Goal: Information Seeking & Learning: Learn about a topic

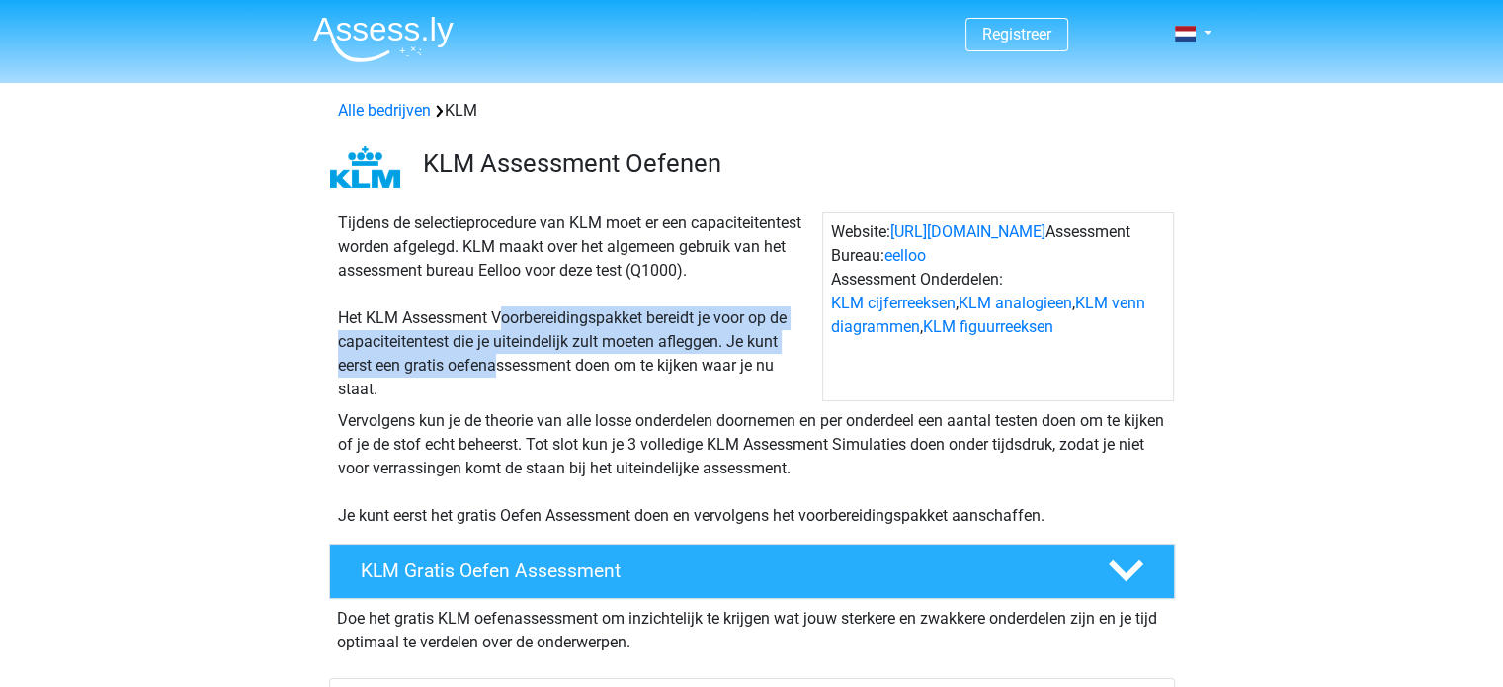
drag, startPoint x: 501, startPoint y: 342, endPoint x: 501, endPoint y: 357, distance: 14.8
click at [501, 357] on div "Tijdens de selectieprocedure van KLM moet er een capaciteitentest worden afgele…" at bounding box center [576, 307] width 492 height 190
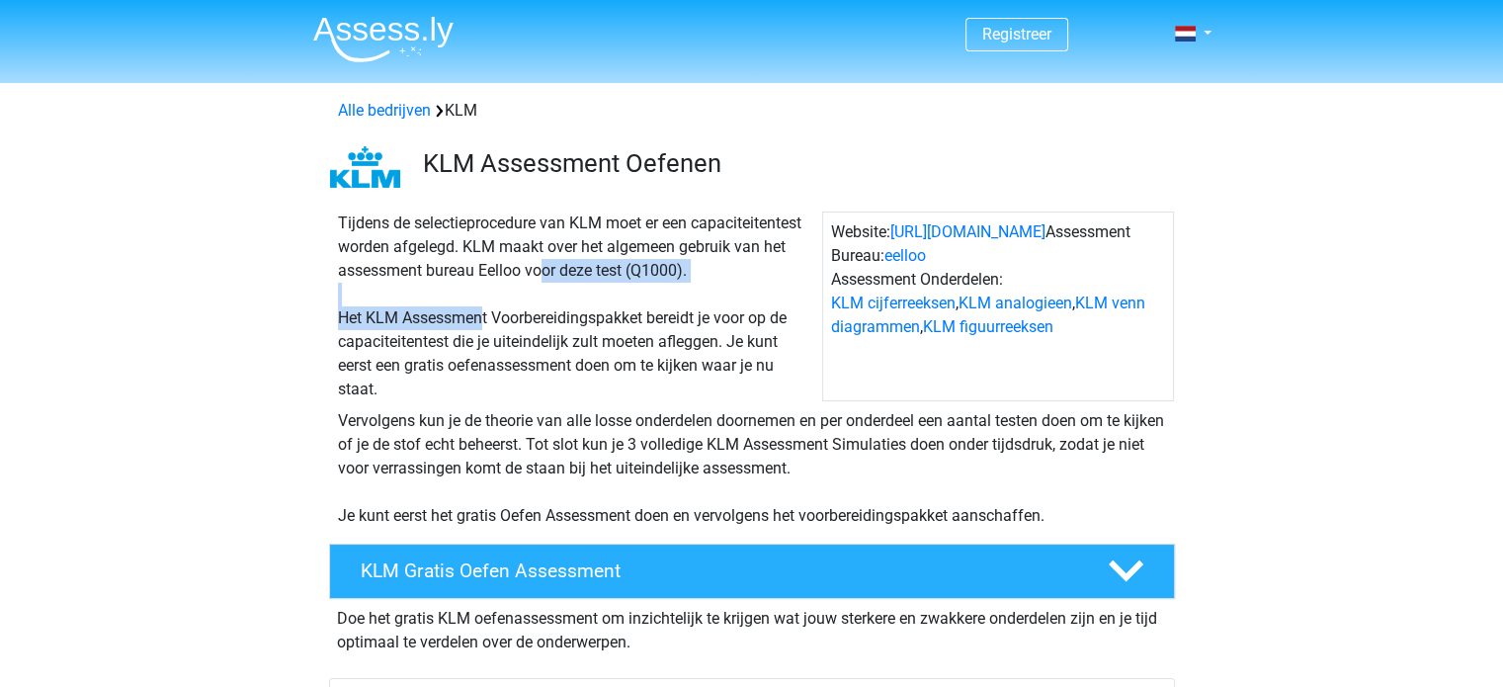
drag, startPoint x: 481, startPoint y: 288, endPoint x: 485, endPoint y: 309, distance: 22.1
click at [485, 309] on div "Tijdens de selectieprocedure van KLM moet er een capaciteitentest worden afgele…" at bounding box center [576, 307] width 492 height 190
click at [487, 309] on div "Tijdens de selectieprocedure van KLM moet er een capaciteitentest worden afgele…" at bounding box center [576, 307] width 492 height 190
click at [526, 302] on div "Tijdens de selectieprocedure van KLM moet er een capaciteitentest worden afgele…" at bounding box center [576, 307] width 492 height 190
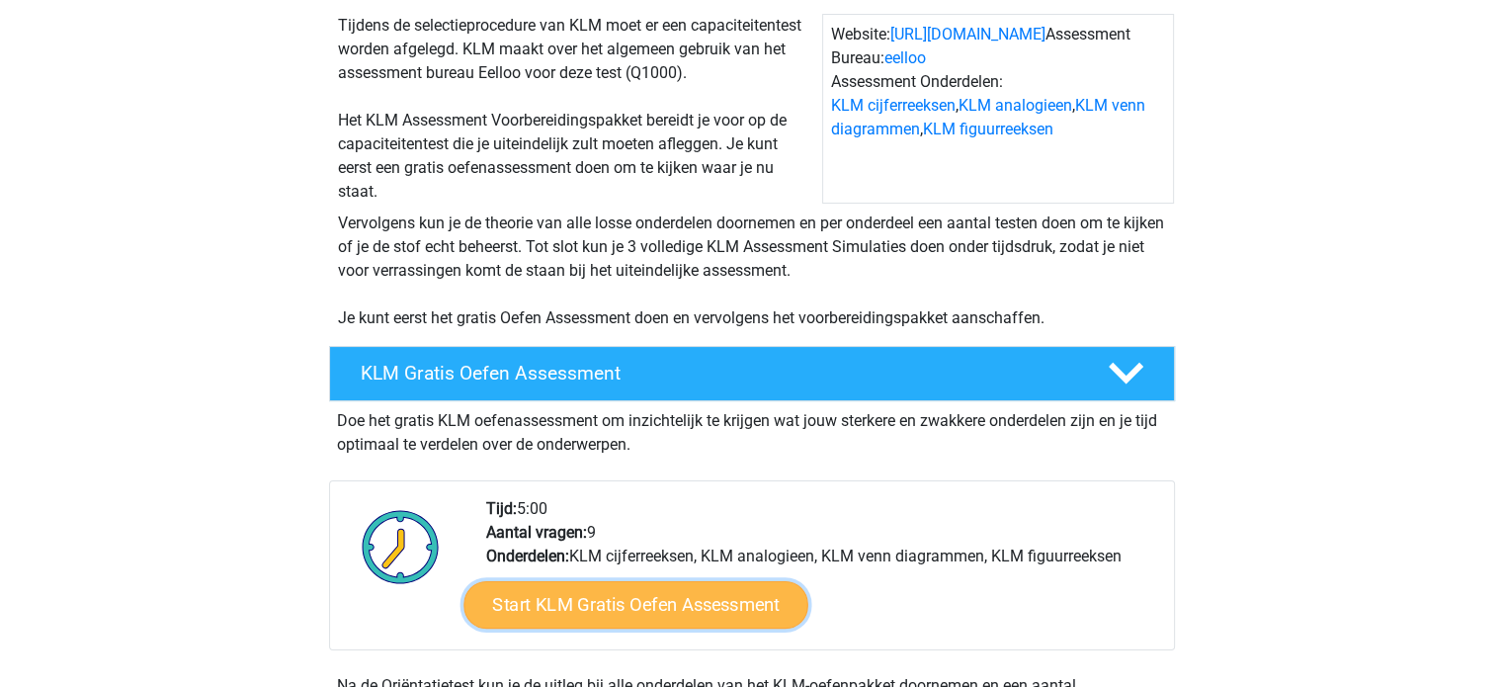
click at [634, 620] on link "Start KLM Gratis Oefen Assessment" at bounding box center [636, 603] width 344 height 47
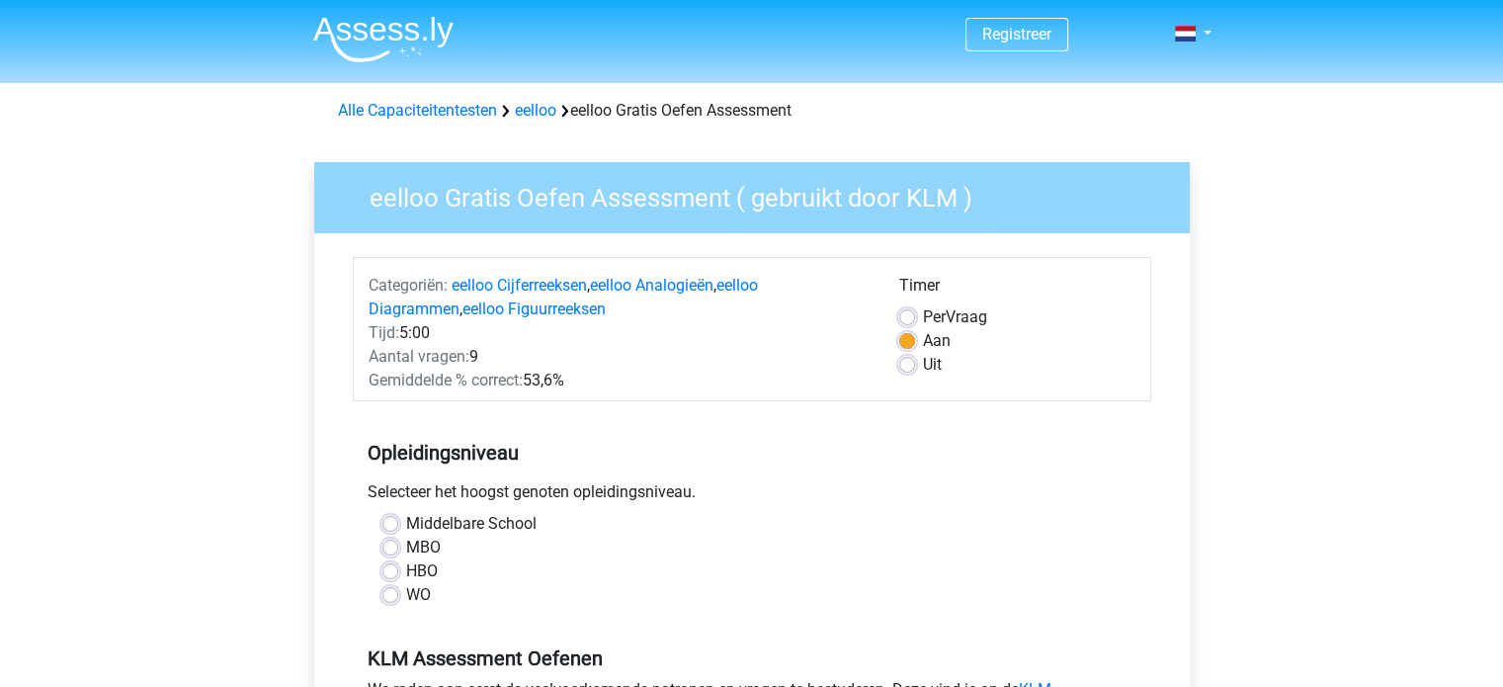
click at [407, 592] on label "WO" at bounding box center [418, 595] width 25 height 24
click at [398, 592] on input "WO" at bounding box center [390, 593] width 16 height 20
radio input "true"
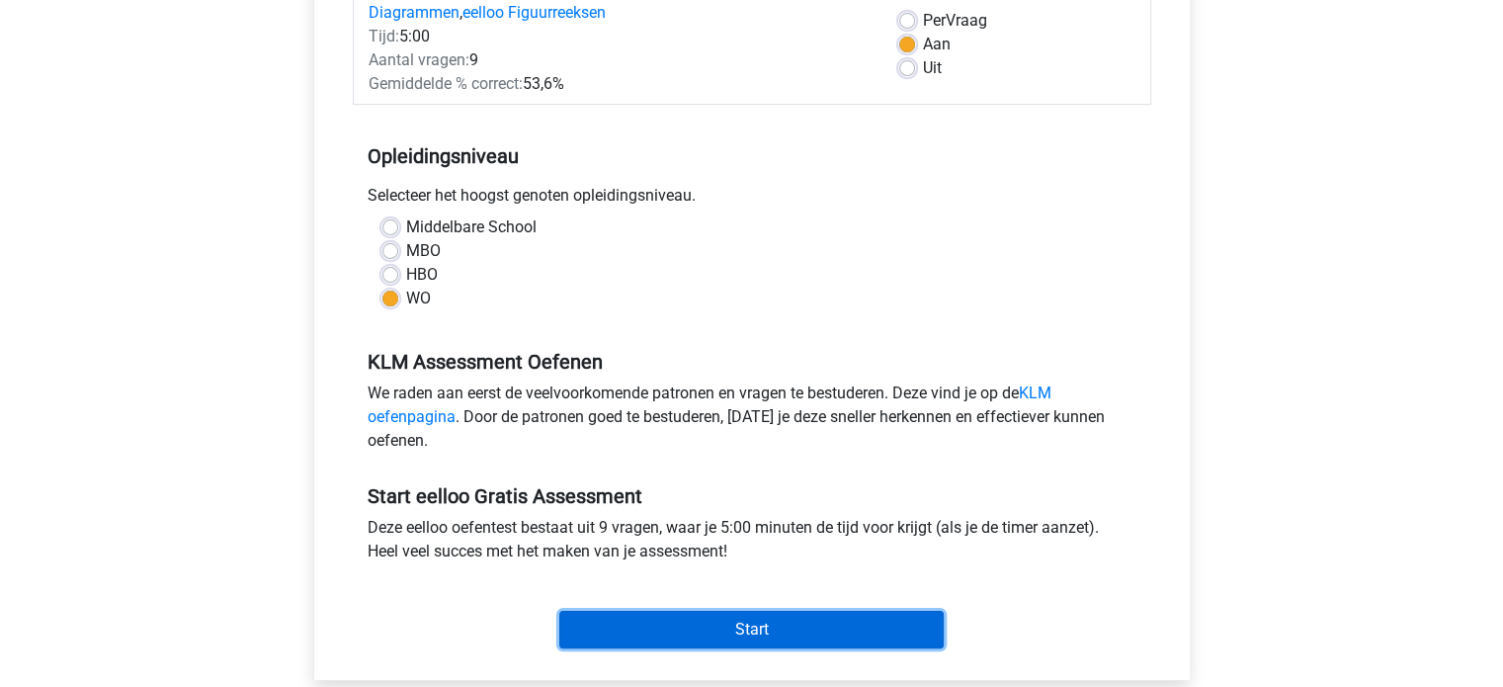
click at [739, 631] on input "Start" at bounding box center [751, 630] width 384 height 38
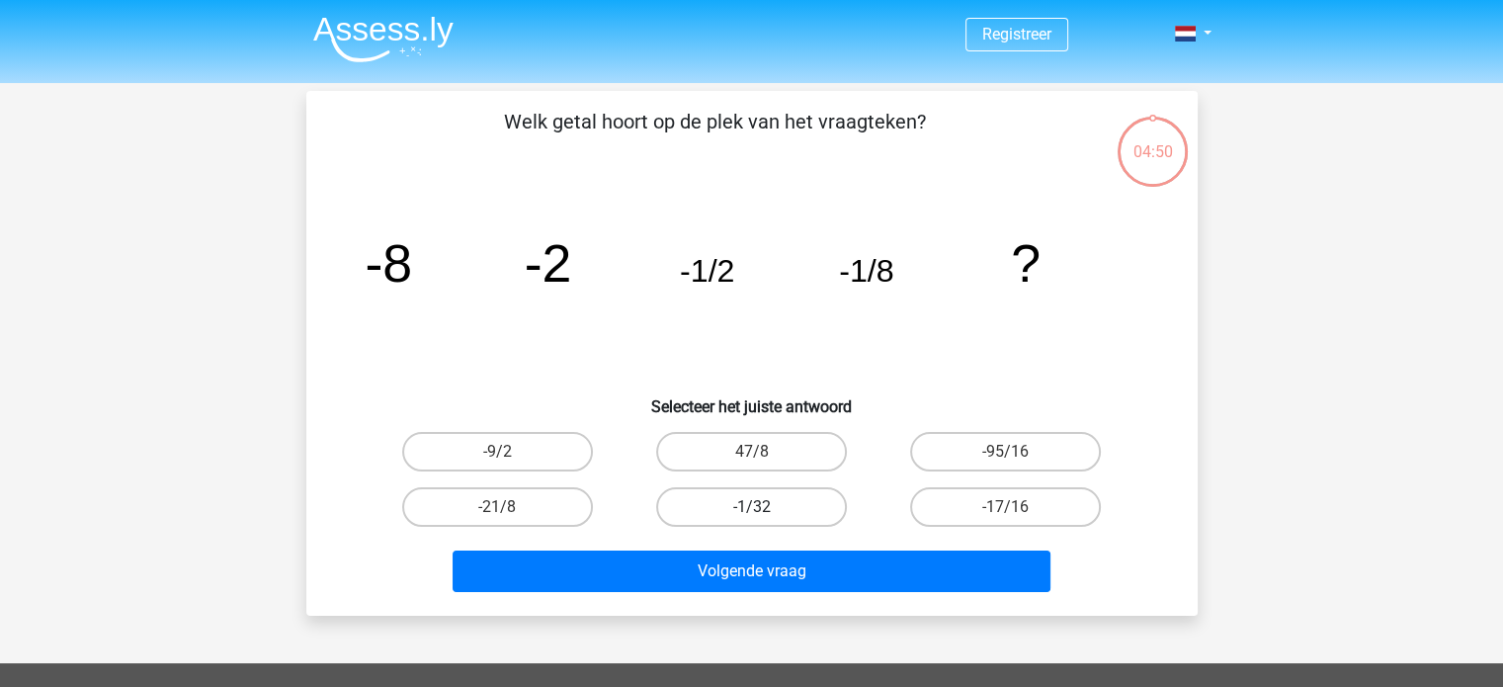
click at [721, 510] on label "-1/32" at bounding box center [751, 507] width 191 height 40
click at [751, 510] on input "-1/32" at bounding box center [757, 513] width 13 height 13
radio input "true"
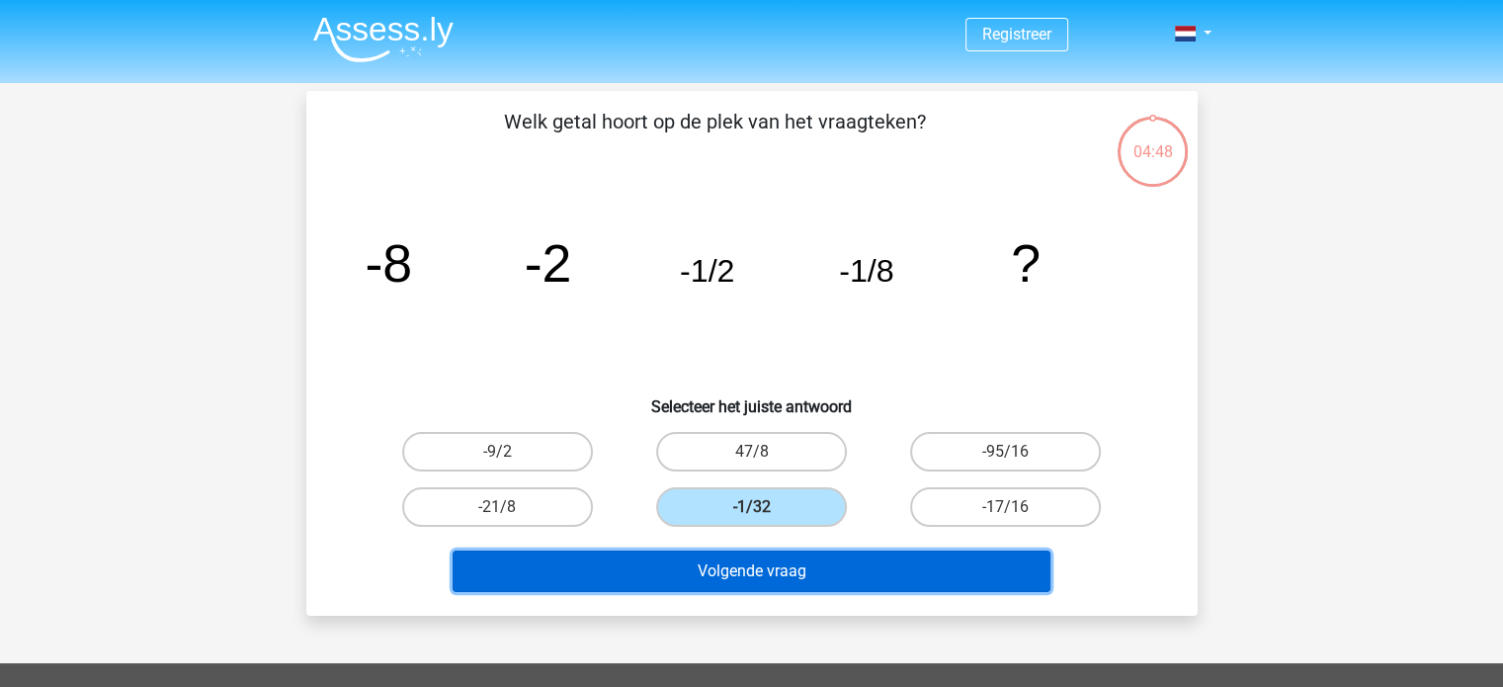
click at [779, 568] on button "Volgende vraag" at bounding box center [752, 572] width 598 height 42
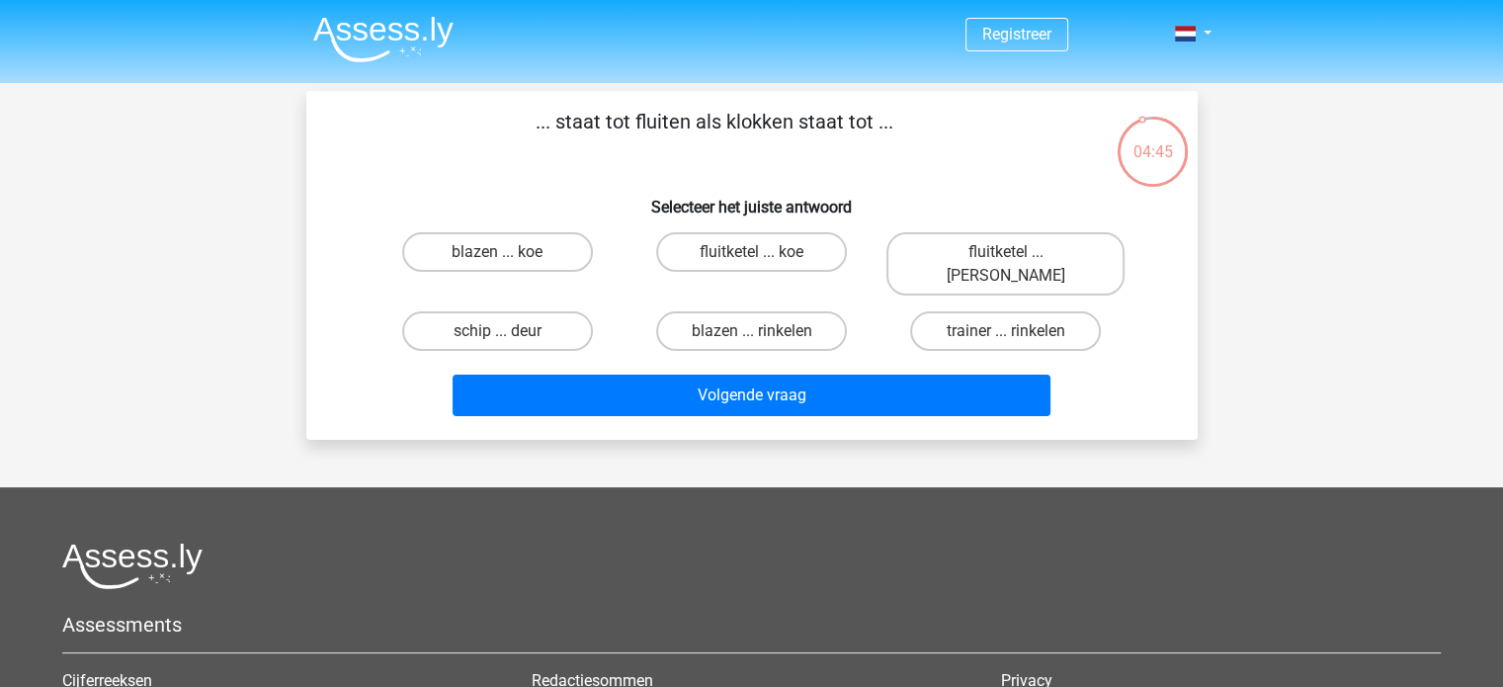
drag, startPoint x: 616, startPoint y: 122, endPoint x: 672, endPoint y: 120, distance: 56.4
click at [672, 120] on p "... staat tot fluiten als klokken staat tot ..." at bounding box center [715, 136] width 754 height 59
click at [673, 122] on p "... staat tot fluiten als klokken staat tot ..." at bounding box center [715, 136] width 754 height 59
click at [676, 122] on p "... staat tot fluiten als klokken staat tot ..." at bounding box center [715, 136] width 754 height 59
click at [684, 126] on p "... staat tot fluiten als klokken staat tot ..." at bounding box center [715, 136] width 754 height 59
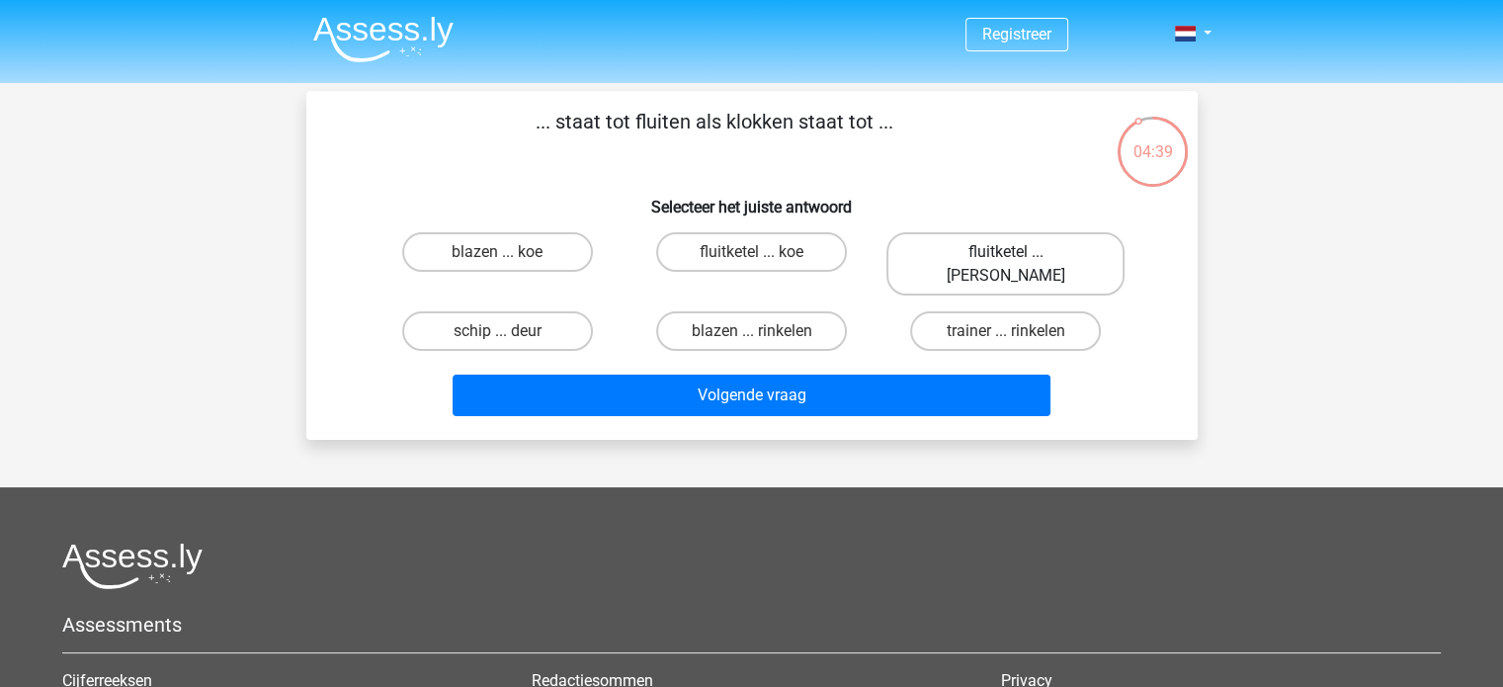
click at [1008, 251] on label "fluitketel ... luiden" at bounding box center [1006, 263] width 238 height 63
click at [1008, 252] on input "fluitketel ... luiden" at bounding box center [1012, 258] width 13 height 13
radio input "true"
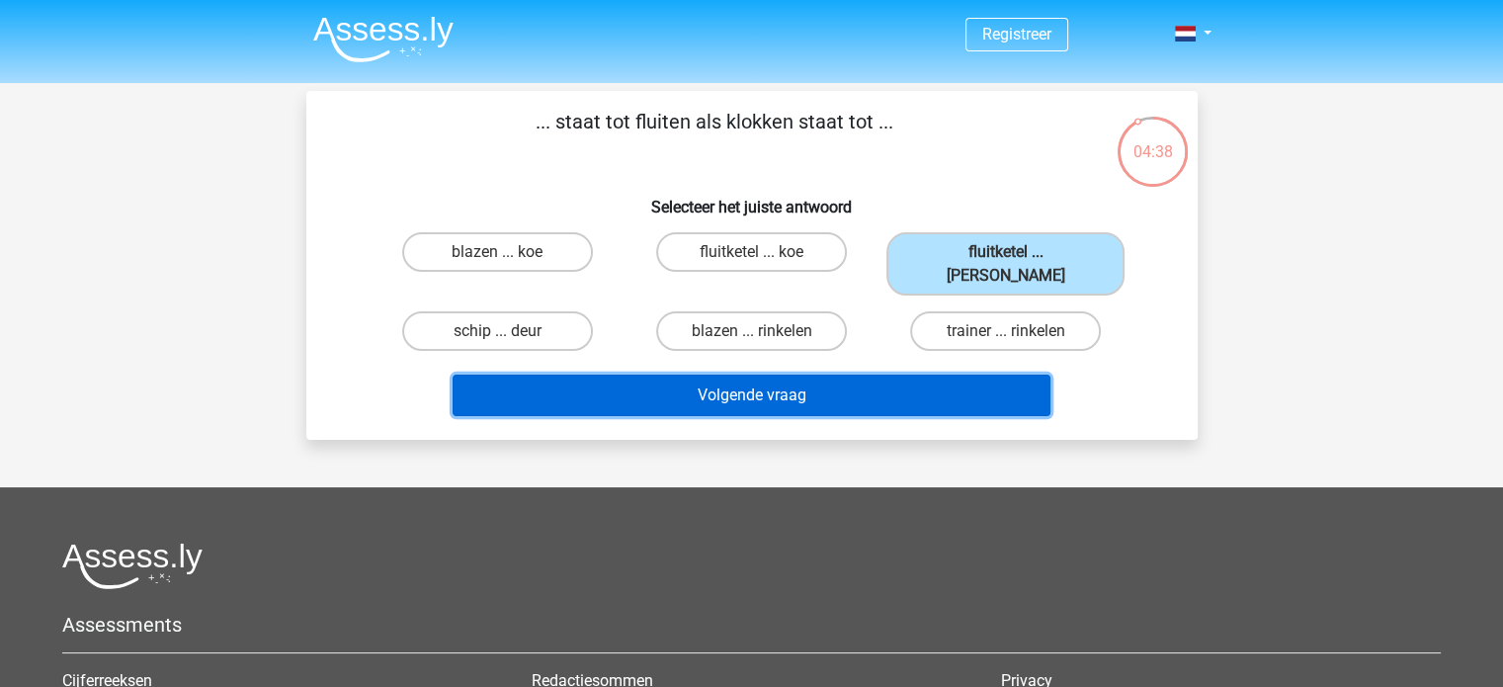
click at [991, 379] on button "Volgende vraag" at bounding box center [752, 396] width 598 height 42
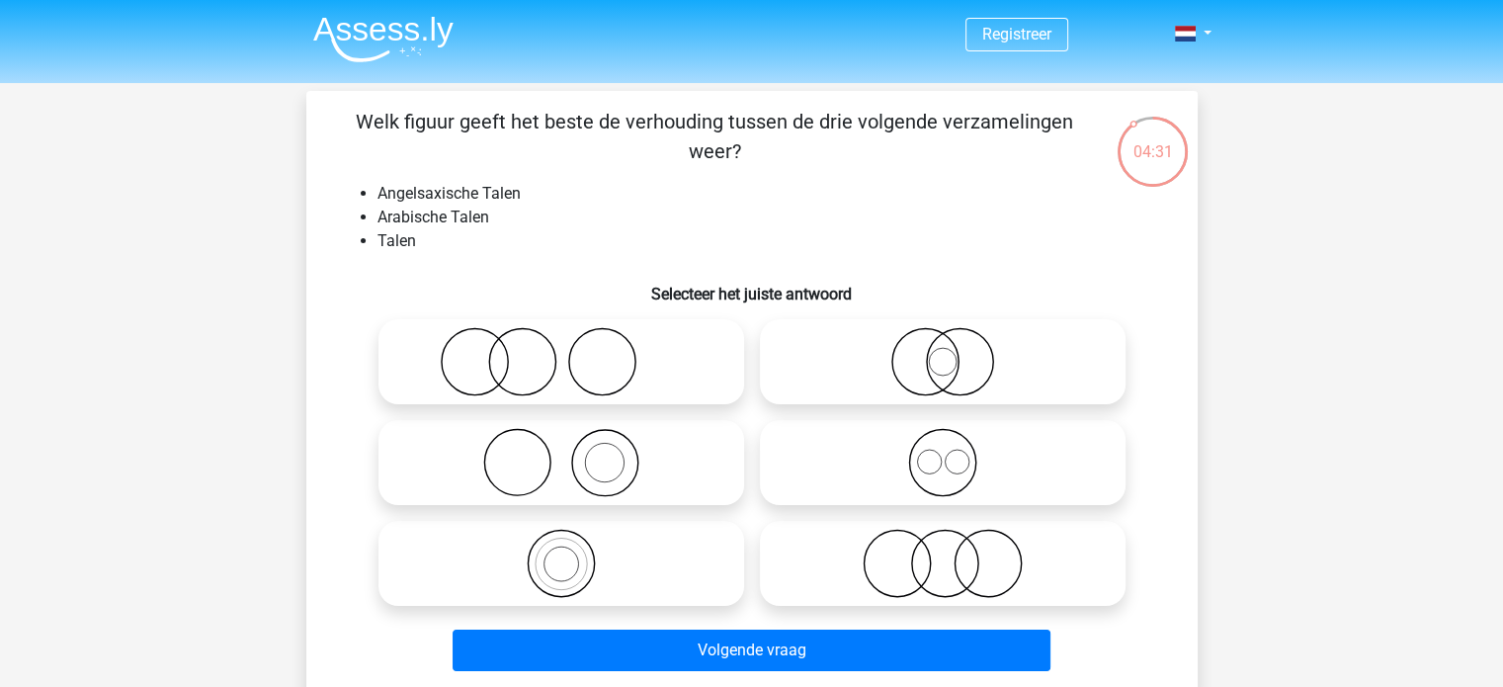
drag, startPoint x: 460, startPoint y: 209, endPoint x: 469, endPoint y: 223, distance: 17.8
click at [462, 222] on li "Arabische Talen" at bounding box center [772, 218] width 789 height 24
click at [478, 226] on li "Arabische Talen" at bounding box center [772, 218] width 789 height 24
click at [644, 197] on li "Angelsaxische Talen" at bounding box center [772, 194] width 789 height 24
click at [927, 458] on icon at bounding box center [943, 462] width 350 height 69
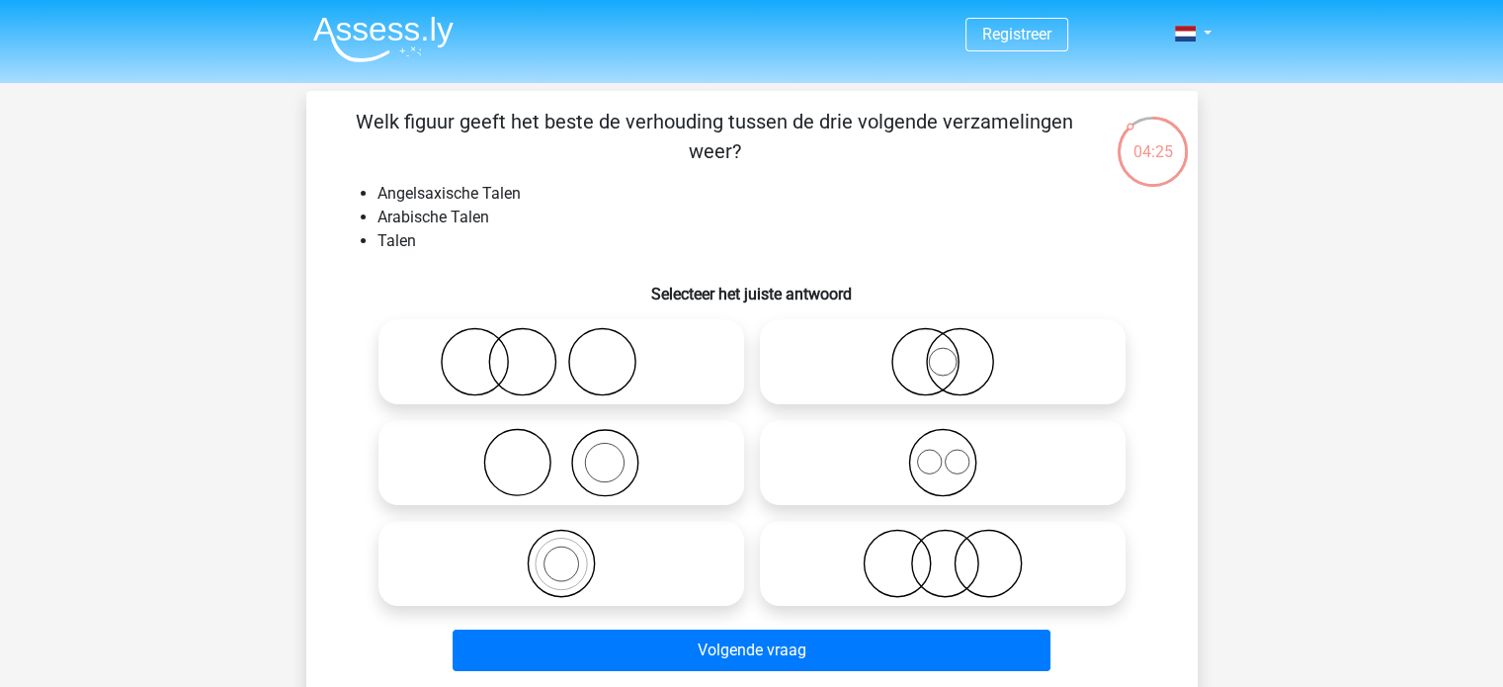
click at [943, 453] on input "radio" at bounding box center [949, 446] width 13 height 13
radio input "true"
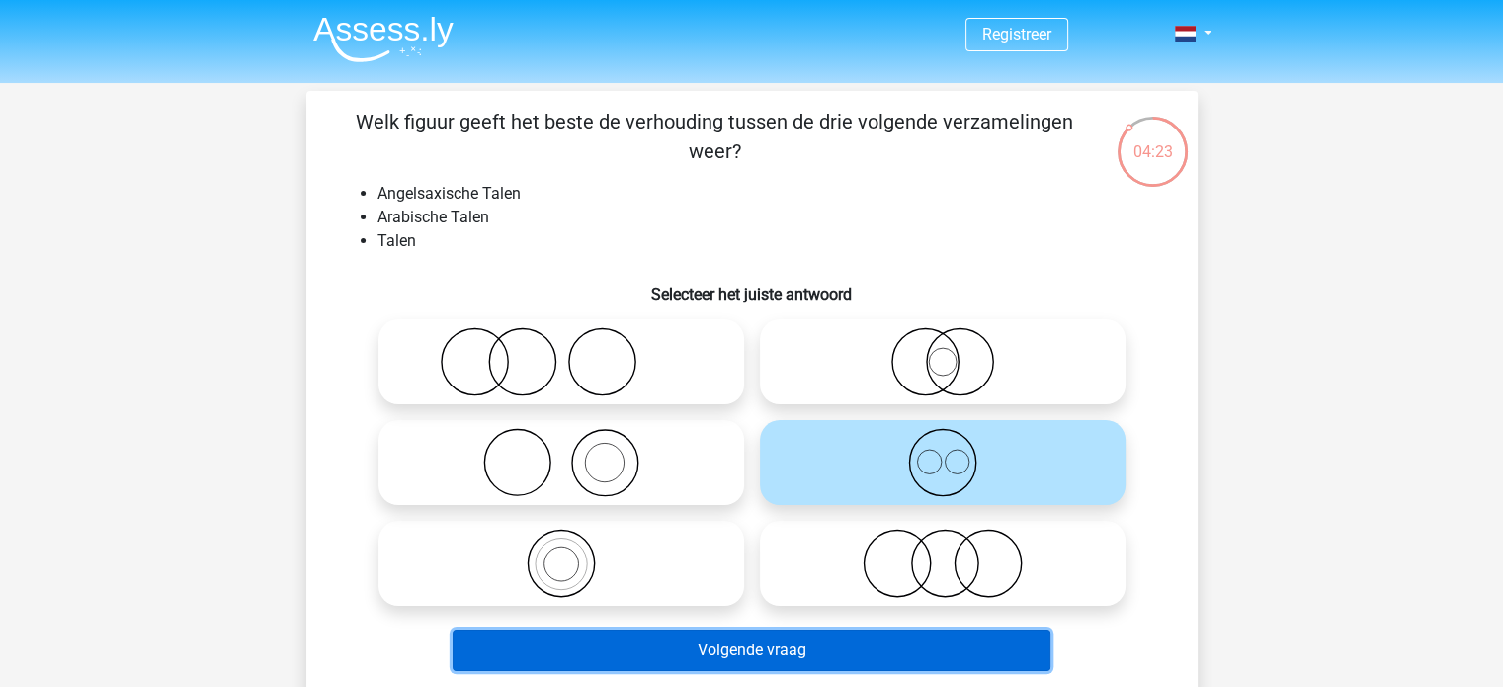
click at [881, 651] on button "Volgende vraag" at bounding box center [752, 651] width 598 height 42
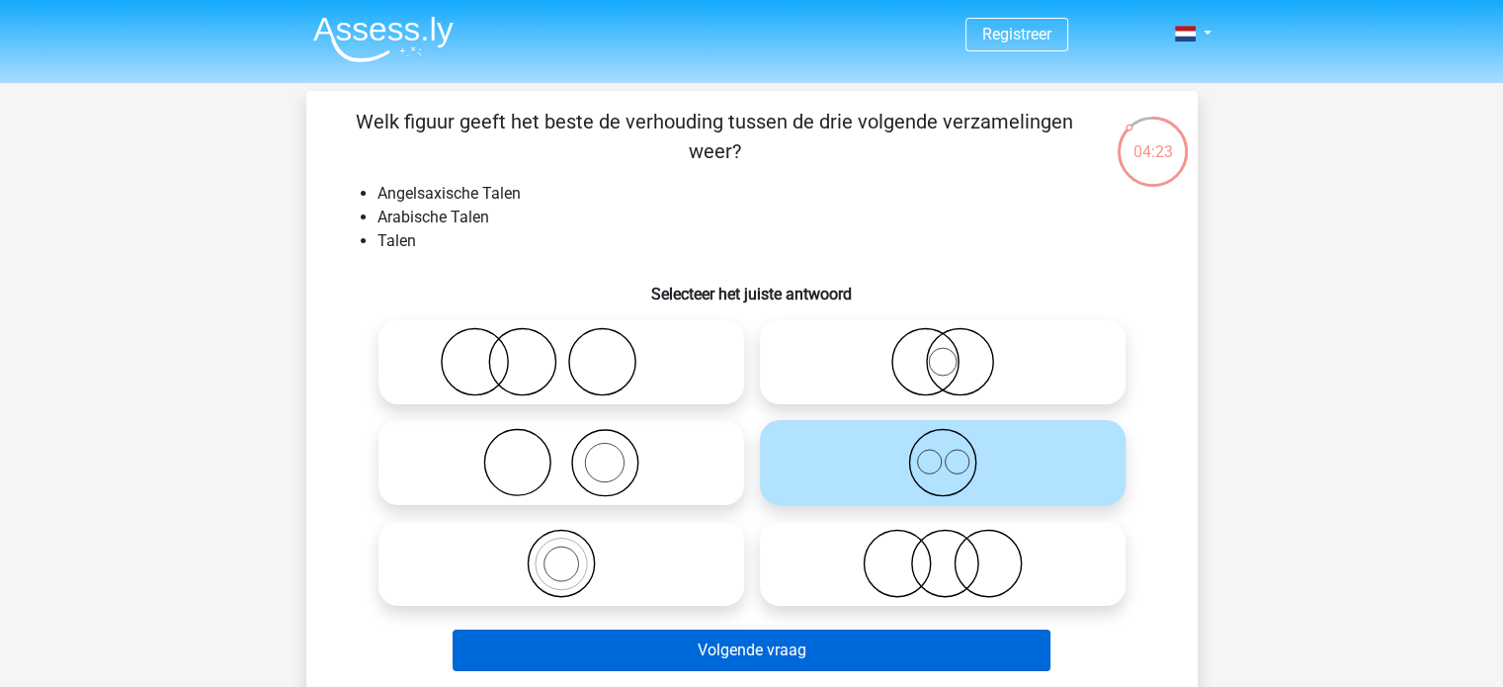
scroll to position [91, 0]
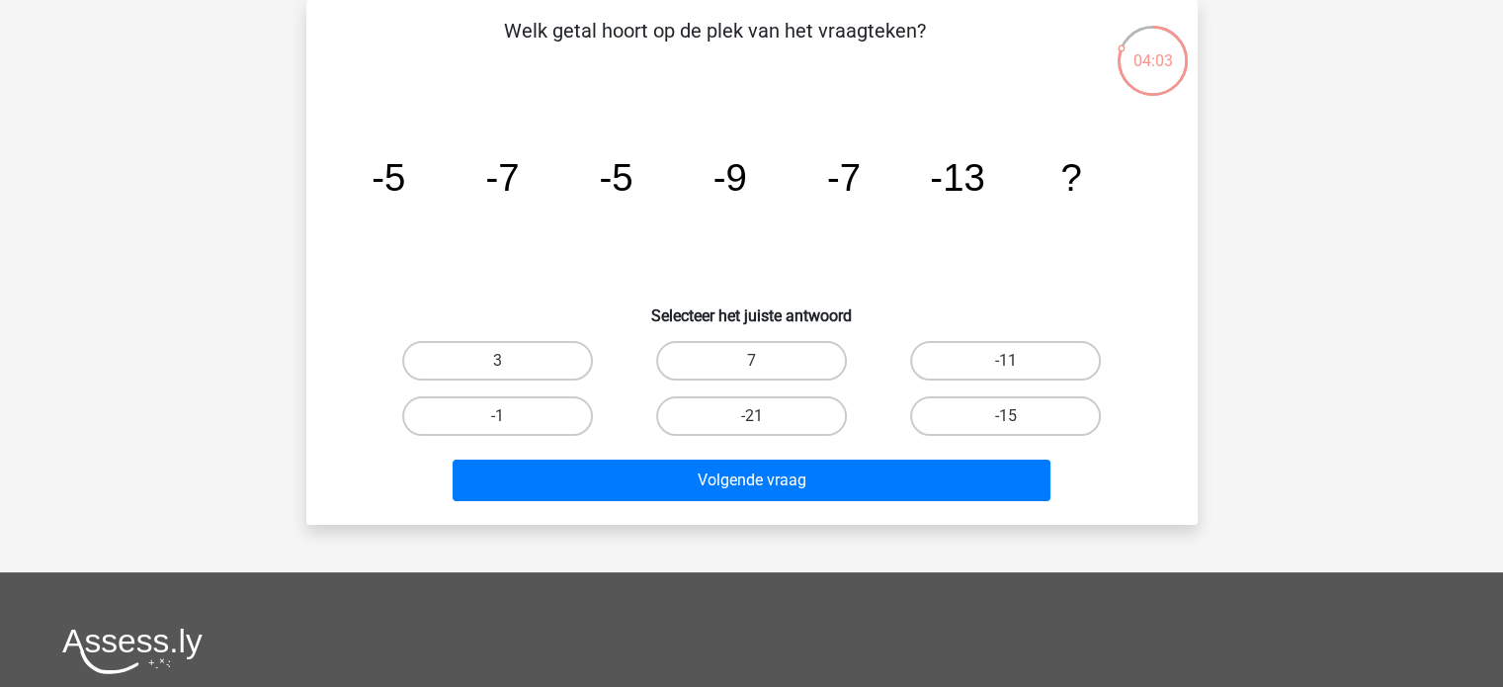
click at [851, 177] on tspan "-7" at bounding box center [843, 177] width 34 height 42
click at [1040, 351] on label "-11" at bounding box center [1005, 361] width 191 height 40
click at [1019, 361] on input "-11" at bounding box center [1012, 367] width 13 height 13
radio input "true"
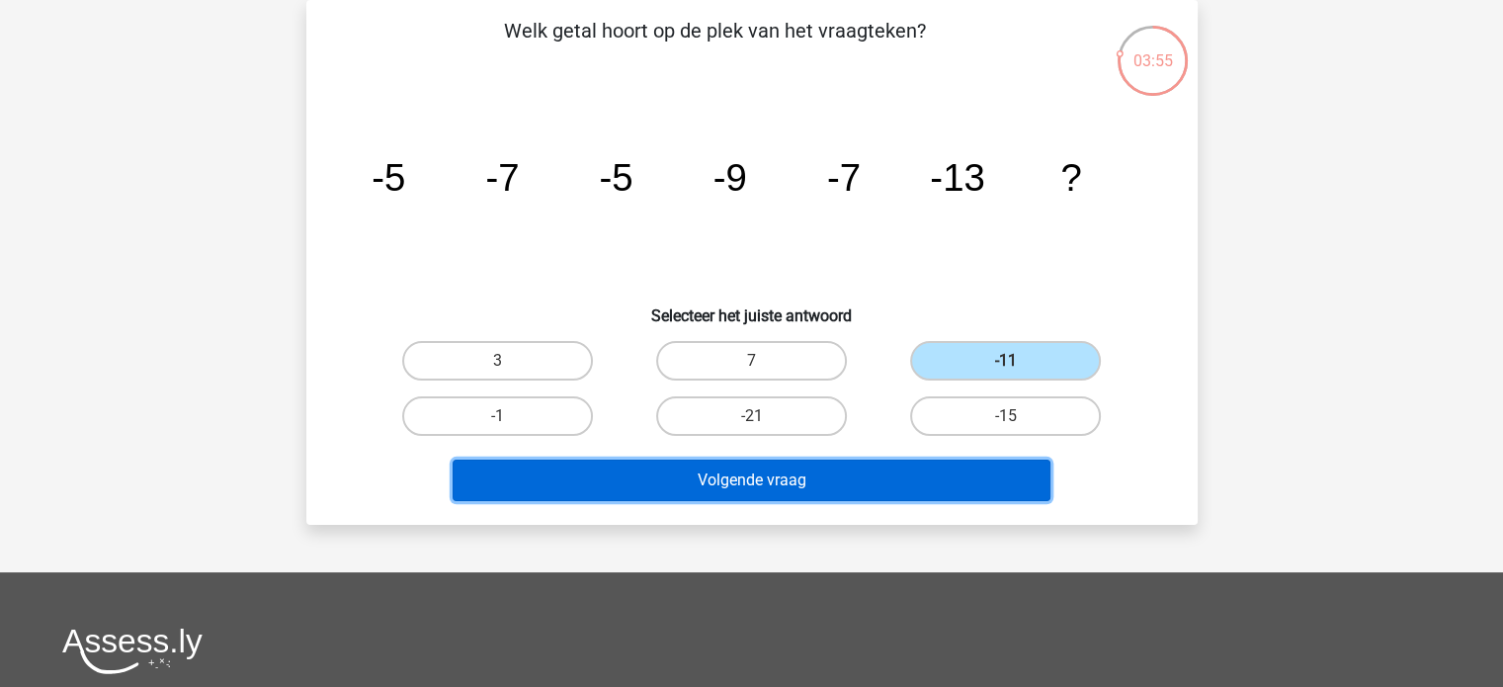
click at [866, 493] on button "Volgende vraag" at bounding box center [752, 481] width 598 height 42
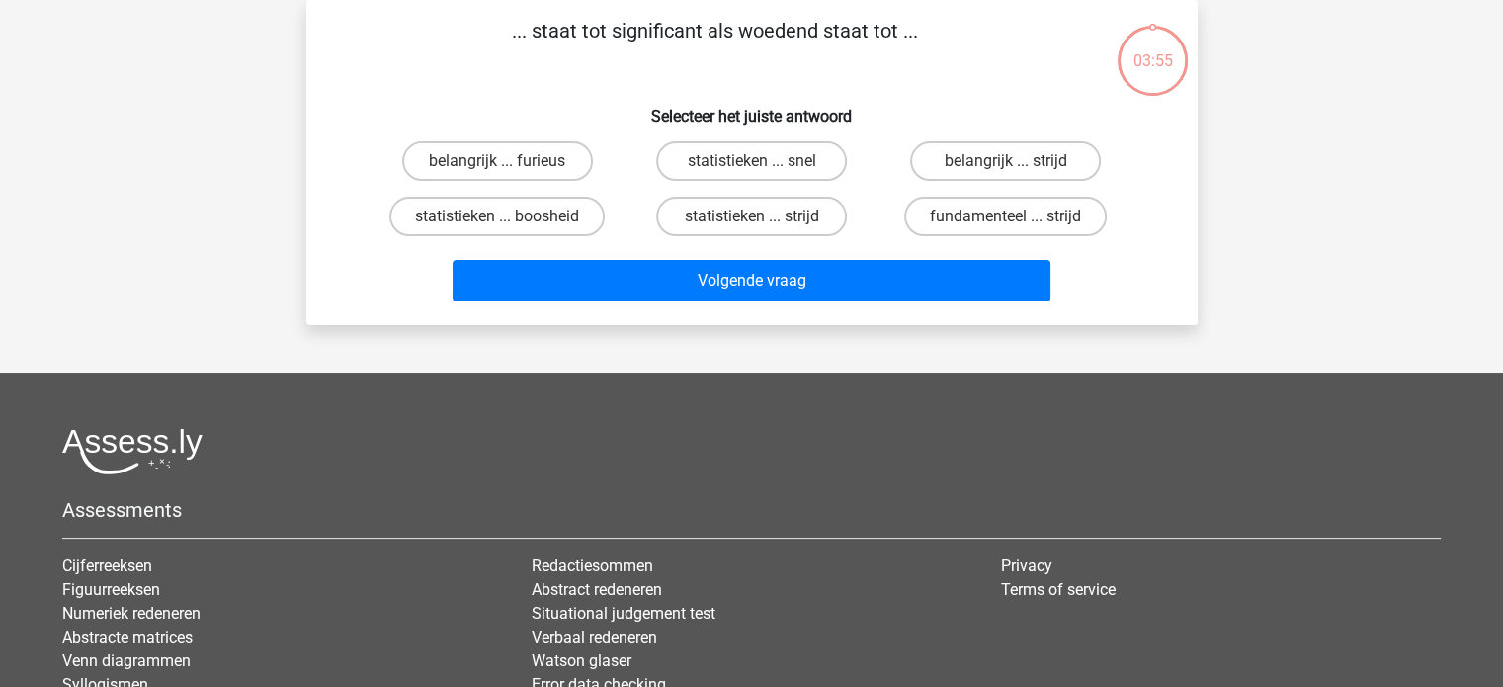
scroll to position [0, 0]
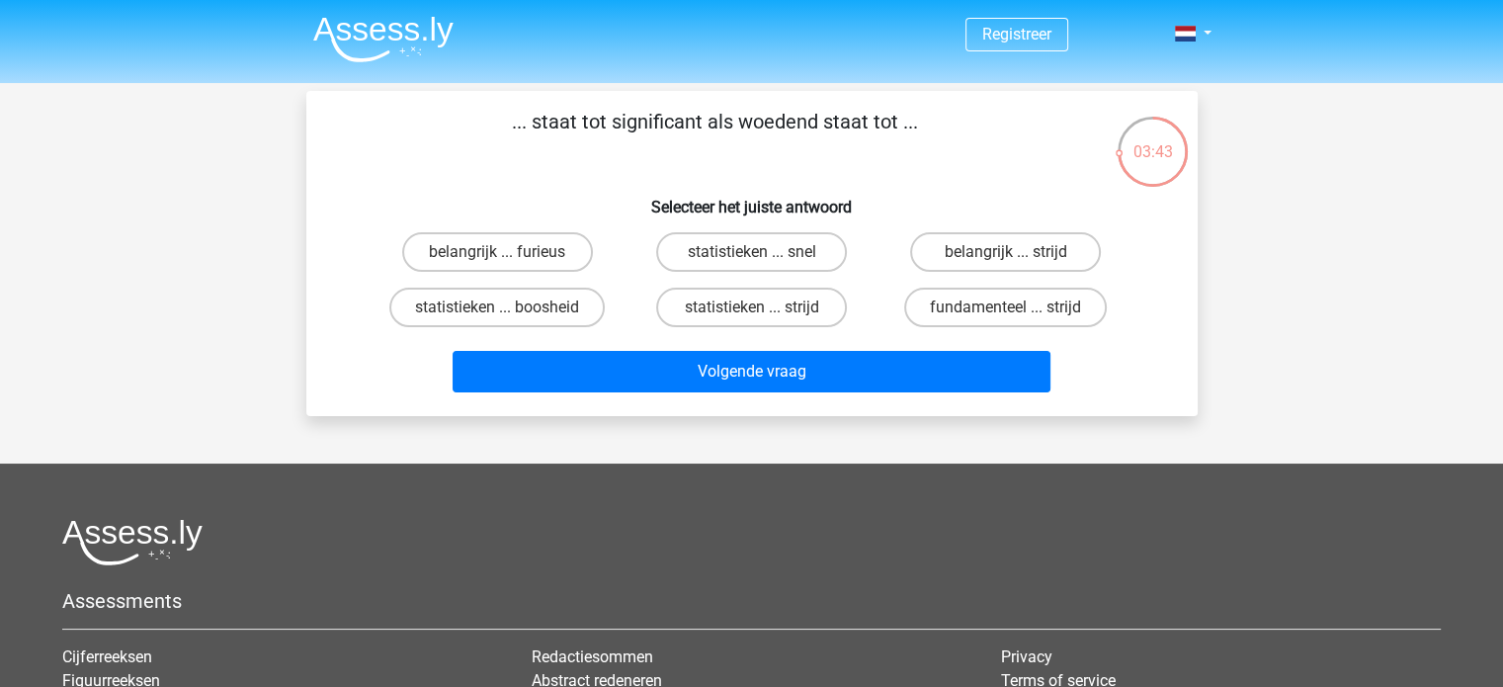
click at [616, 120] on p "... staat tot significant als woedend staat tot ..." at bounding box center [715, 136] width 754 height 59
click at [613, 122] on p "... staat tot significant als woedend staat tot ..." at bounding box center [715, 136] width 754 height 59
click at [527, 253] on label "belangrijk ... furieus" at bounding box center [497, 252] width 191 height 40
click at [510, 253] on input "belangrijk ... furieus" at bounding box center [503, 258] width 13 height 13
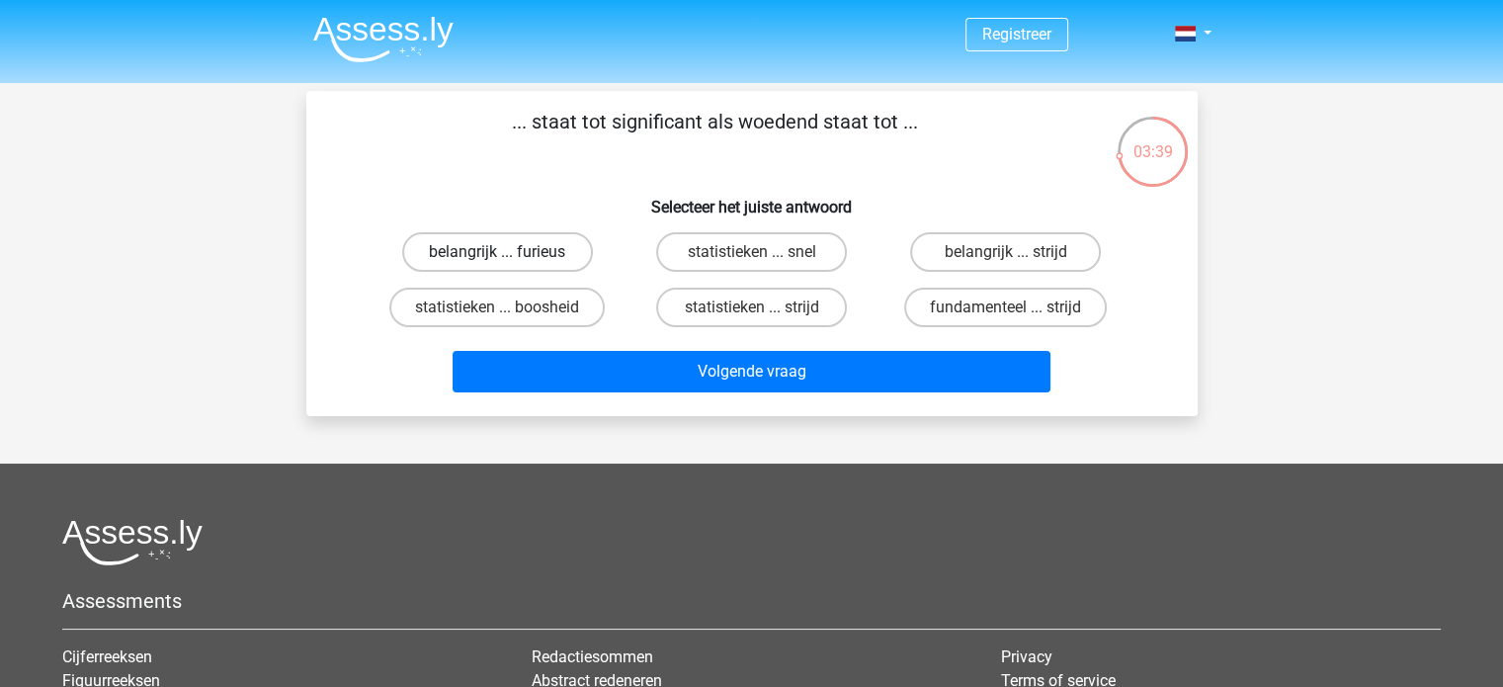
radio input "true"
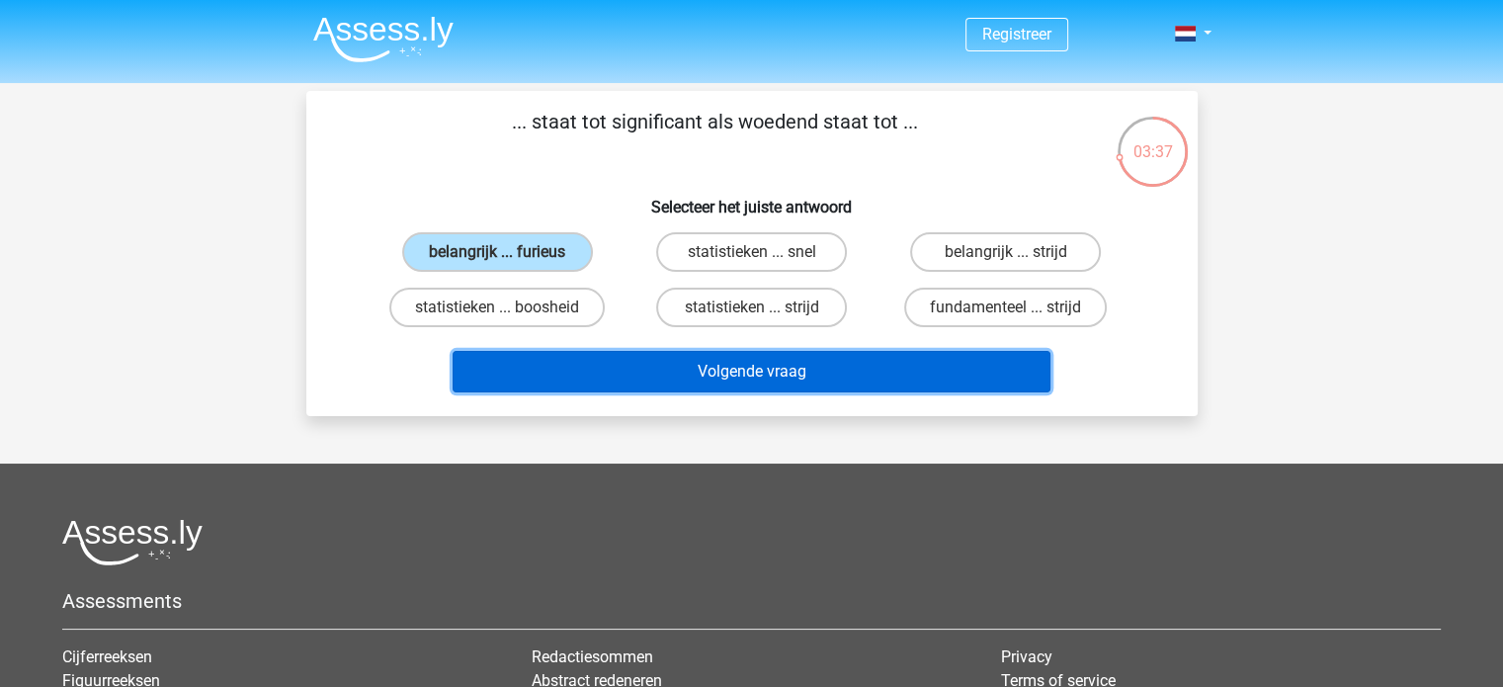
click at [709, 379] on button "Volgende vraag" at bounding box center [752, 372] width 598 height 42
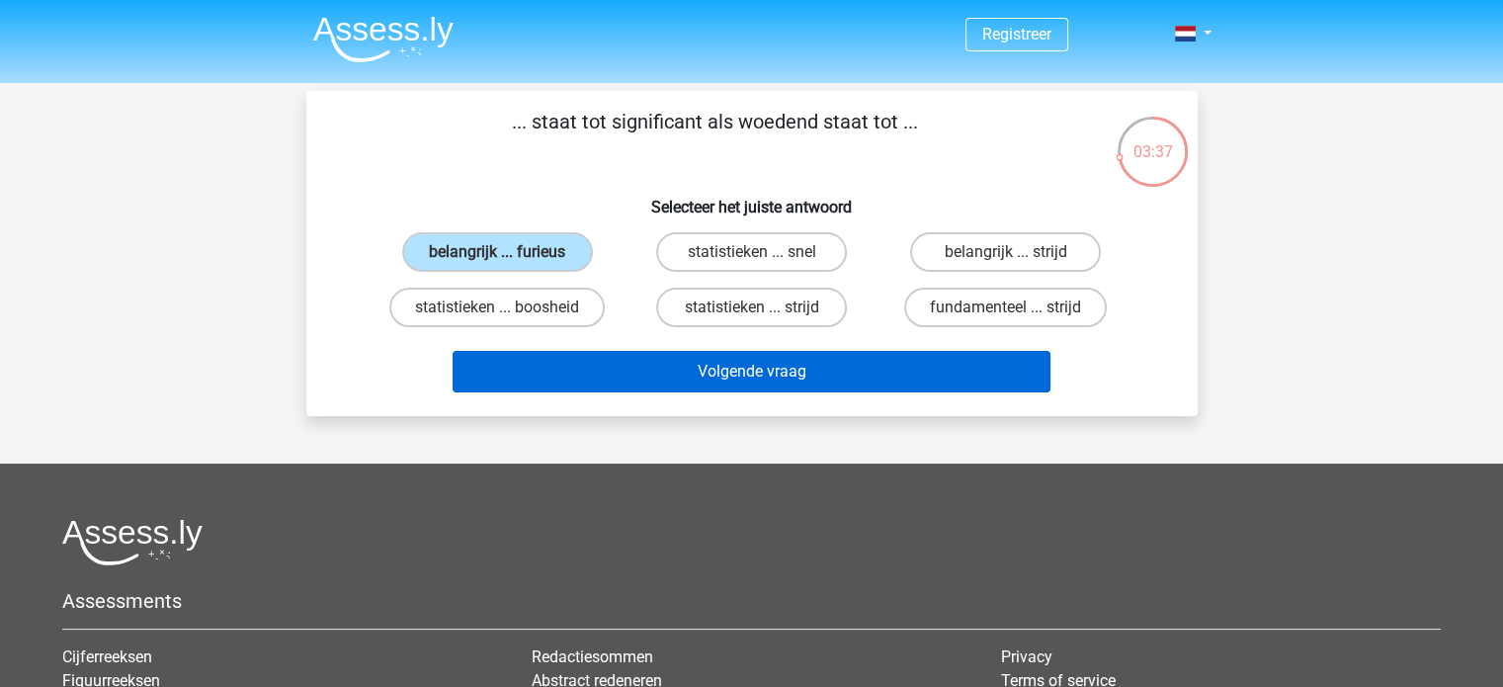
scroll to position [91, 0]
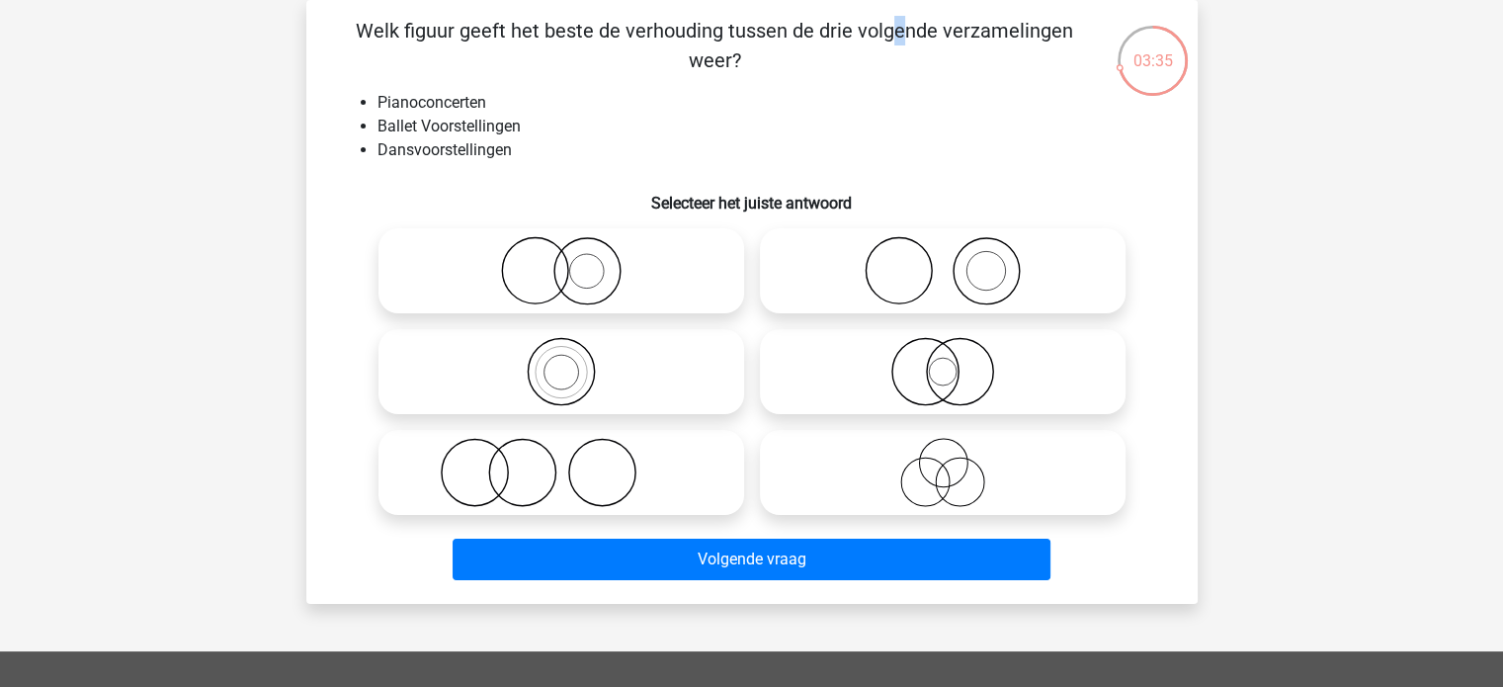
drag, startPoint x: 494, startPoint y: 18, endPoint x: 502, endPoint y: 42, distance: 25.0
click at [502, 42] on p "Welk figuur geeft het beste de verhouding tussen de drie volgende verzamelingen…" at bounding box center [715, 45] width 754 height 59
drag, startPoint x: 423, startPoint y: 129, endPoint x: 463, endPoint y: 127, distance: 39.6
click at [463, 127] on li "Ballet Voorstellingen" at bounding box center [772, 127] width 789 height 24
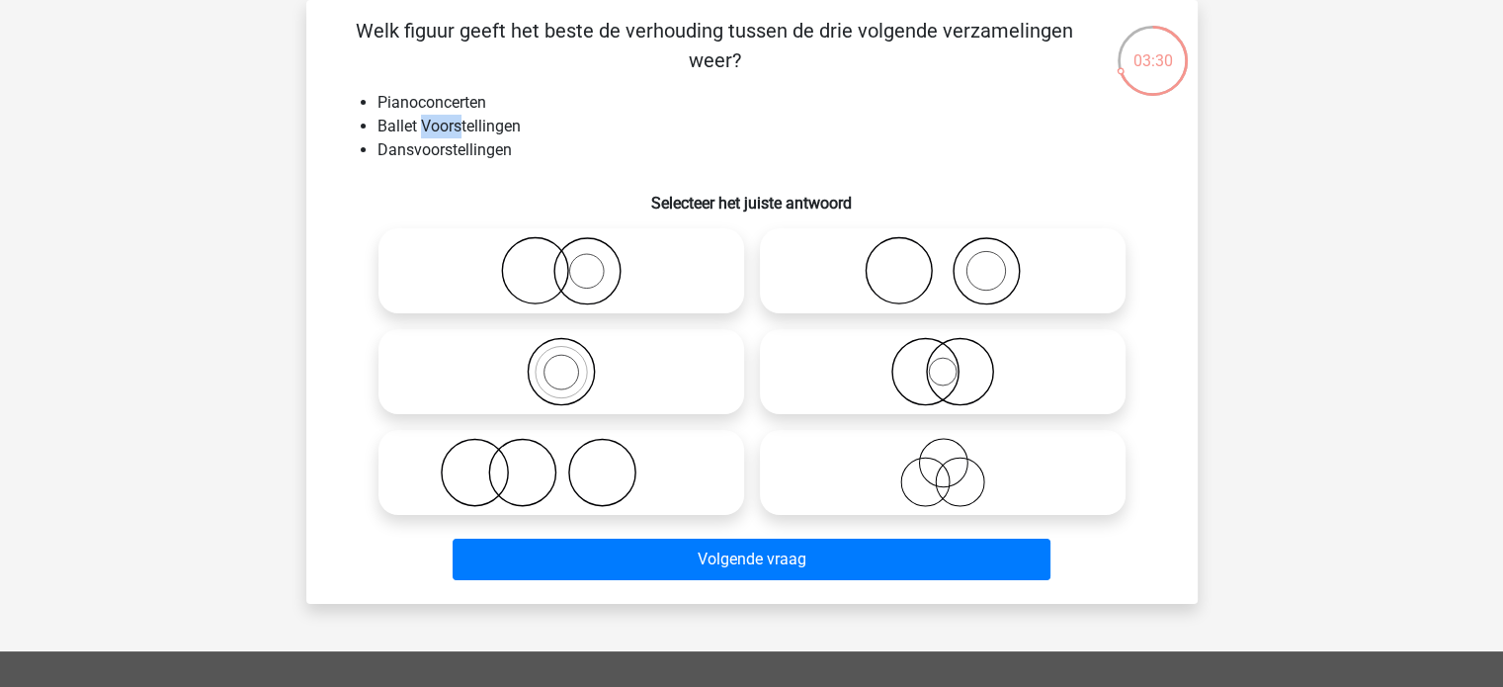
click at [463, 127] on li "Ballet Voorstellingen" at bounding box center [772, 127] width 789 height 24
click at [467, 125] on li "Ballet Voorstellingen" at bounding box center [772, 127] width 789 height 24
drag, startPoint x: 471, startPoint y: 153, endPoint x: 413, endPoint y: 150, distance: 58.4
click at [413, 150] on li "Dansvoorstellingen" at bounding box center [772, 150] width 789 height 24
click at [412, 152] on li "Dansvoorstellingen" at bounding box center [772, 150] width 789 height 24
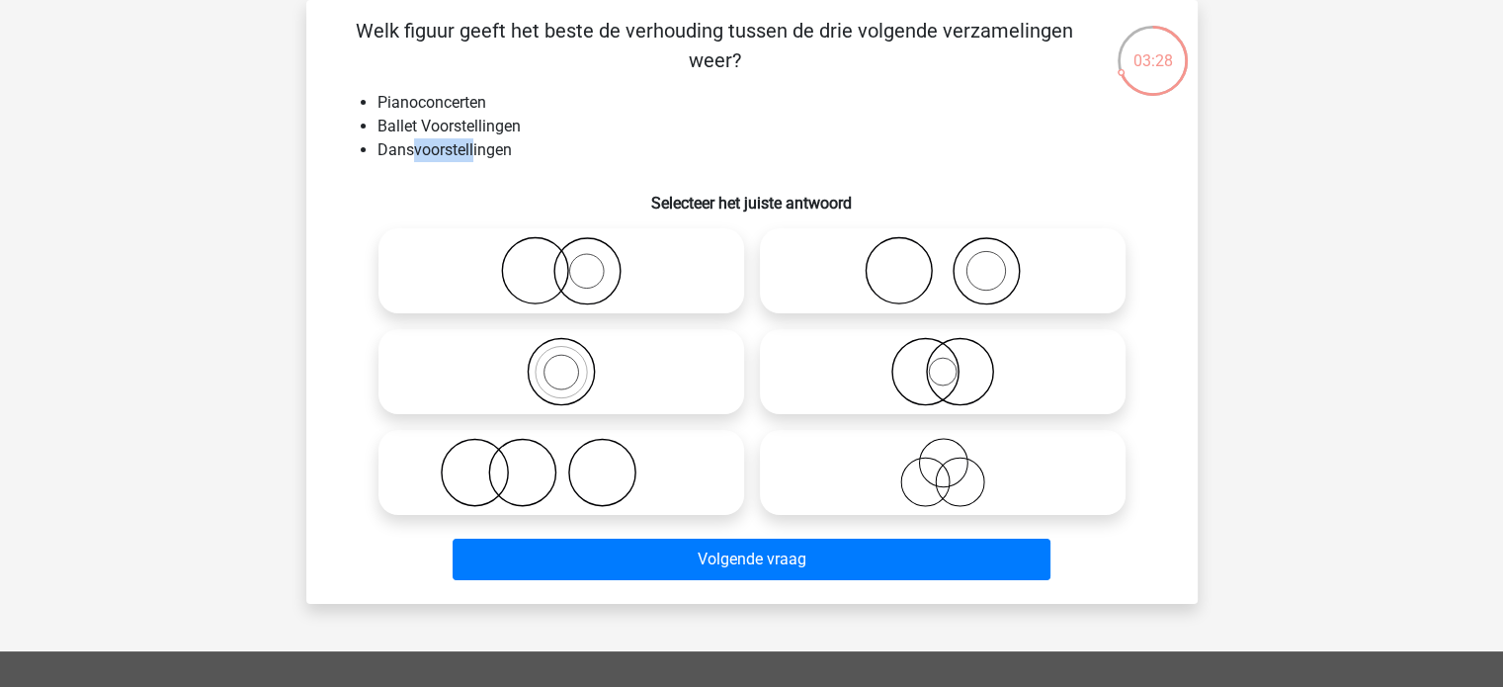
click at [414, 153] on li "Dansvoorstellingen" at bounding box center [772, 150] width 789 height 24
click at [594, 472] on icon at bounding box center [561, 472] width 350 height 69
click at [574, 463] on input "radio" at bounding box center [567, 456] width 13 height 13
radio input "true"
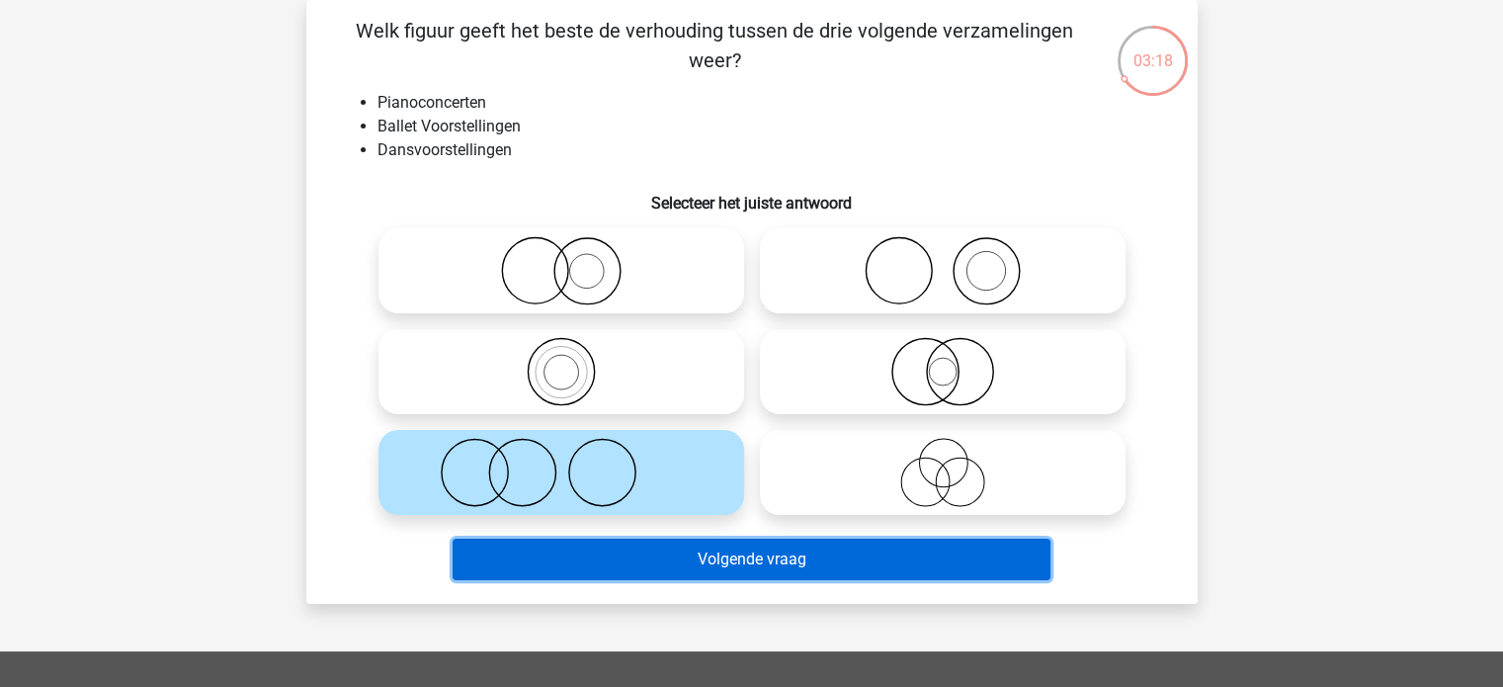
click at [706, 563] on button "Volgende vraag" at bounding box center [752, 560] width 598 height 42
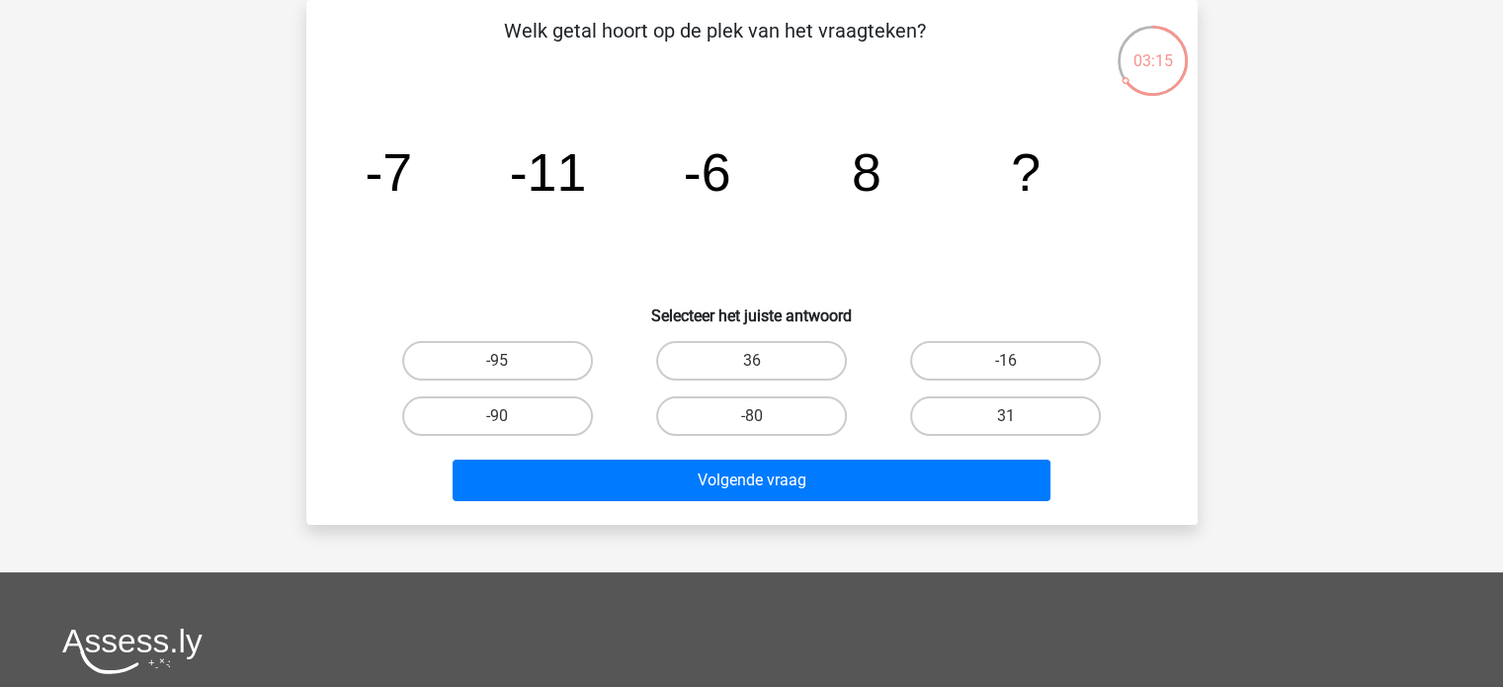
drag, startPoint x: 390, startPoint y: 173, endPoint x: 485, endPoint y: 179, distance: 95.1
click at [485, 179] on icon "image/svg+xml -7 -11 -6 8 ?" at bounding box center [752, 191] width 797 height 200
drag, startPoint x: 395, startPoint y: 170, endPoint x: 513, endPoint y: 171, distance: 117.6
click at [507, 173] on icon "image/svg+xml -7 -11 -6 8 ?" at bounding box center [752, 191] width 797 height 200
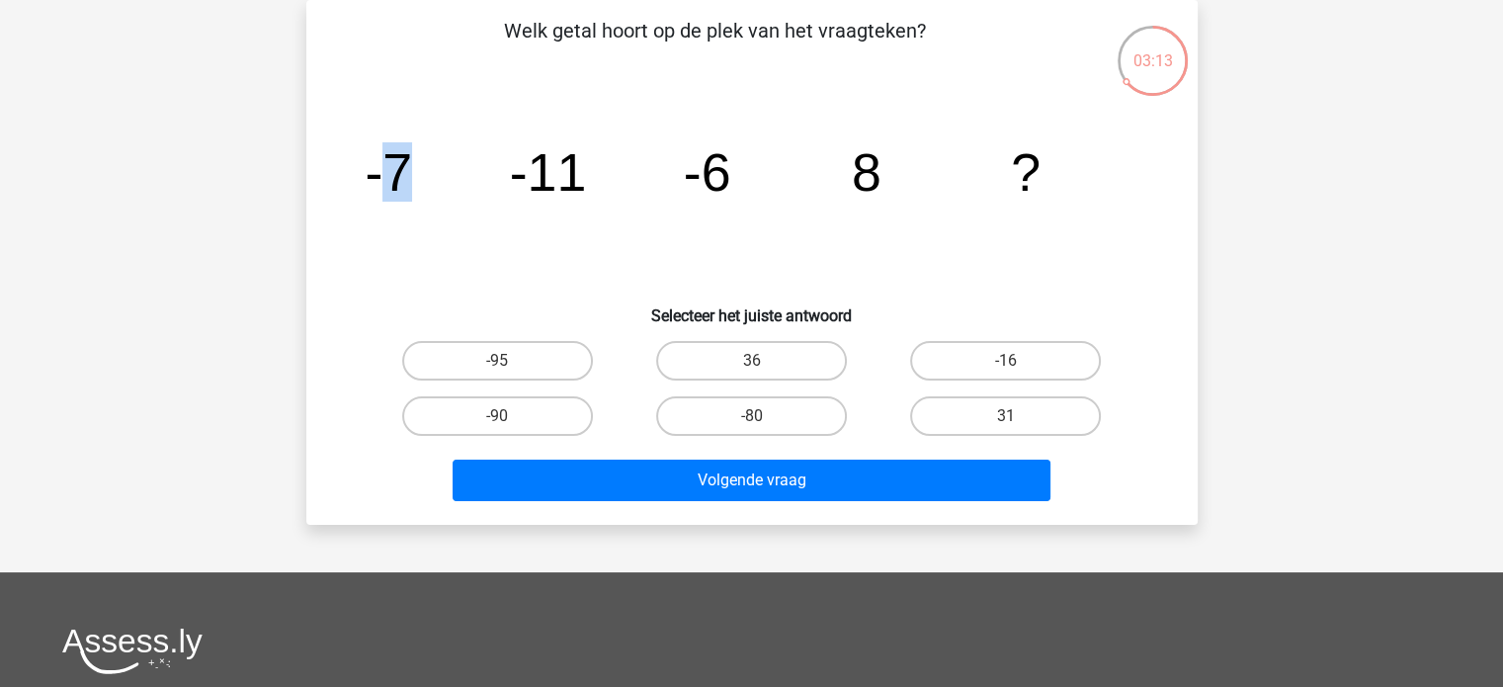
click at [513, 170] on tspan "-11" at bounding box center [547, 171] width 77 height 59
drag, startPoint x: 542, startPoint y: 161, endPoint x: 597, endPoint y: 163, distance: 55.4
click at [597, 163] on icon "image/svg+xml -7 -11 -6 8 ?" at bounding box center [752, 191] width 797 height 200
drag, startPoint x: 371, startPoint y: 173, endPoint x: 400, endPoint y: 176, distance: 29.8
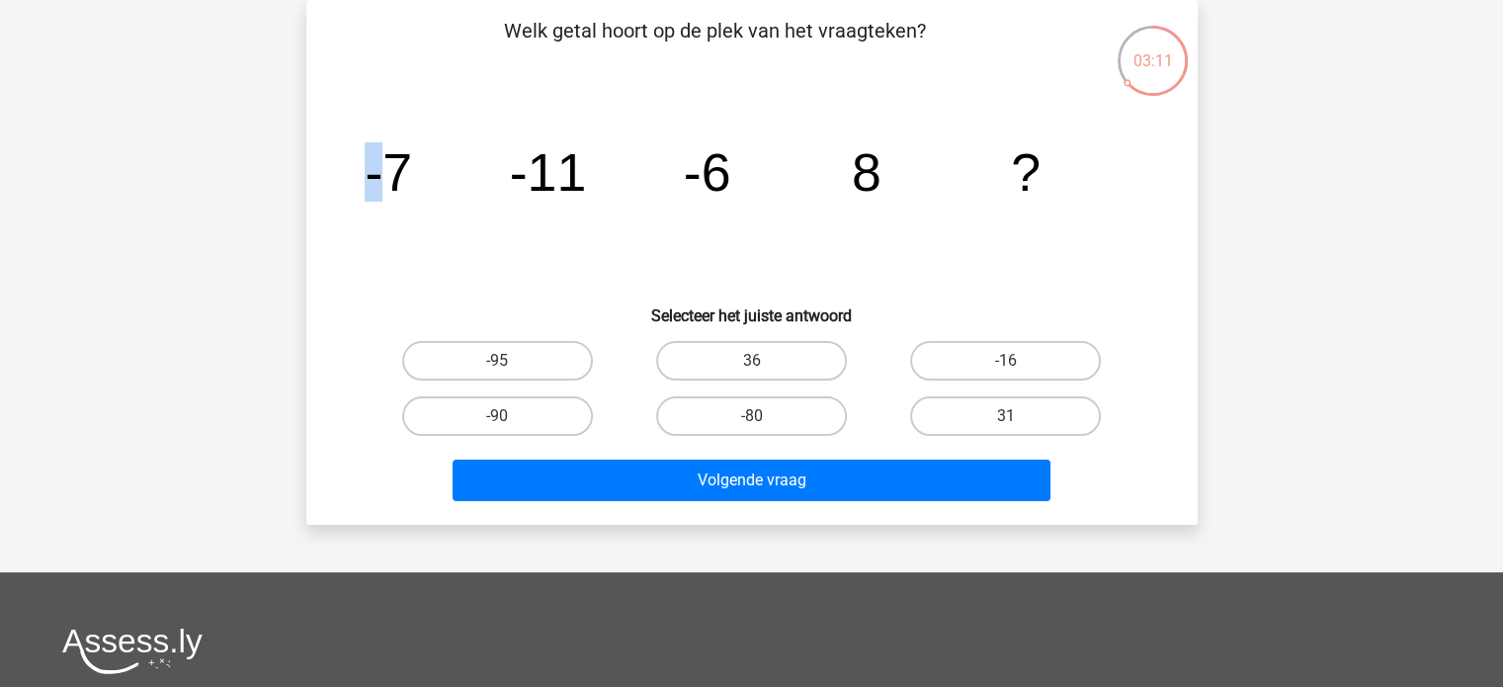
click at [399, 176] on tspan "-7" at bounding box center [388, 171] width 47 height 59
click at [400, 176] on tspan "-7" at bounding box center [388, 171] width 47 height 59
drag, startPoint x: 540, startPoint y: 182, endPoint x: 566, endPoint y: 181, distance: 26.7
click at [565, 181] on tspan "-11" at bounding box center [547, 171] width 77 height 59
click at [566, 181] on tspan "-11" at bounding box center [547, 171] width 77 height 59
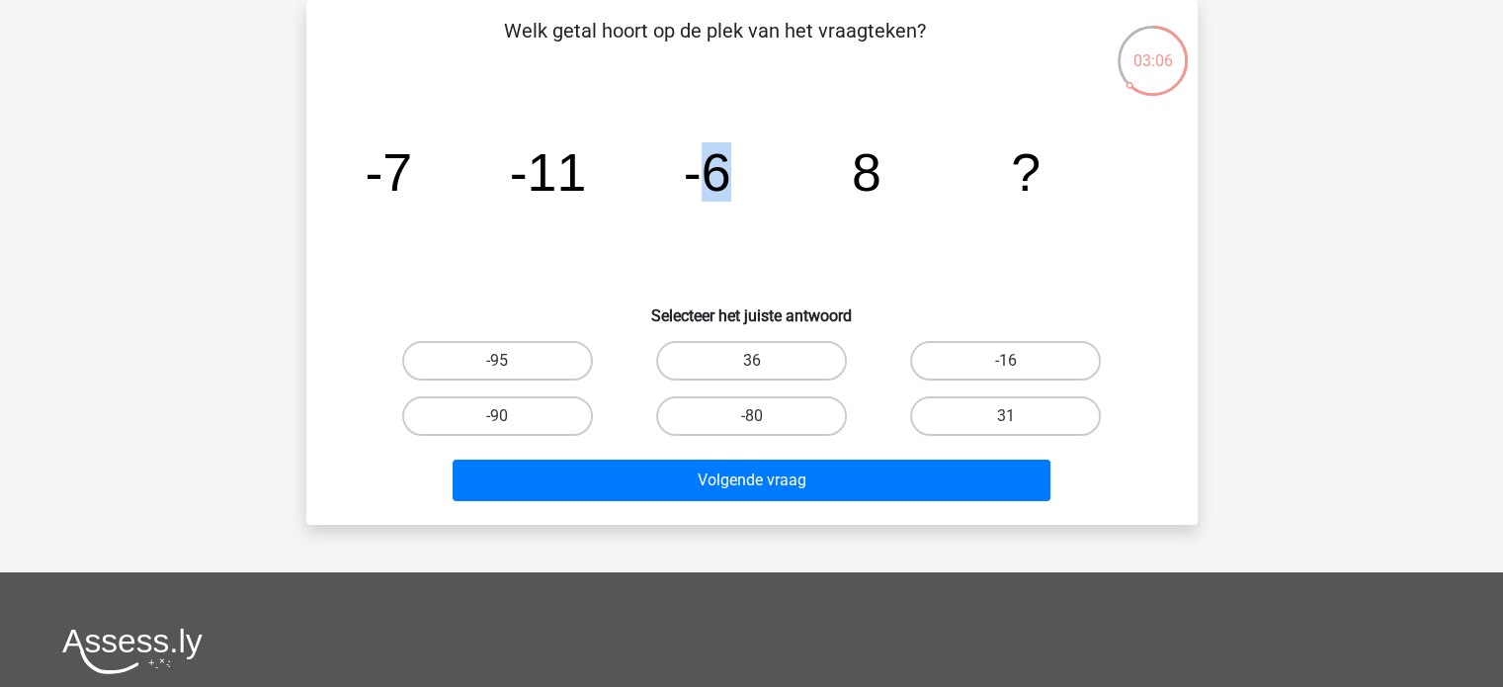
drag, startPoint x: 707, startPoint y: 171, endPoint x: 740, endPoint y: 177, distance: 34.1
click at [740, 177] on icon "image/svg+xml -7 -11 -6 8 ?" at bounding box center [752, 191] width 797 height 200
drag, startPoint x: 704, startPoint y: 165, endPoint x: 743, endPoint y: 159, distance: 40.0
click at [743, 159] on icon "image/svg+xml -7 -11 -6 8 ?" at bounding box center [752, 191] width 797 height 200
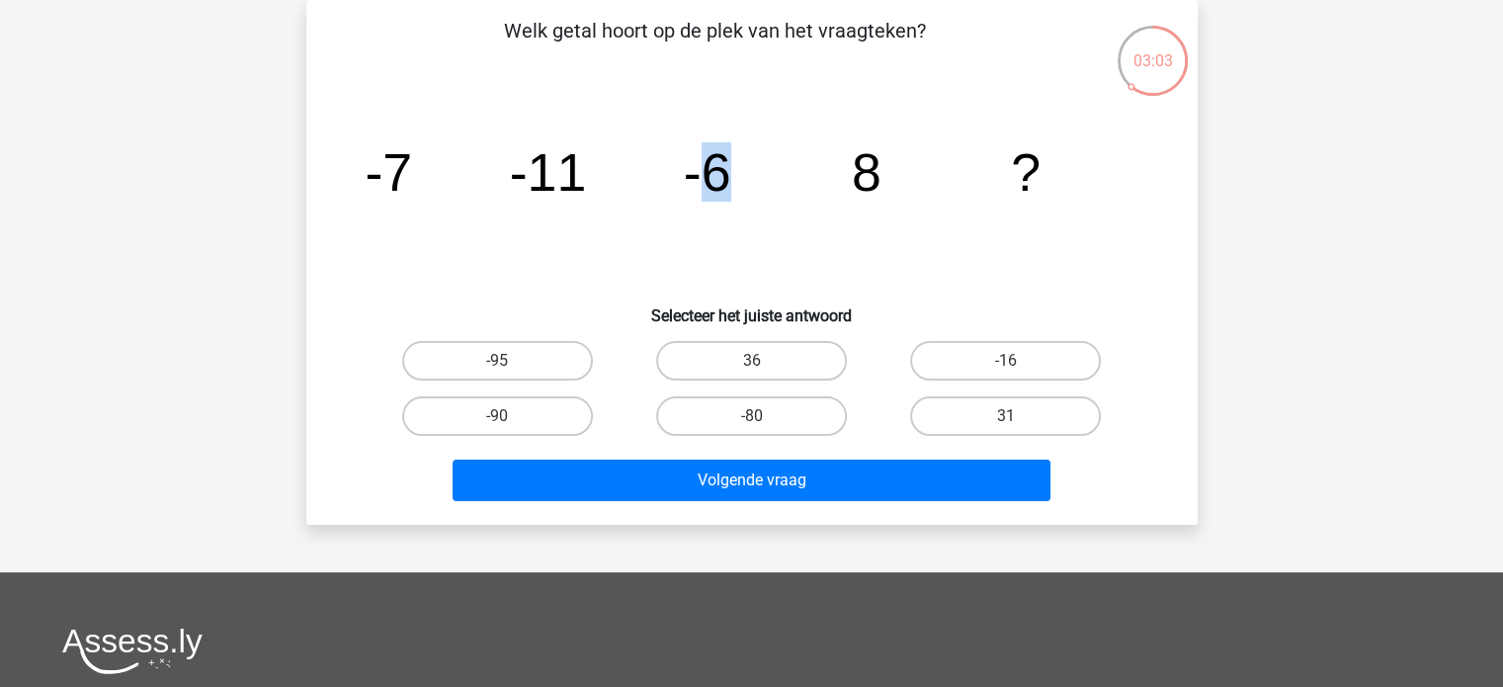
click at [743, 159] on icon "image/svg+xml -7 -11 -6 8 ?" at bounding box center [752, 191] width 797 height 200
drag, startPoint x: 711, startPoint y: 167, endPoint x: 731, endPoint y: 169, distance: 20.8
click at [731, 169] on icon "image/svg+xml -7 -11 -6 8 ?" at bounding box center [752, 191] width 797 height 200
drag, startPoint x: 710, startPoint y: 169, endPoint x: 727, endPoint y: 165, distance: 18.2
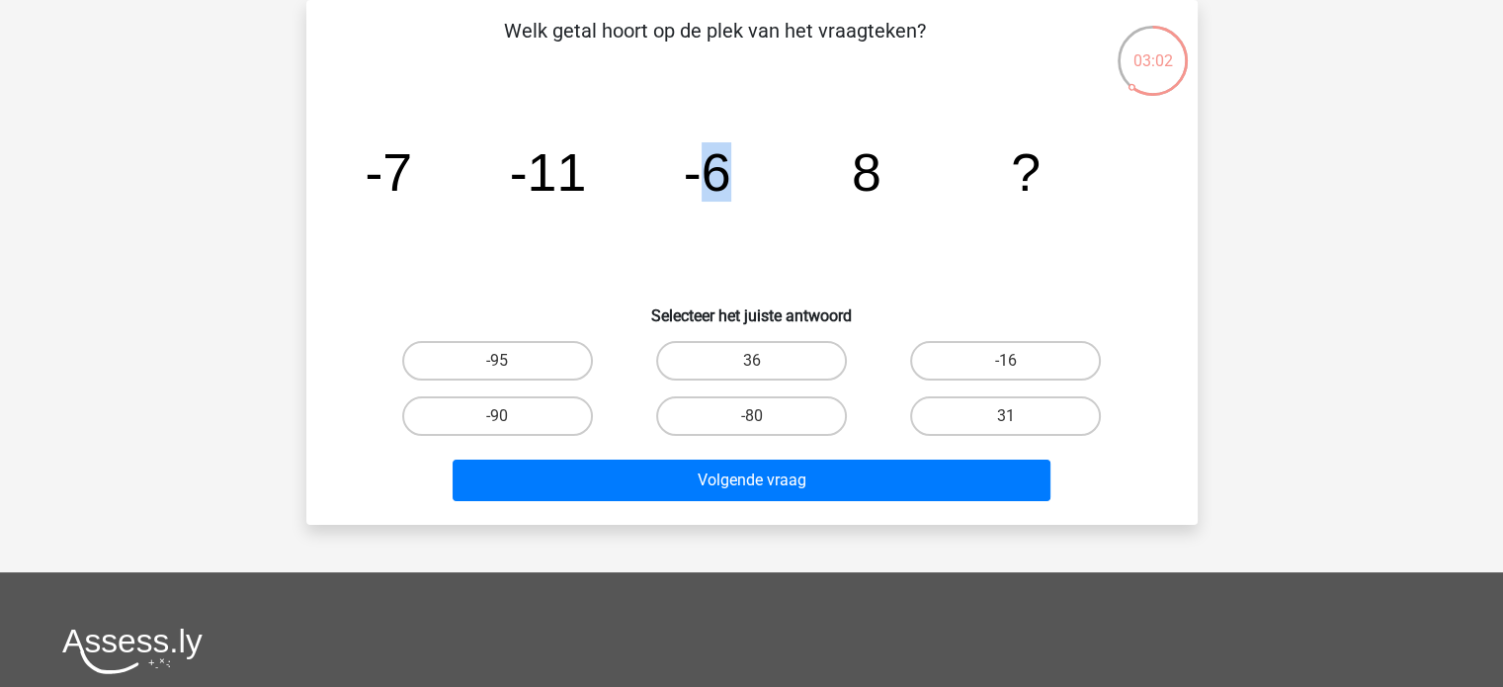
click at [727, 165] on tspan "-6" at bounding box center [706, 171] width 47 height 59
drag, startPoint x: 711, startPoint y: 162, endPoint x: 723, endPoint y: 164, distance: 13.0
click at [723, 164] on tspan "-6" at bounding box center [706, 171] width 47 height 59
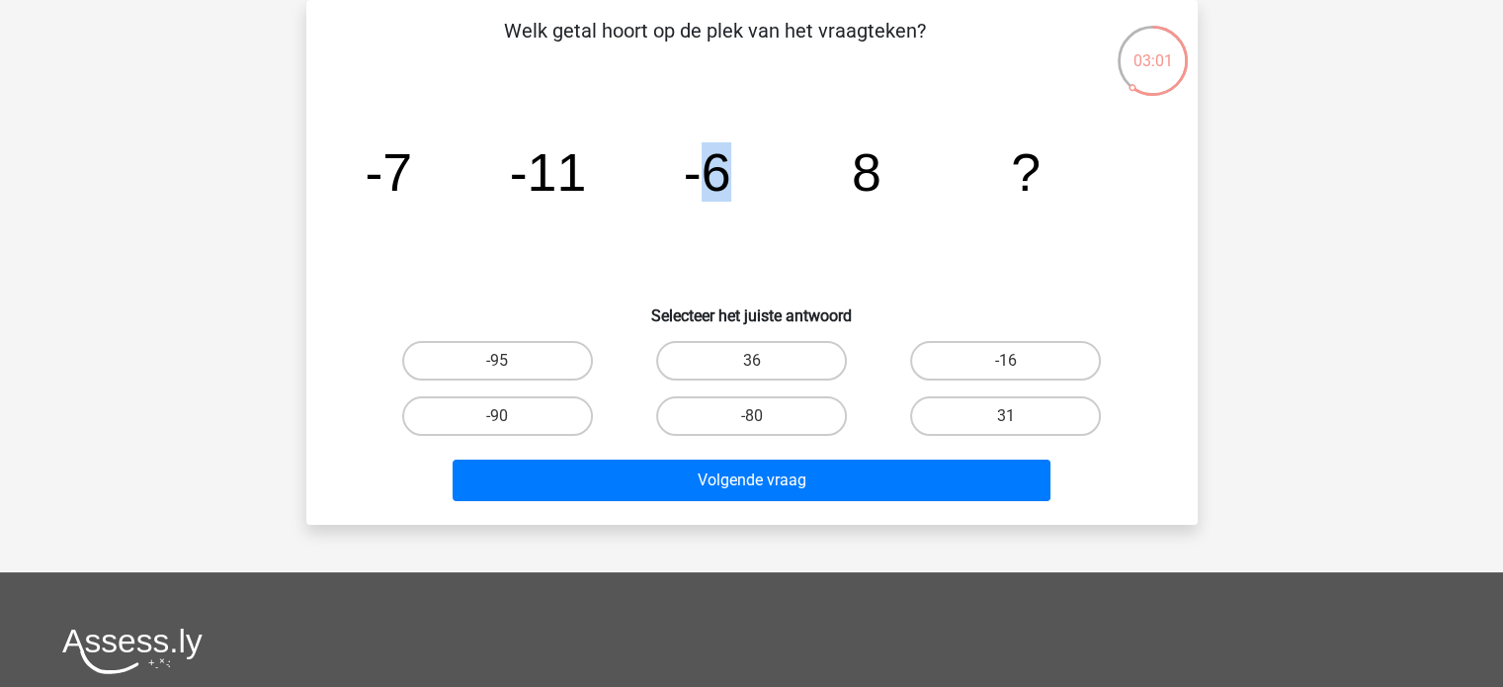
drag, startPoint x: 711, startPoint y: 165, endPoint x: 739, endPoint y: 163, distance: 28.7
click at [739, 163] on icon "image/svg+xml -7 -11 -6 8 ?" at bounding box center [752, 191] width 797 height 200
click at [732, 172] on icon "image/svg+xml -7 -11 -6 8 ?" at bounding box center [752, 191] width 797 height 200
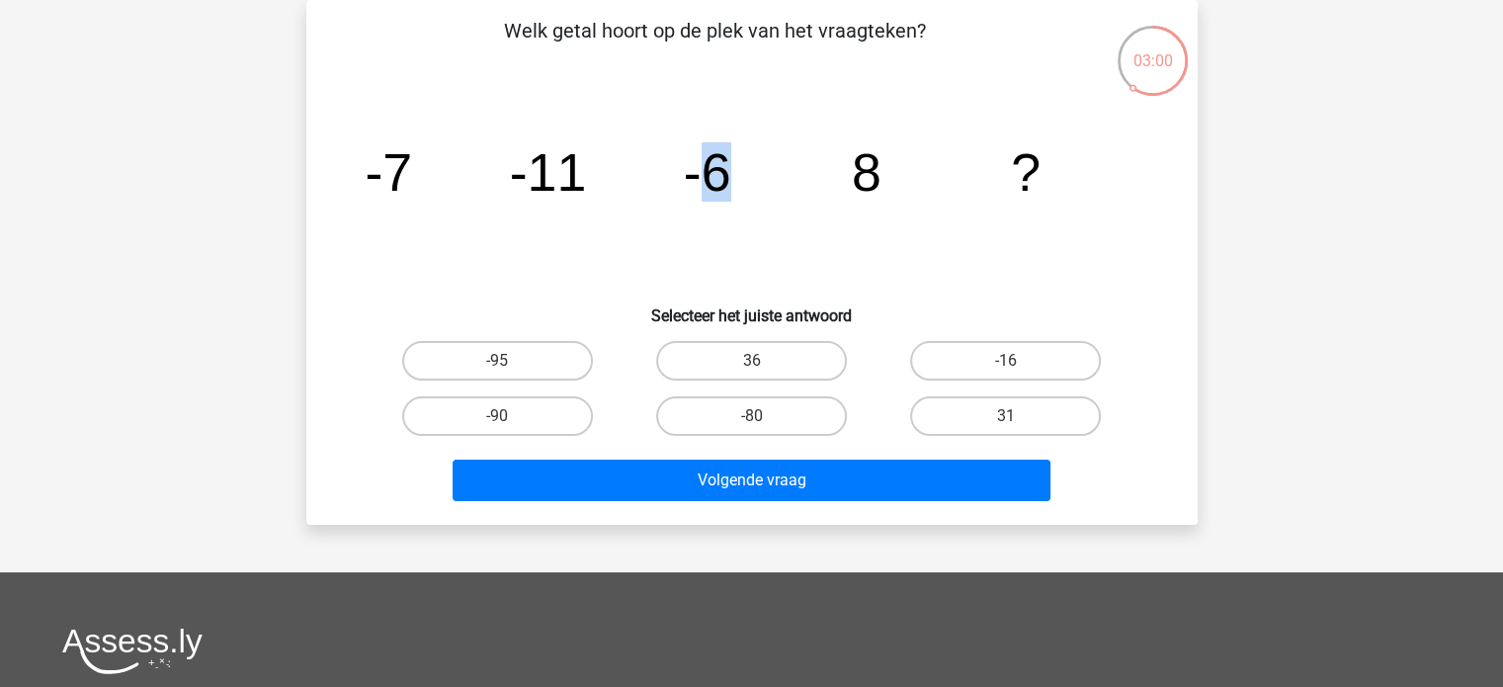
drag, startPoint x: 705, startPoint y: 172, endPoint x: 722, endPoint y: 173, distance: 17.8
click at [722, 173] on tspan "-6" at bounding box center [706, 171] width 47 height 59
click at [723, 175] on tspan "-6" at bounding box center [706, 171] width 47 height 59
drag, startPoint x: 707, startPoint y: 176, endPoint x: 728, endPoint y: 181, distance: 22.3
click at [728, 181] on tspan "-6" at bounding box center [706, 171] width 47 height 59
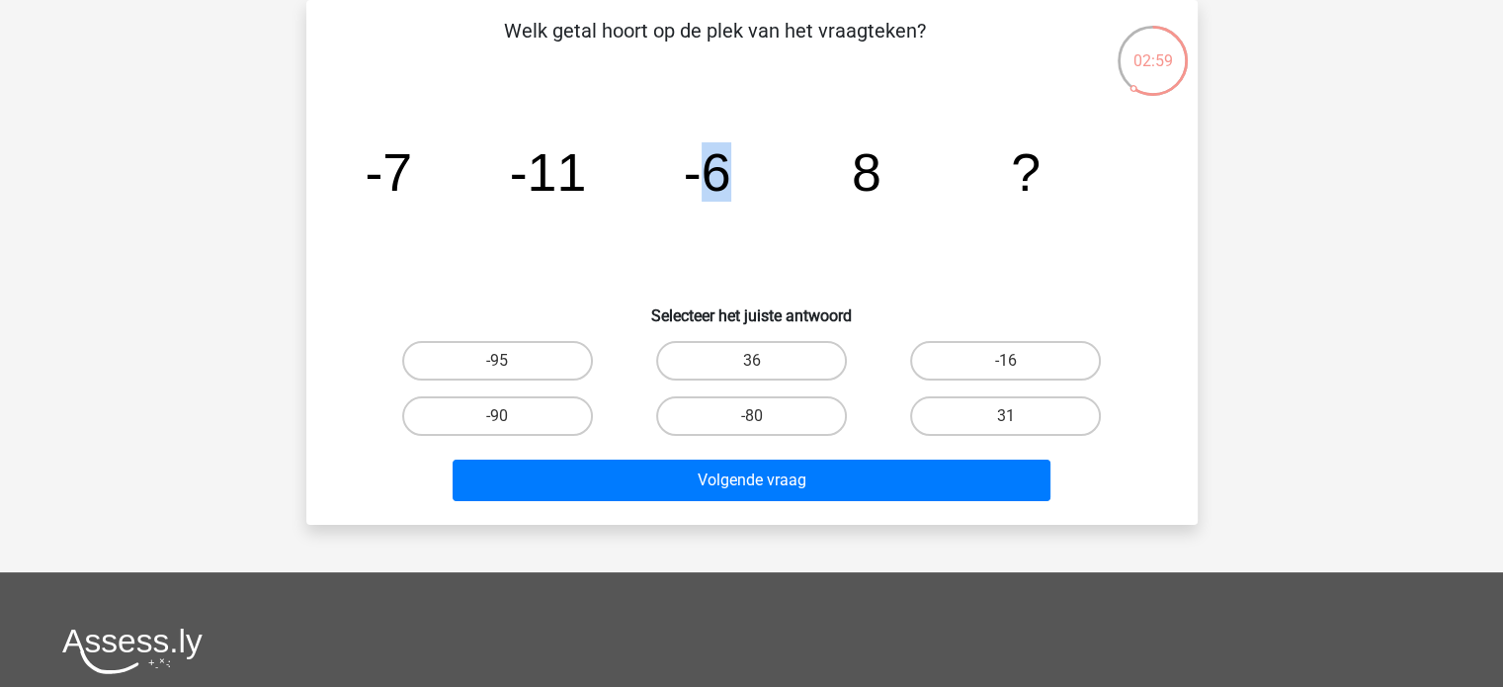
click at [728, 181] on tspan "-6" at bounding box center [706, 171] width 47 height 59
drag, startPoint x: 708, startPoint y: 181, endPoint x: 730, endPoint y: 181, distance: 22.7
click at [730, 181] on icon "image/svg+xml -7 -11 -6 8 ?" at bounding box center [752, 191] width 797 height 200
drag, startPoint x: 713, startPoint y: 181, endPoint x: 728, endPoint y: 181, distance: 15.8
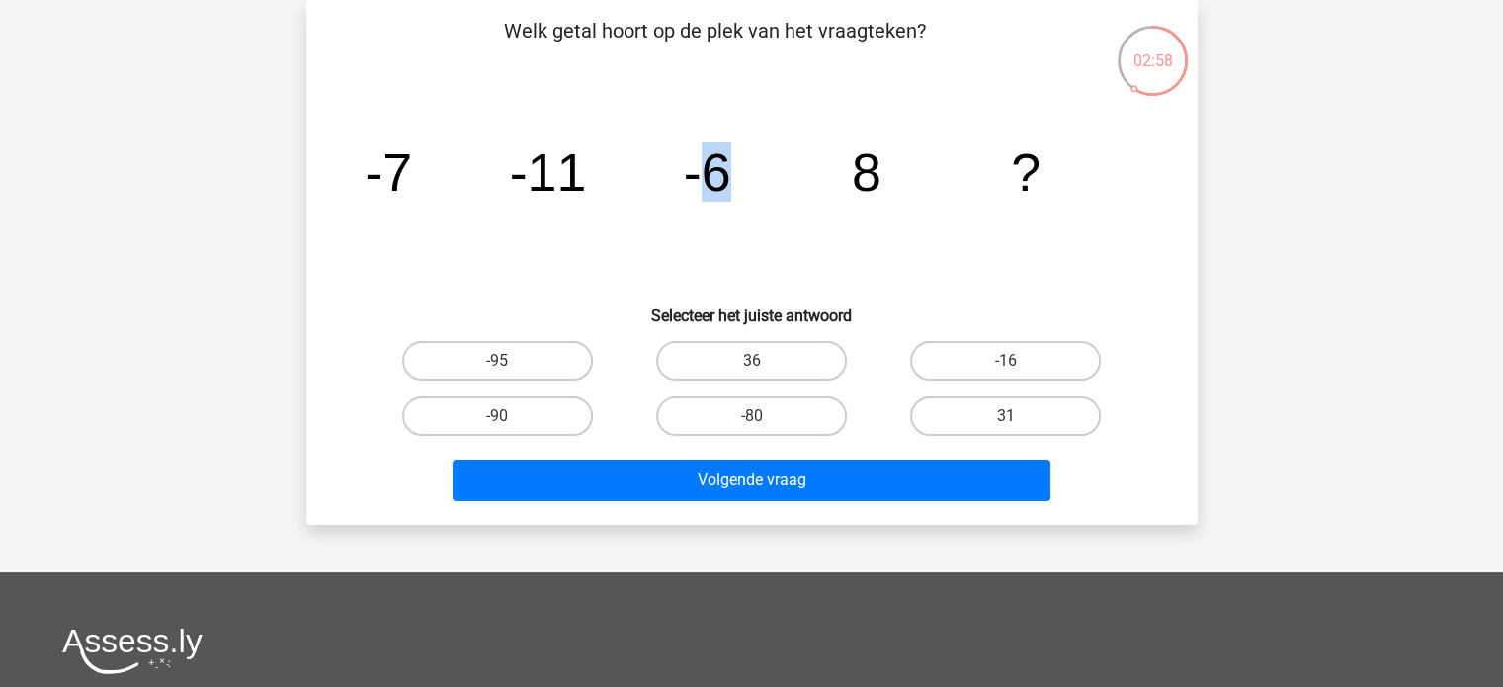
click at [728, 181] on tspan "-6" at bounding box center [706, 171] width 47 height 59
drag, startPoint x: 710, startPoint y: 177, endPoint x: 720, endPoint y: 173, distance: 10.6
click at [720, 173] on tspan "-6" at bounding box center [706, 171] width 47 height 59
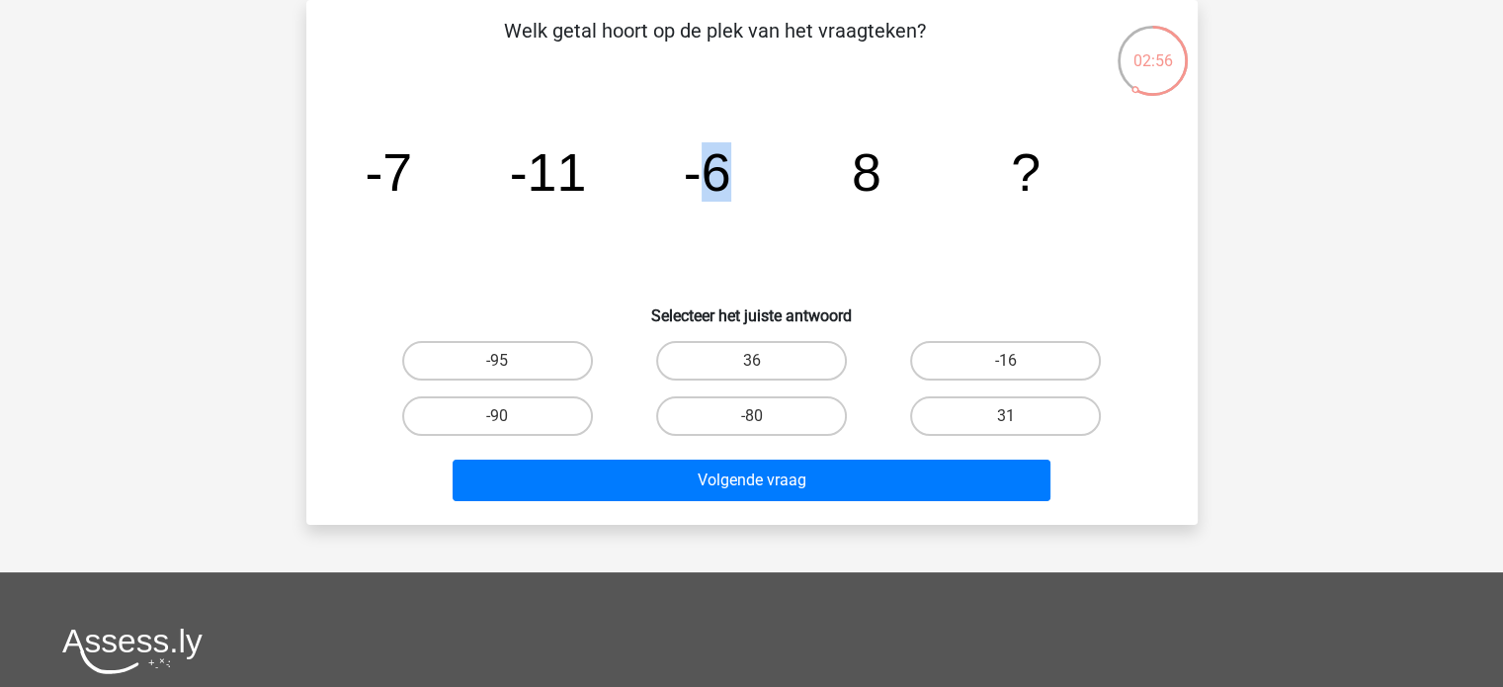
drag, startPoint x: 708, startPoint y: 176, endPoint x: 728, endPoint y: 173, distance: 21.0
click at [728, 173] on tspan "-6" at bounding box center [706, 171] width 47 height 59
click at [717, 171] on tspan "-6" at bounding box center [706, 171] width 47 height 59
click at [428, 185] on icon "image/svg+xml -7 -11 -6 8 ?" at bounding box center [752, 191] width 797 height 200
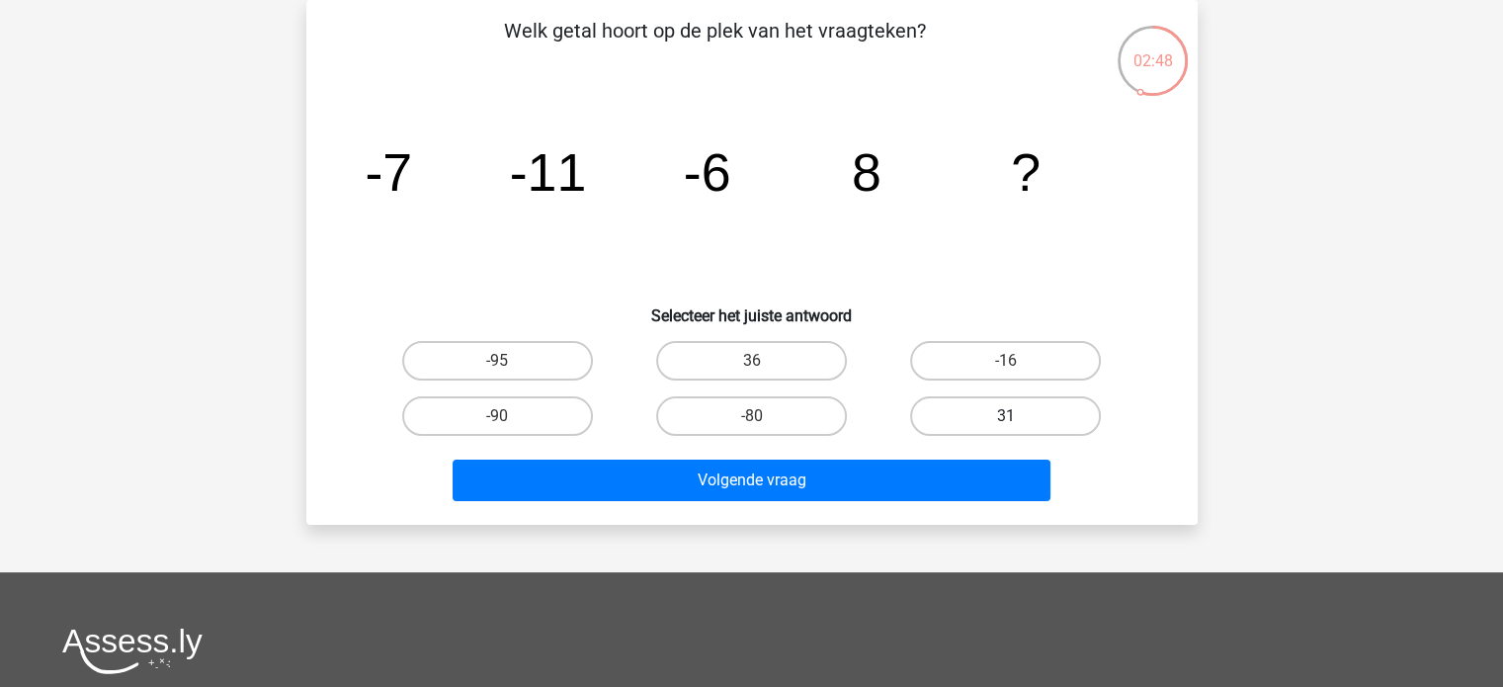
click at [954, 414] on label "31" at bounding box center [1005, 416] width 191 height 40
click at [1006, 416] on input "31" at bounding box center [1012, 422] width 13 height 13
radio input "true"
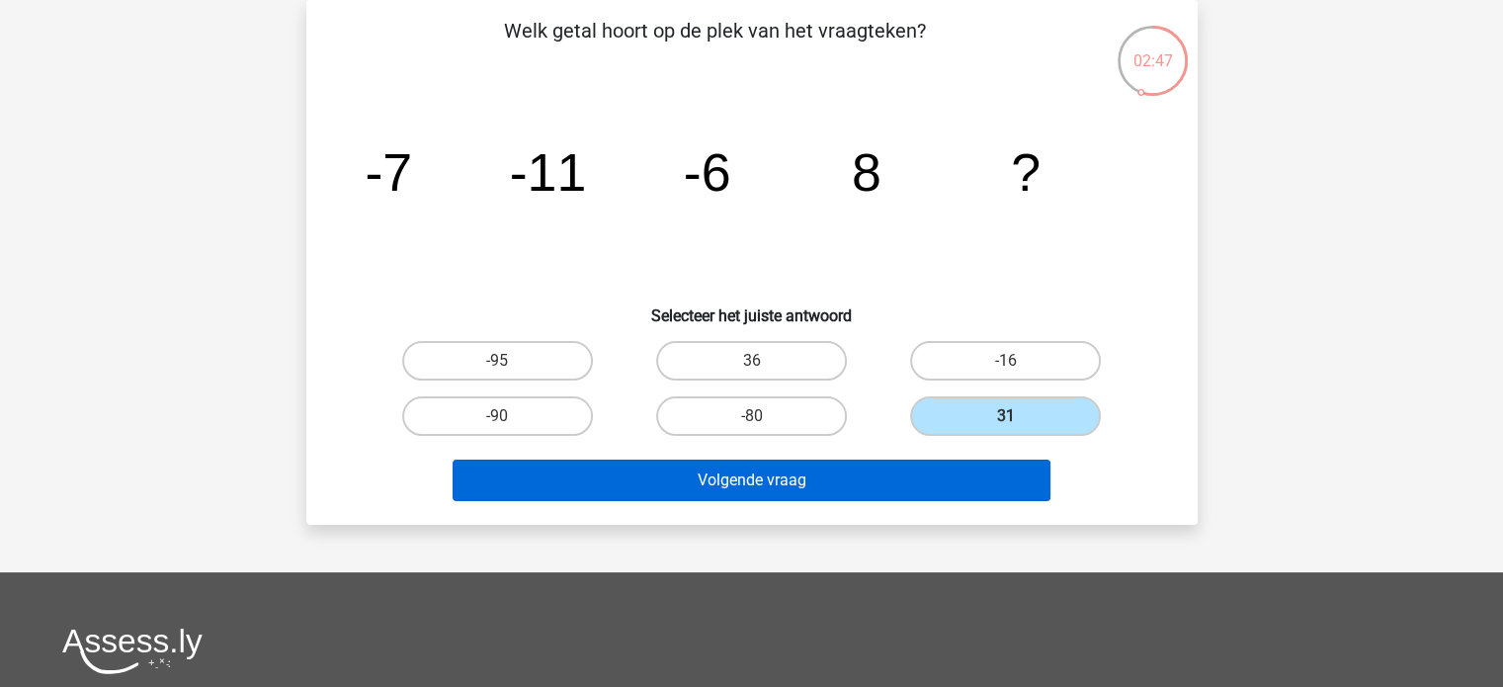
click at [915, 464] on div "Volgende vraag" at bounding box center [752, 476] width 828 height 65
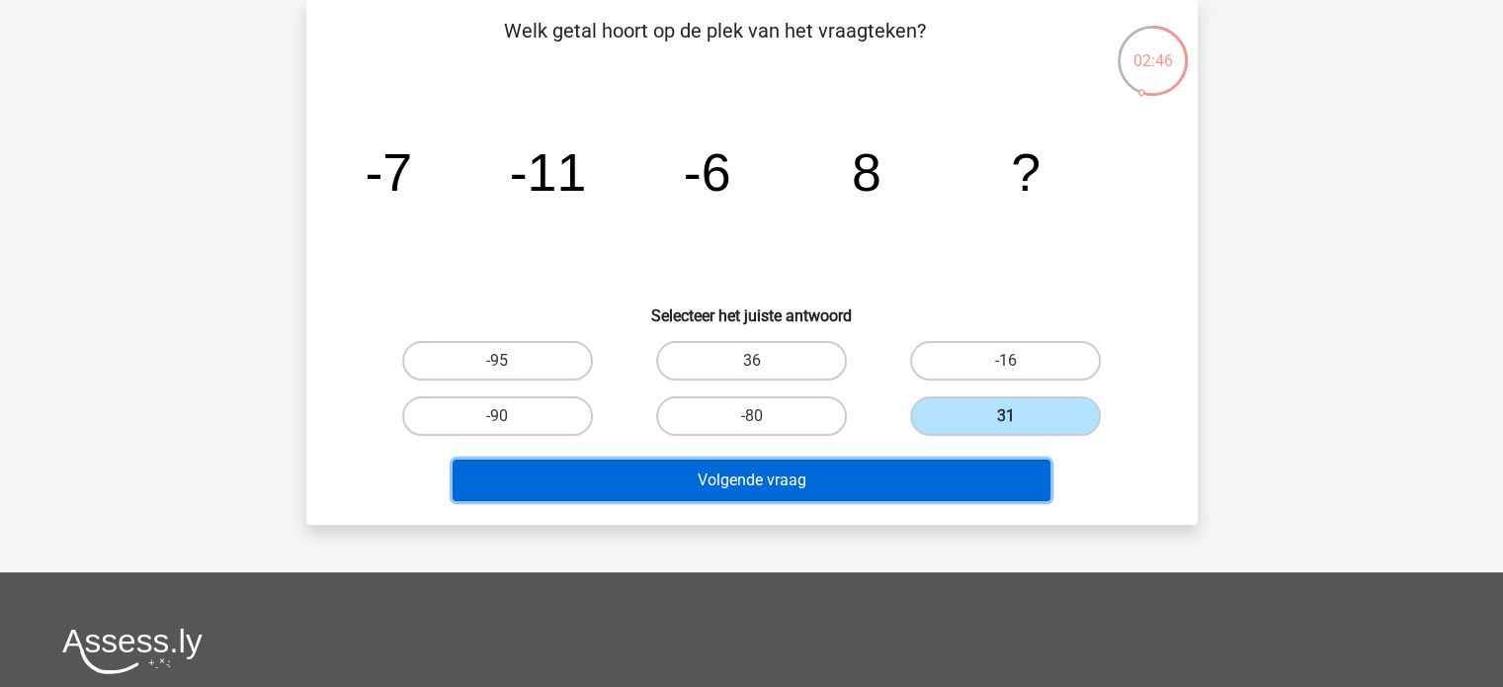
click at [791, 469] on button "Volgende vraag" at bounding box center [752, 481] width 598 height 42
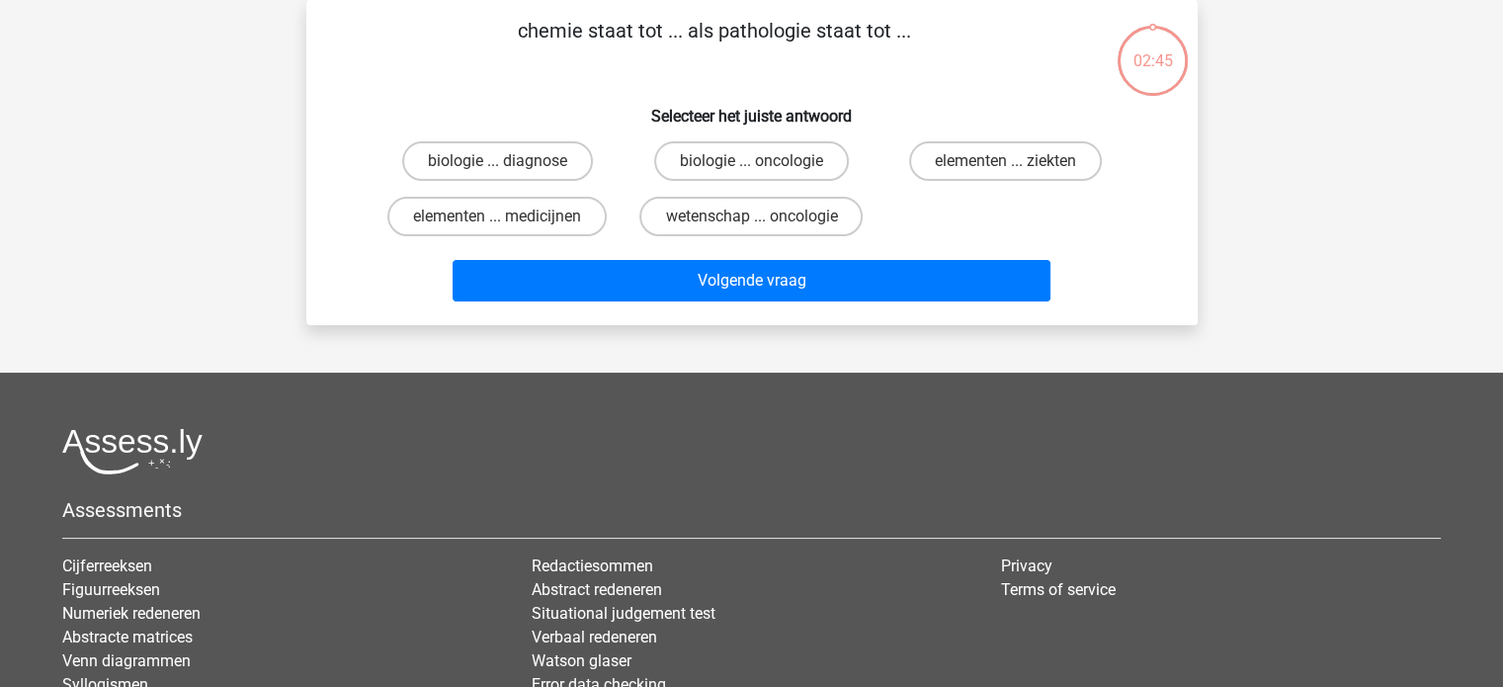
scroll to position [0, 0]
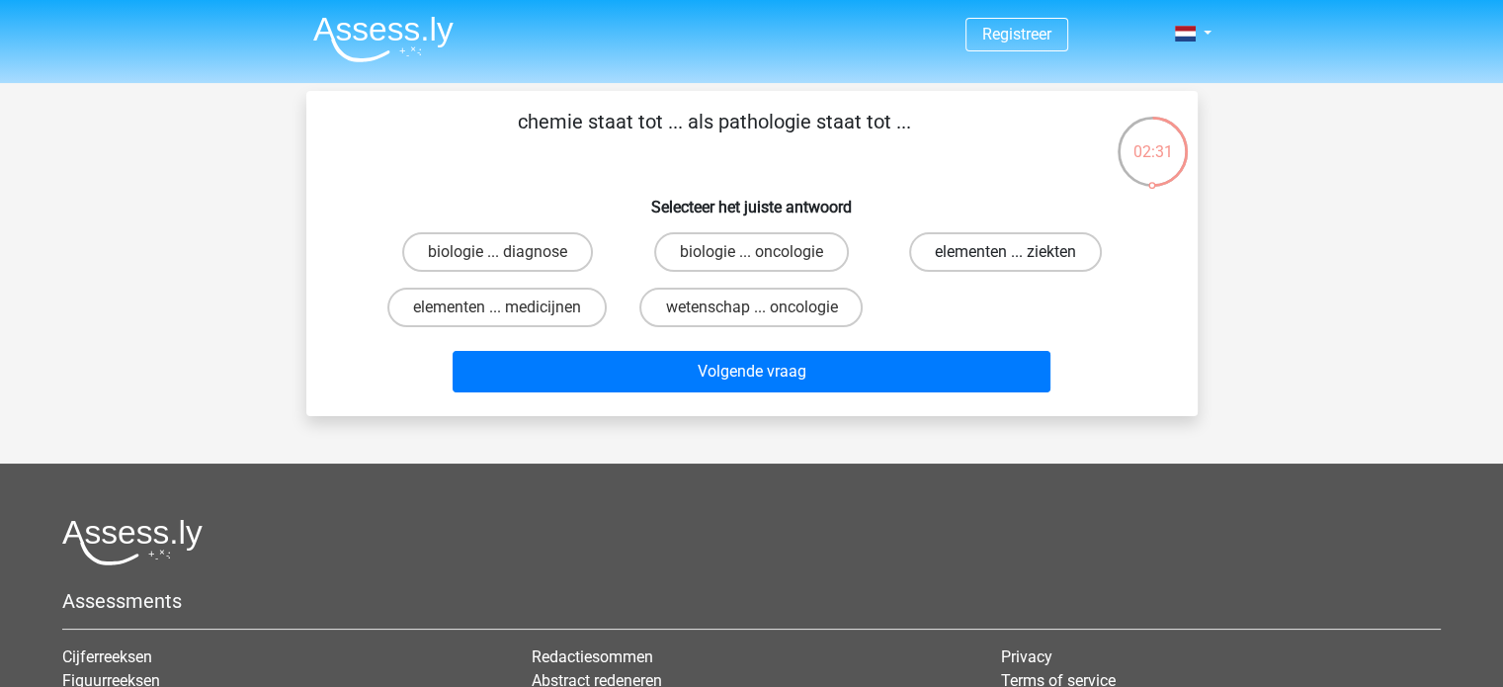
click at [971, 265] on label "elementen ... ziekten" at bounding box center [1005, 252] width 193 height 40
click at [1006, 265] on input "elementen ... ziekten" at bounding box center [1012, 258] width 13 height 13
radio input "true"
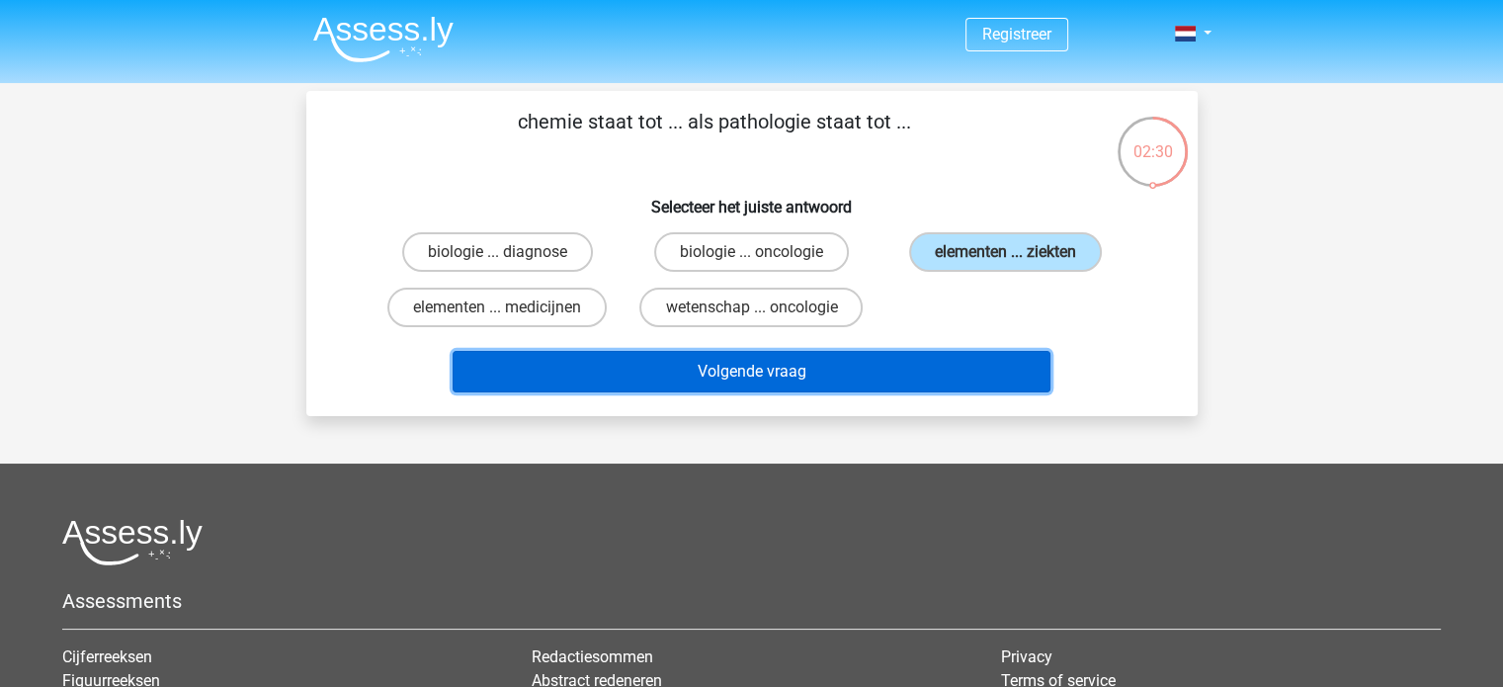
click at [988, 366] on button "Volgende vraag" at bounding box center [752, 372] width 598 height 42
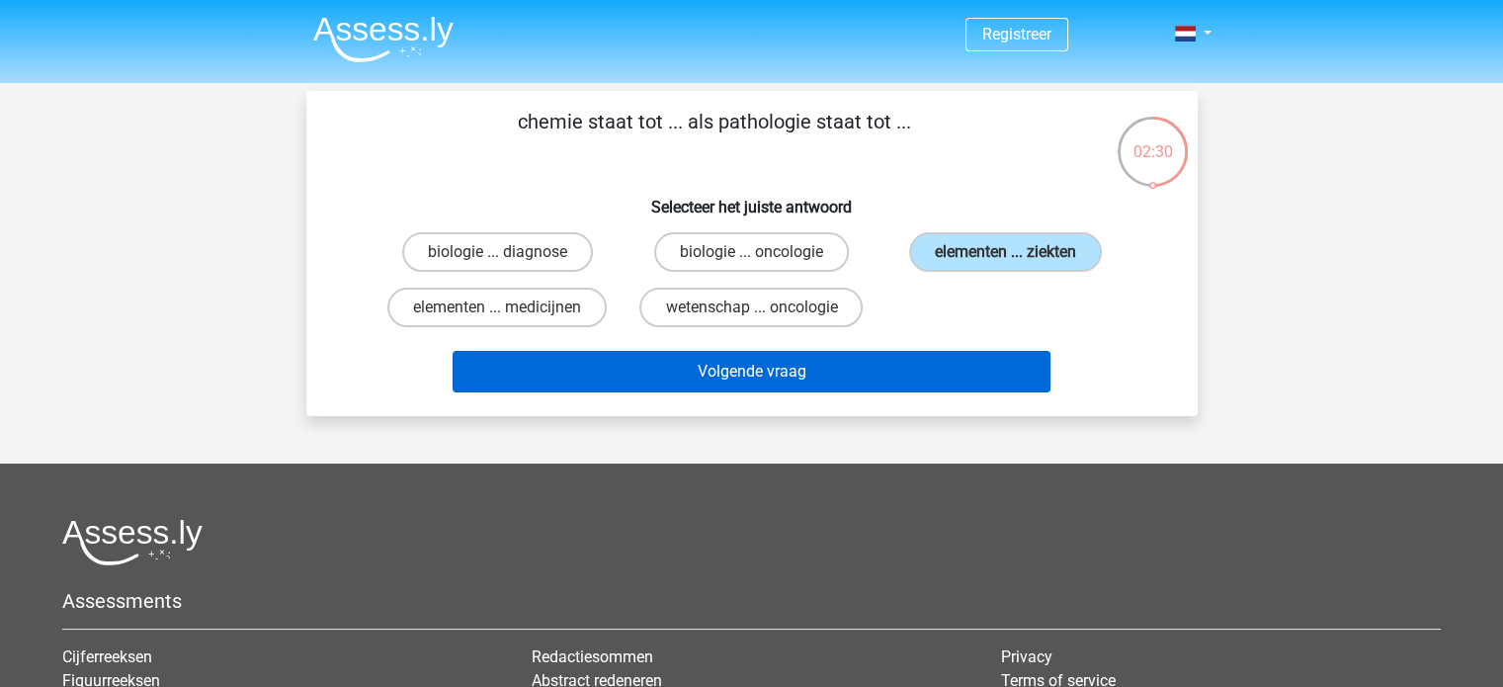
scroll to position [91, 0]
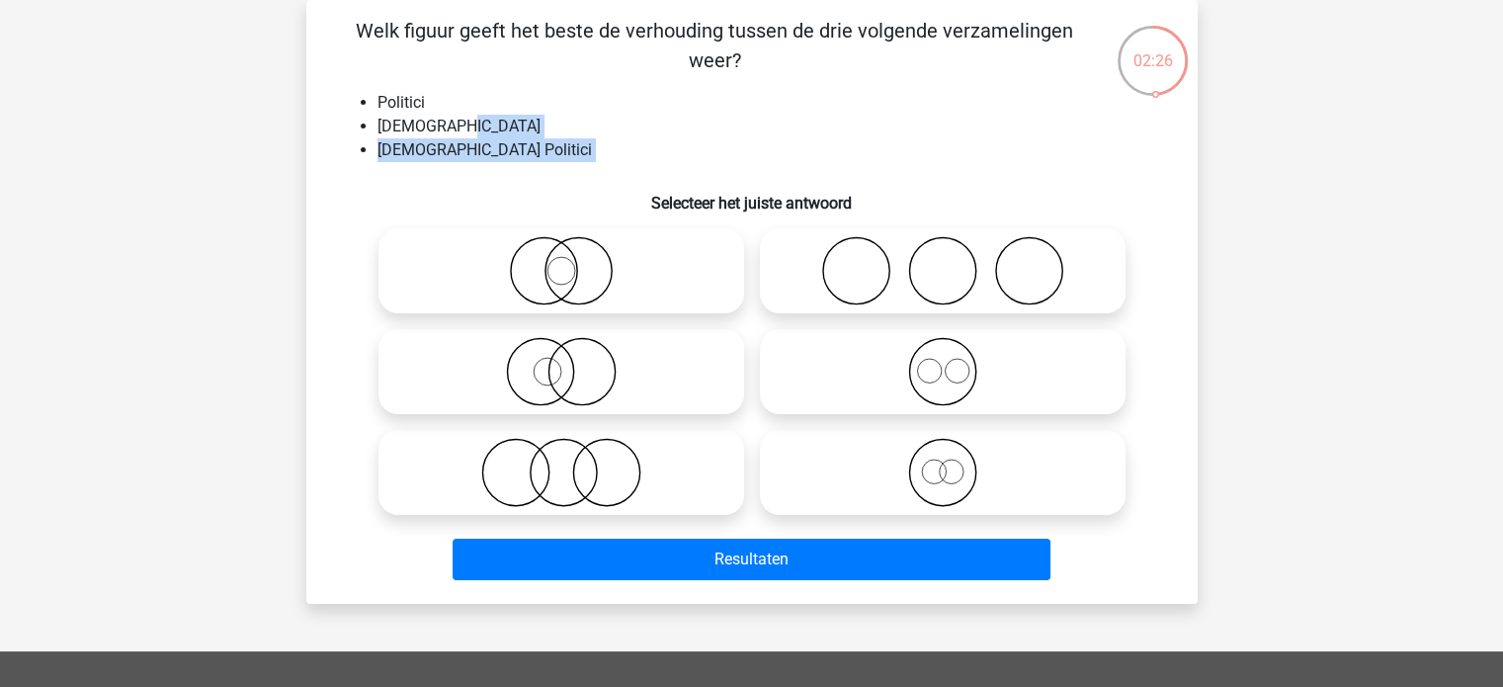
drag, startPoint x: 462, startPoint y: 137, endPoint x: 470, endPoint y: 164, distance: 28.1
click at [470, 163] on div "Welk figuur geeft het beste de verhouding tussen de drie volgende verzamelingen…" at bounding box center [752, 302] width 876 height 572
click at [470, 164] on div "Welk figuur geeft het beste de verhouding tussen de drie volgende verzamelingen…" at bounding box center [752, 302] width 876 height 572
drag, startPoint x: 771, startPoint y: 473, endPoint x: 798, endPoint y: 466, distance: 27.8
click at [783, 470] on icon at bounding box center [943, 472] width 350 height 69
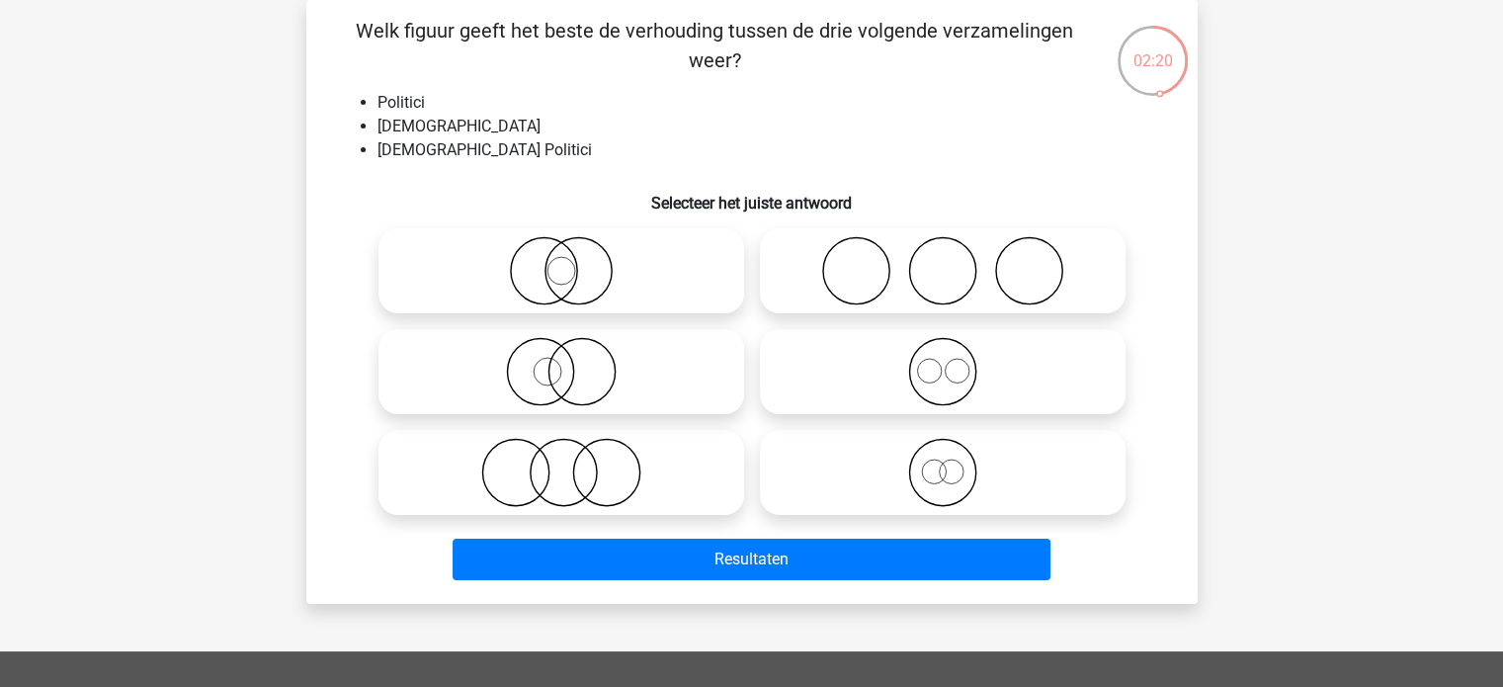
click at [943, 463] on input "radio" at bounding box center [949, 456] width 13 height 13
radio input "true"
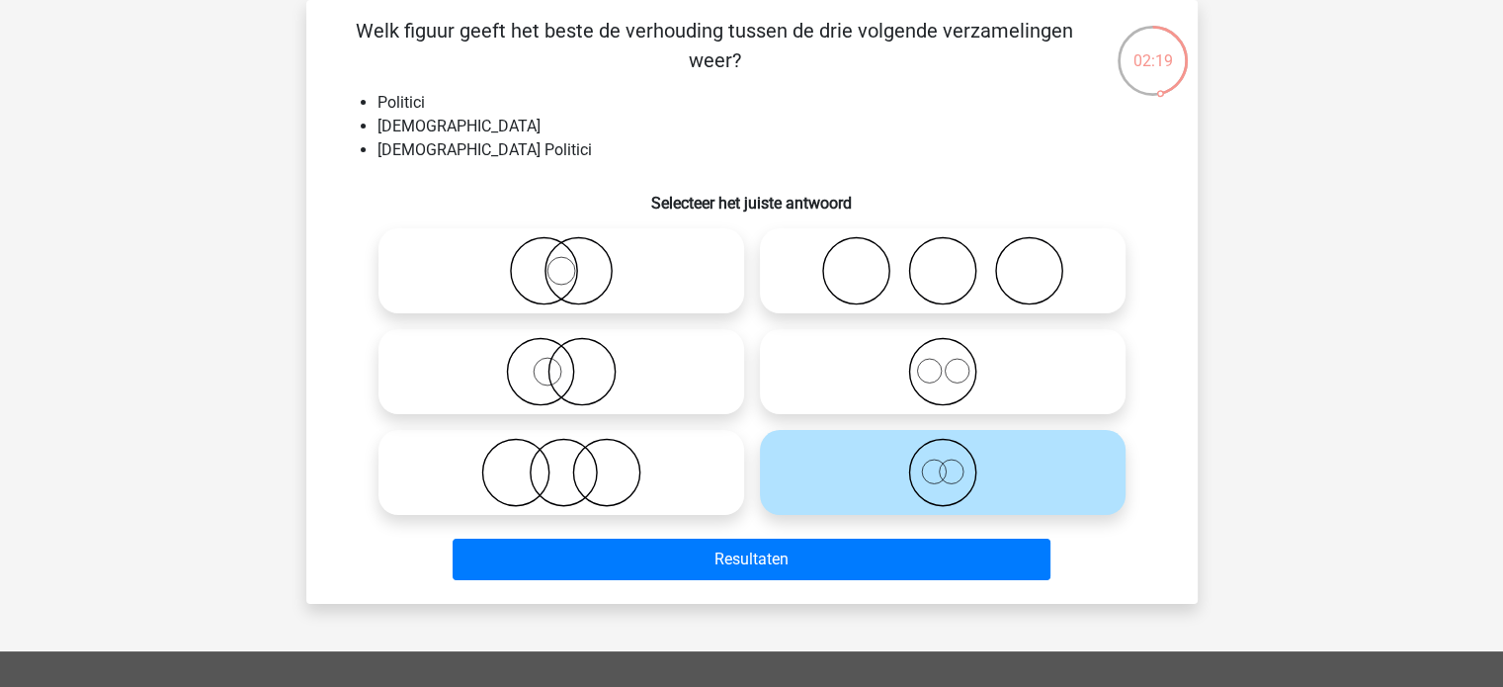
click at [792, 466] on icon at bounding box center [943, 472] width 350 height 69
click at [943, 463] on input "radio" at bounding box center [949, 456] width 13 height 13
click at [902, 173] on div "Welk figuur geeft het beste de verhouding tussen de drie volgende verzamelingen…" at bounding box center [752, 302] width 876 height 572
click at [863, 291] on icon at bounding box center [943, 270] width 350 height 69
click at [943, 261] on input "radio" at bounding box center [949, 254] width 13 height 13
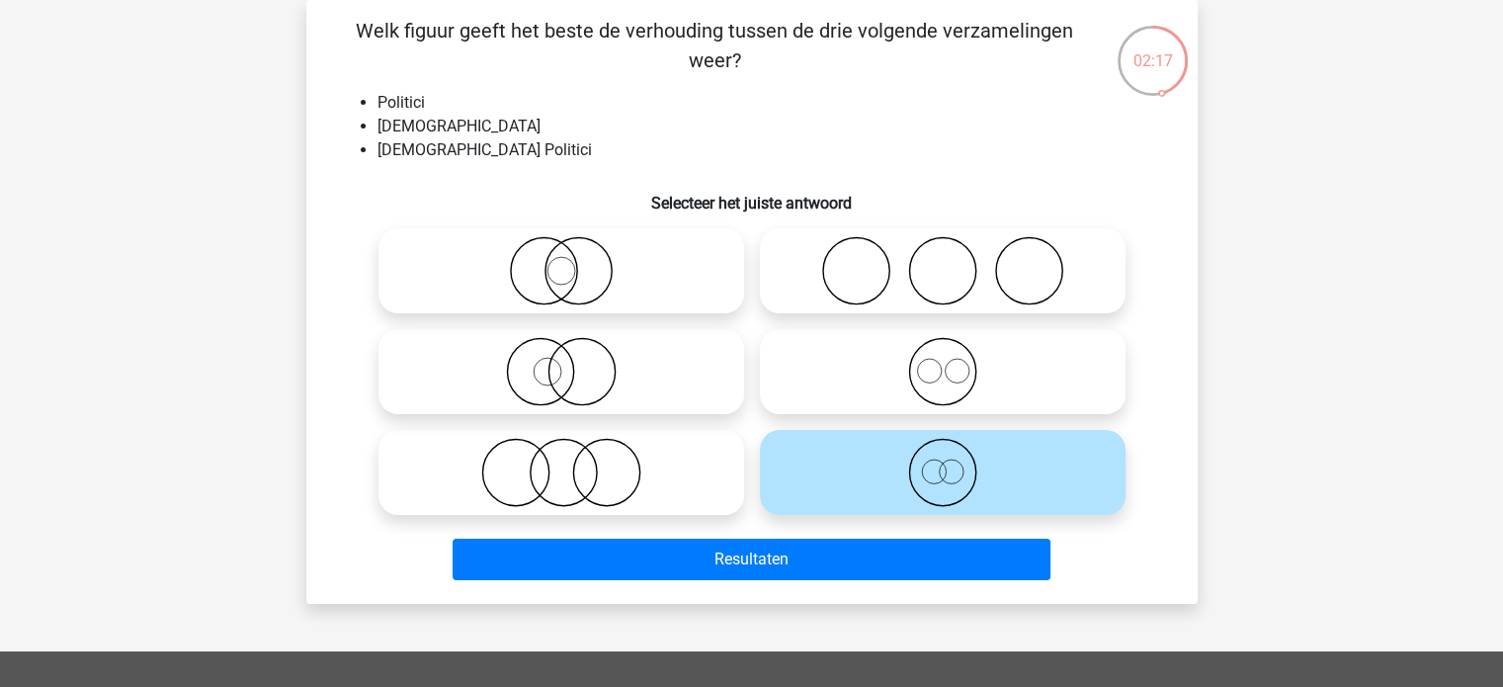
radio input "true"
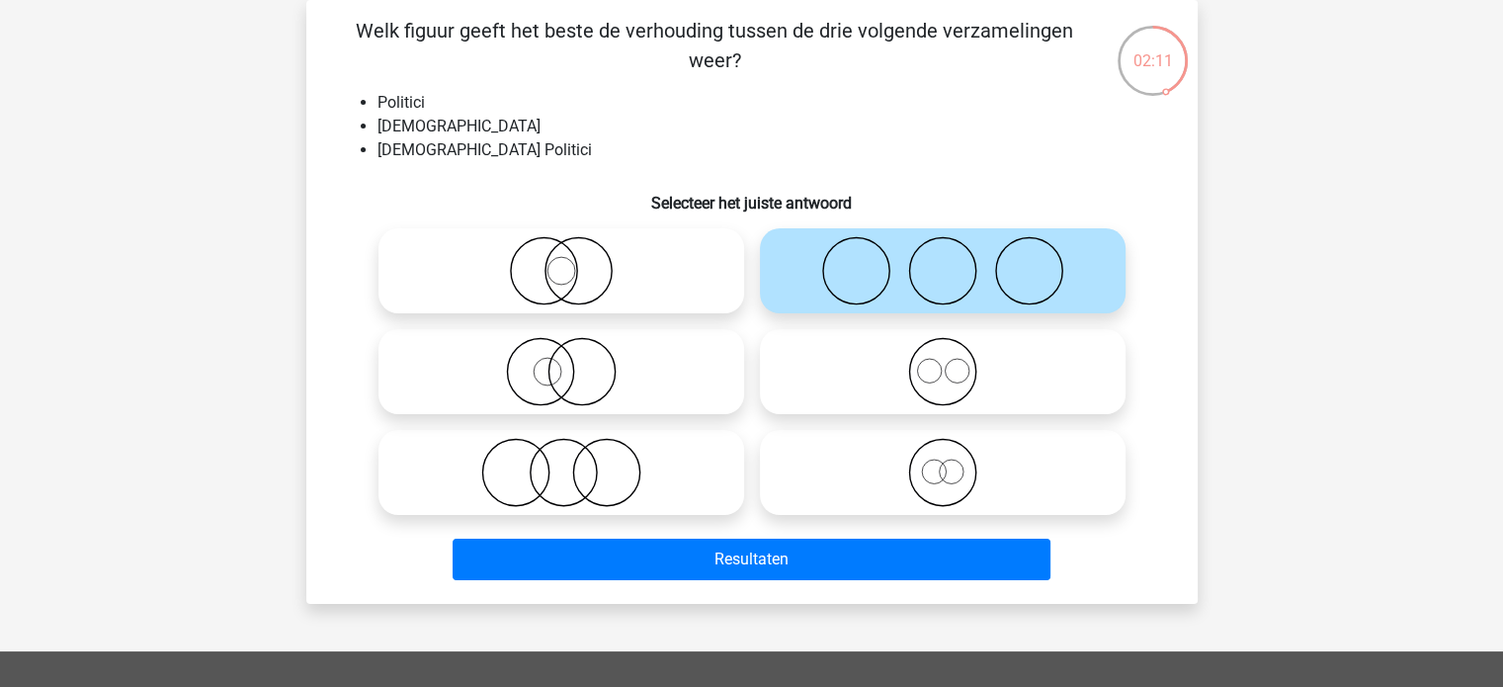
click at [552, 280] on icon at bounding box center [561, 270] width 350 height 69
click at [561, 261] on input "radio" at bounding box center [567, 254] width 13 height 13
radio input "true"
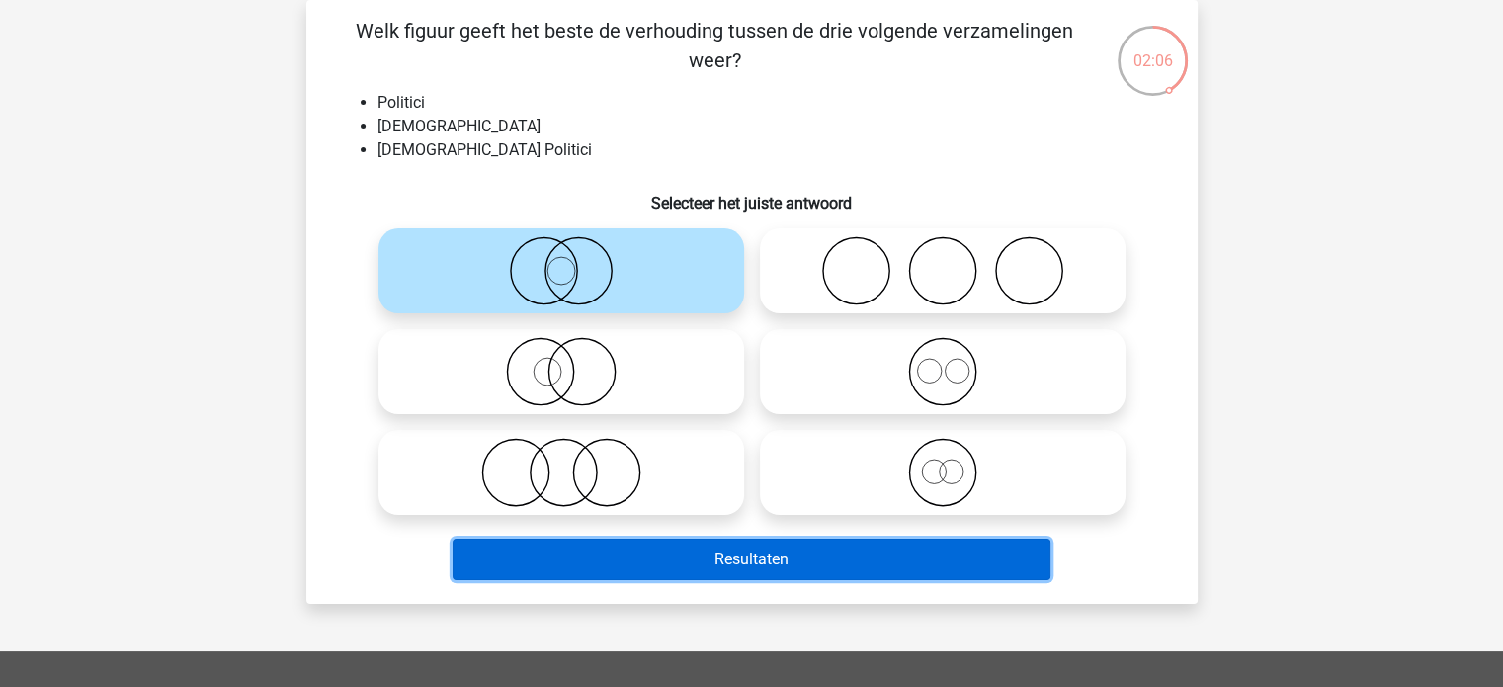
click at [677, 557] on button "Resultaten" at bounding box center [752, 560] width 598 height 42
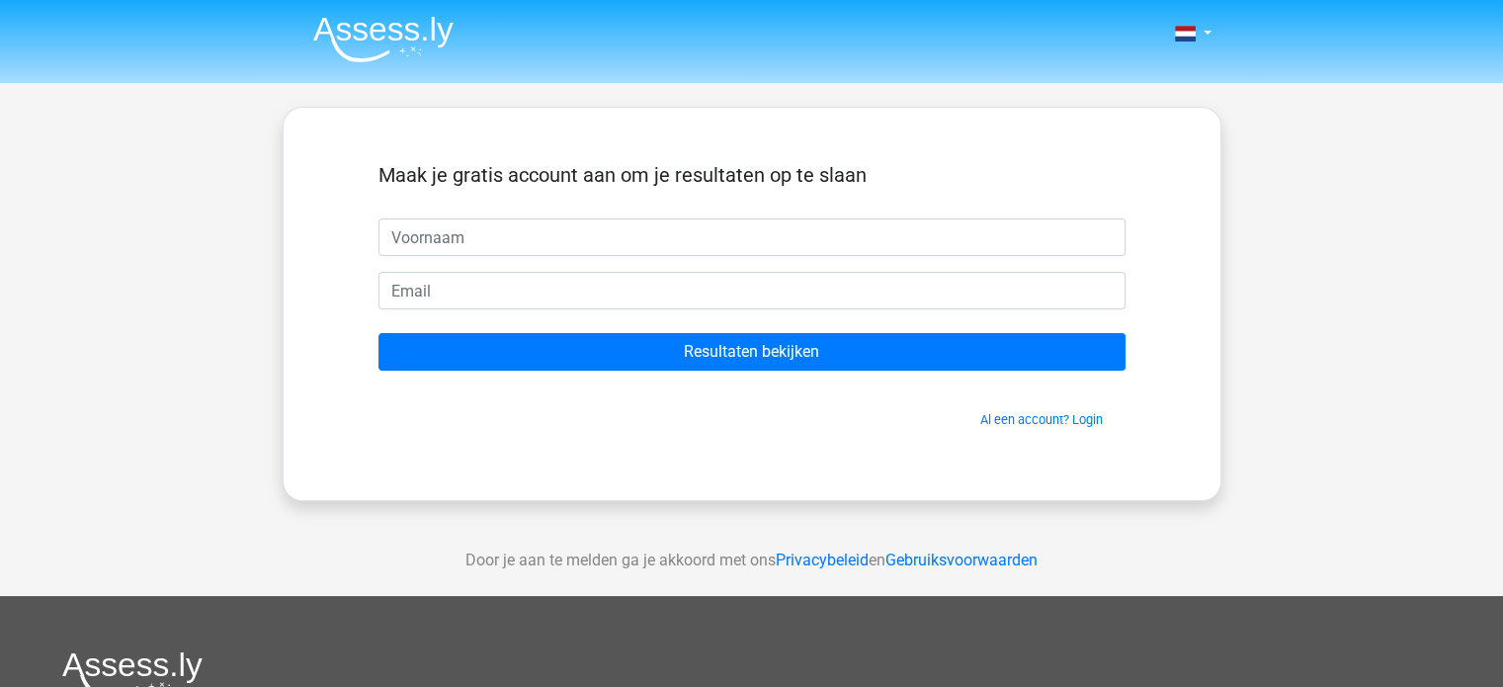
click at [569, 223] on input "text" at bounding box center [752, 237] width 747 height 38
type input "Alexander"
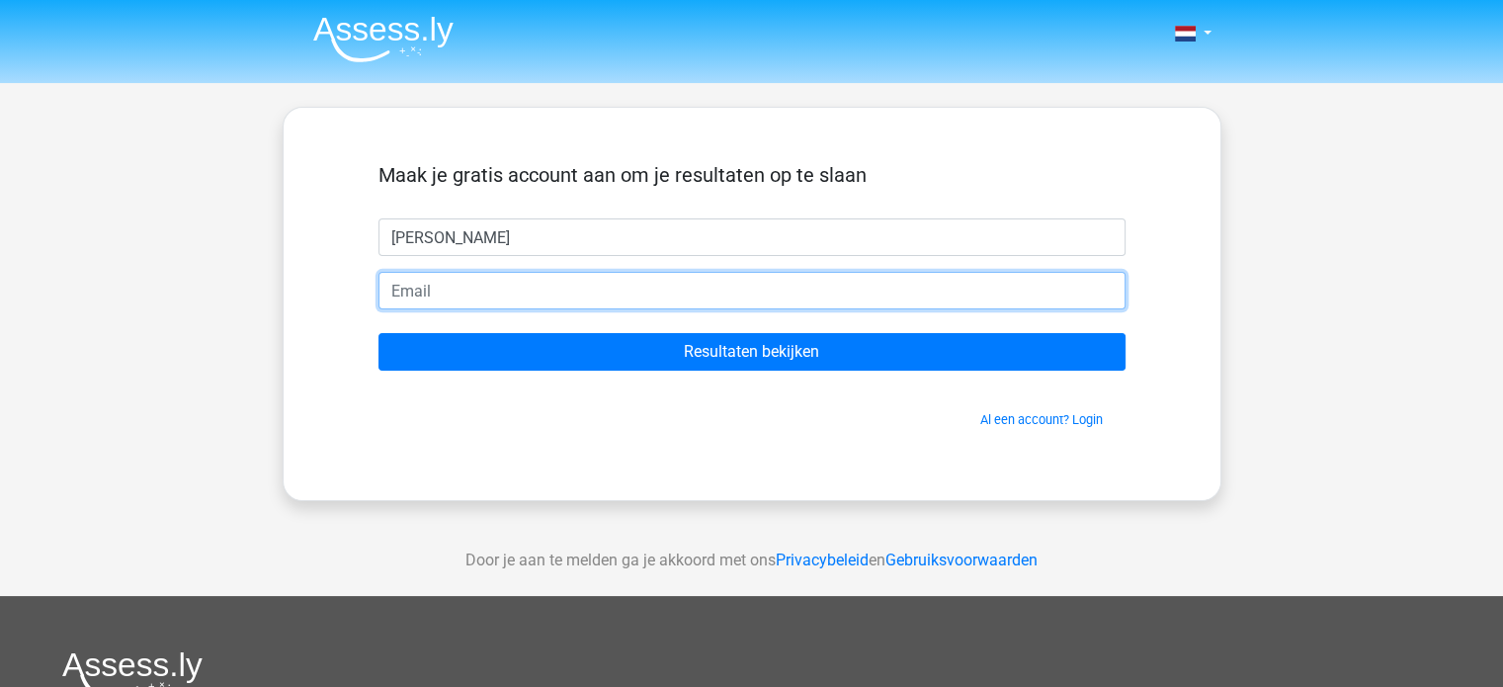
click at [533, 288] on input "email" at bounding box center [752, 291] width 747 height 38
type input "a.p.alblas@gmail.com"
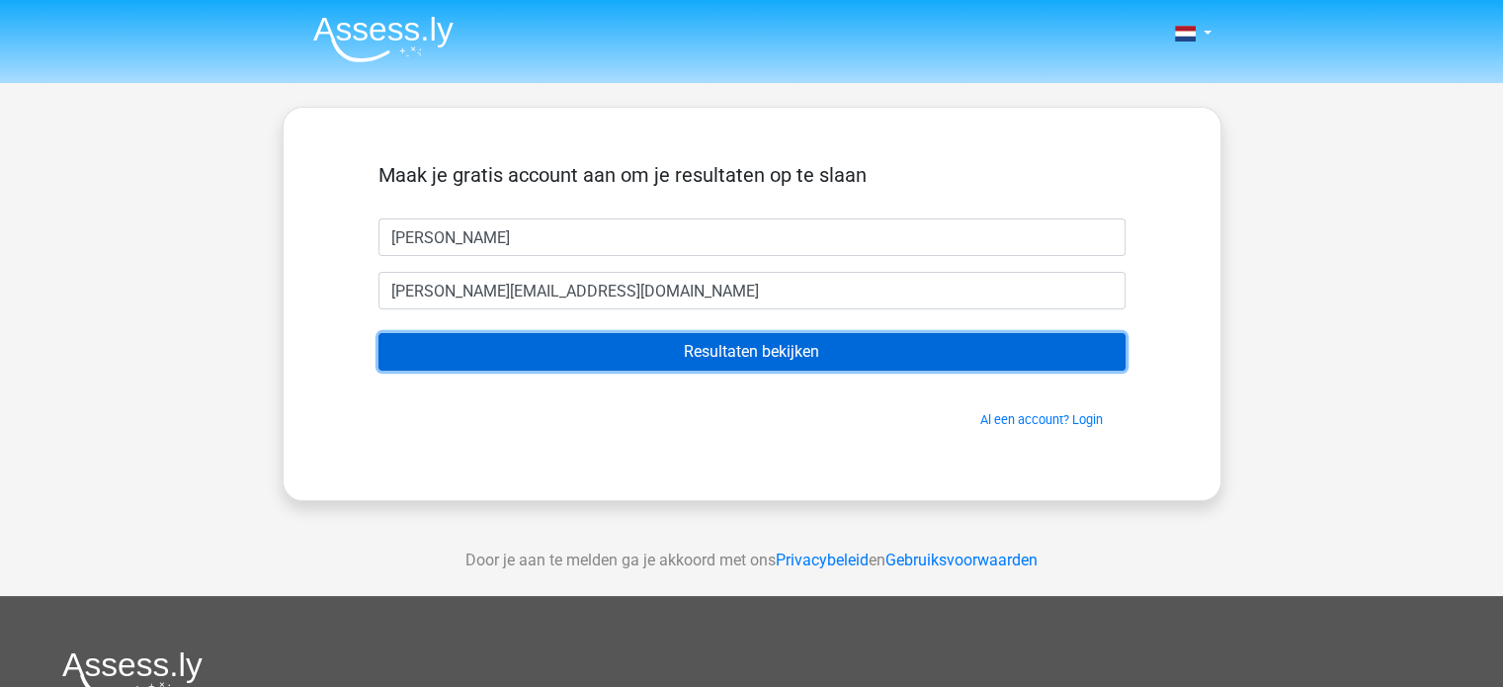
click at [636, 354] on input "Resultaten bekijken" at bounding box center [752, 352] width 747 height 38
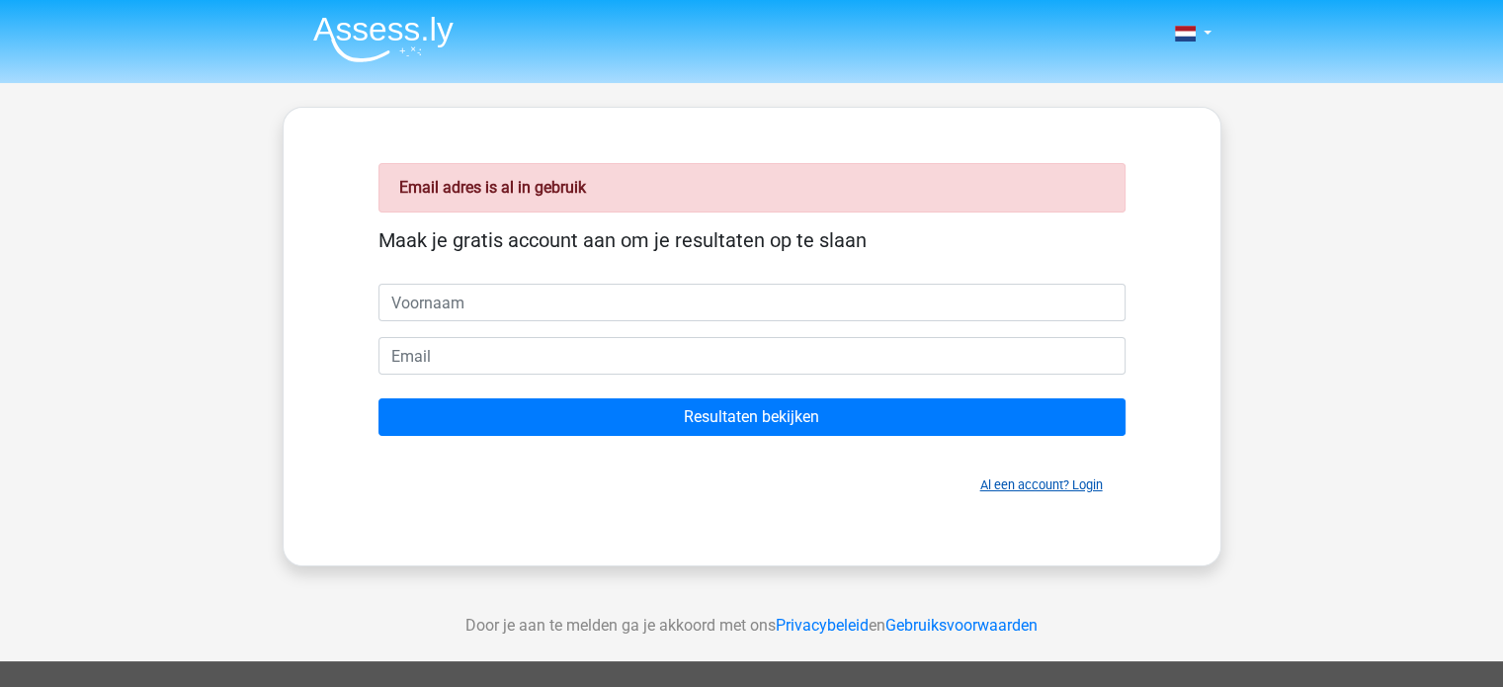
click at [1077, 485] on link "Al een account? Login" at bounding box center [1041, 484] width 123 height 15
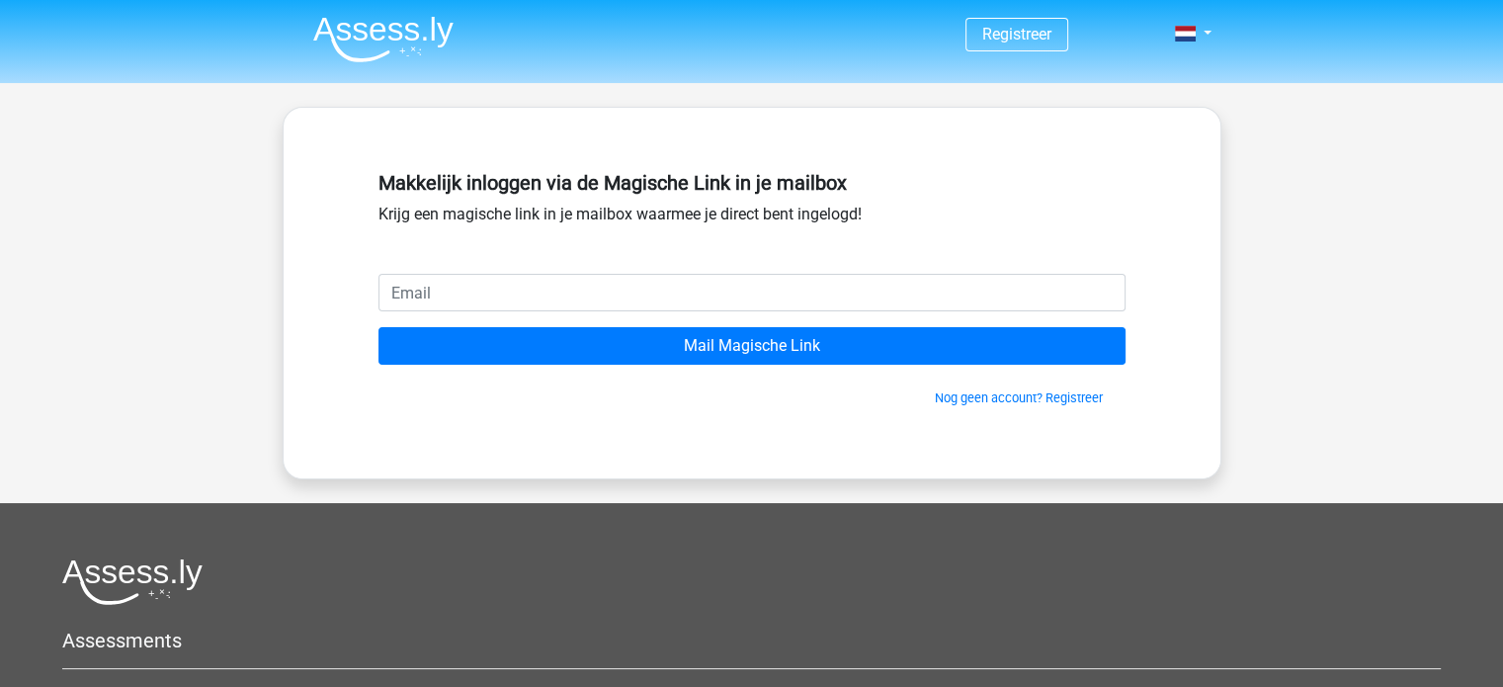
click at [567, 292] on input "email" at bounding box center [752, 293] width 747 height 38
type input "[PERSON_NAME][EMAIL_ADDRESS][DOMAIN_NAME]"
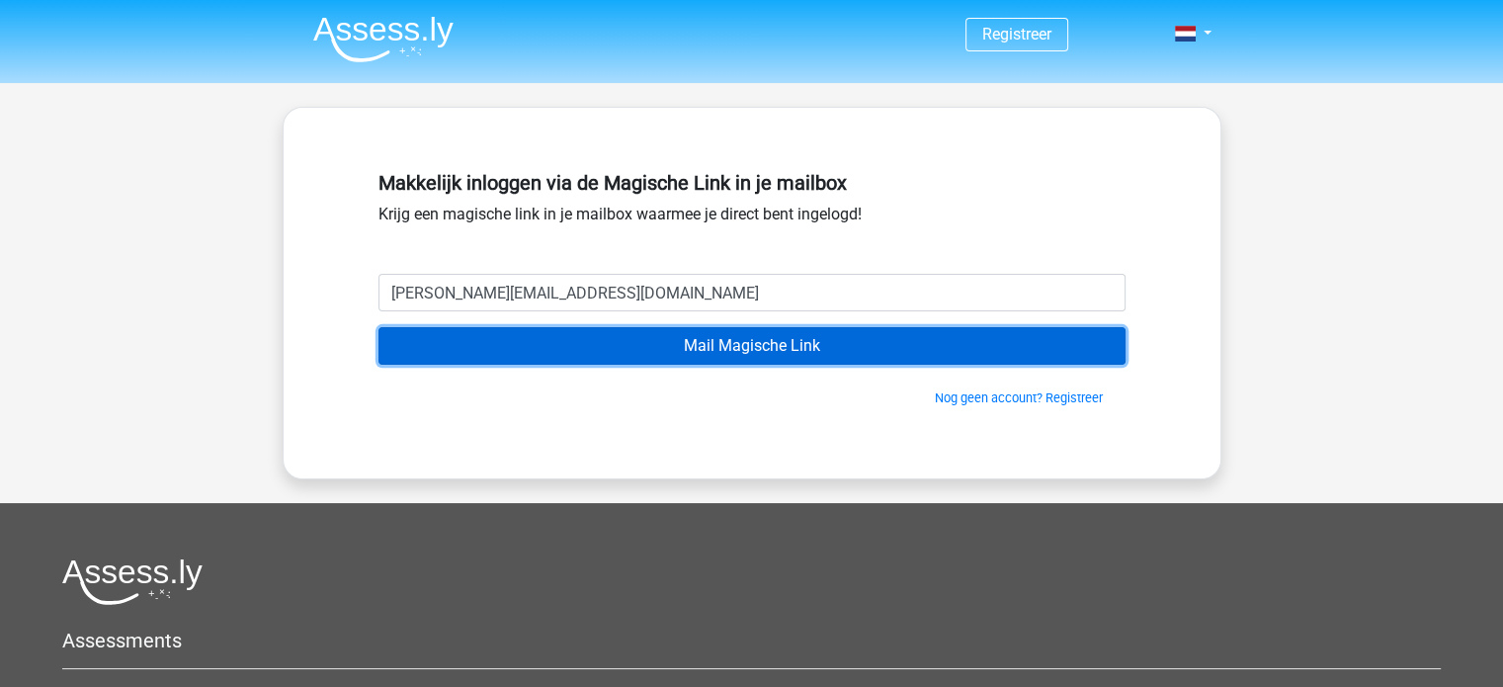
click at [693, 360] on input "Mail Magische Link" at bounding box center [752, 346] width 747 height 38
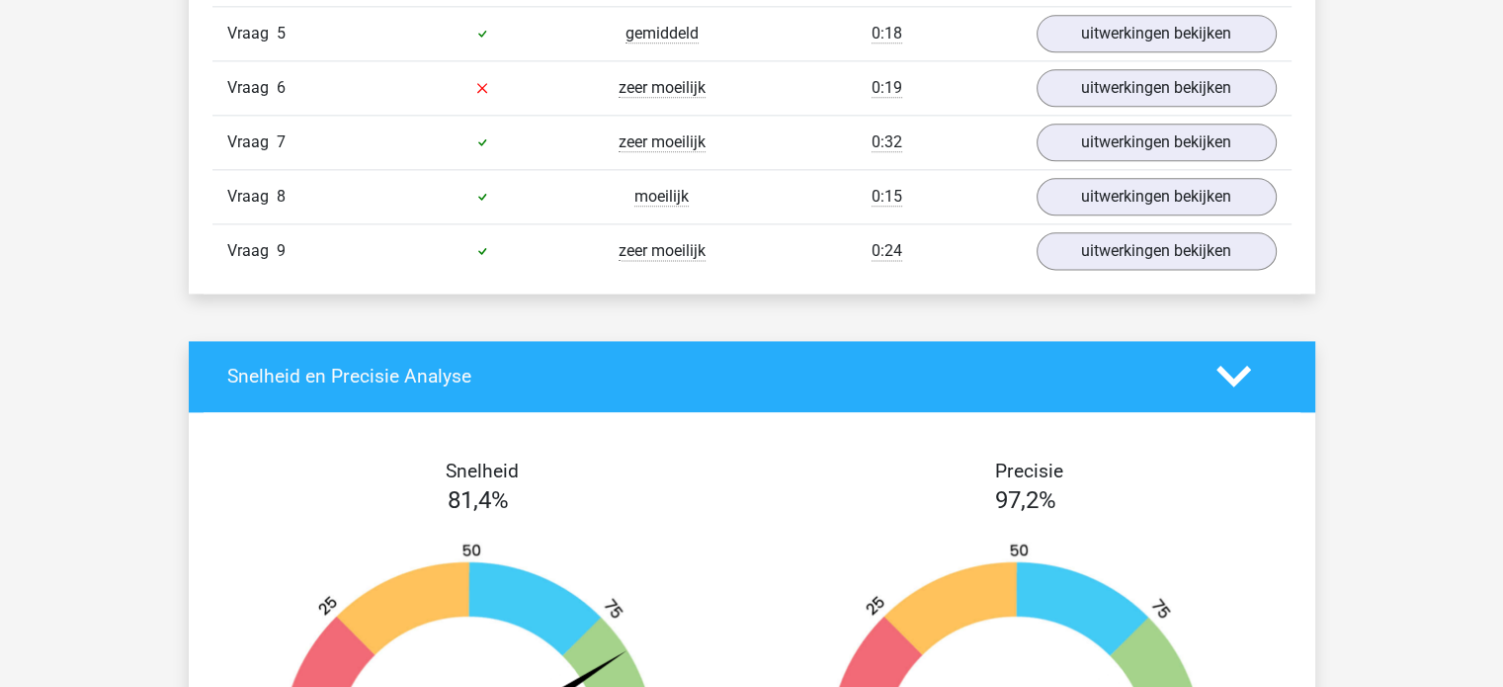
scroll to position [2273, 0]
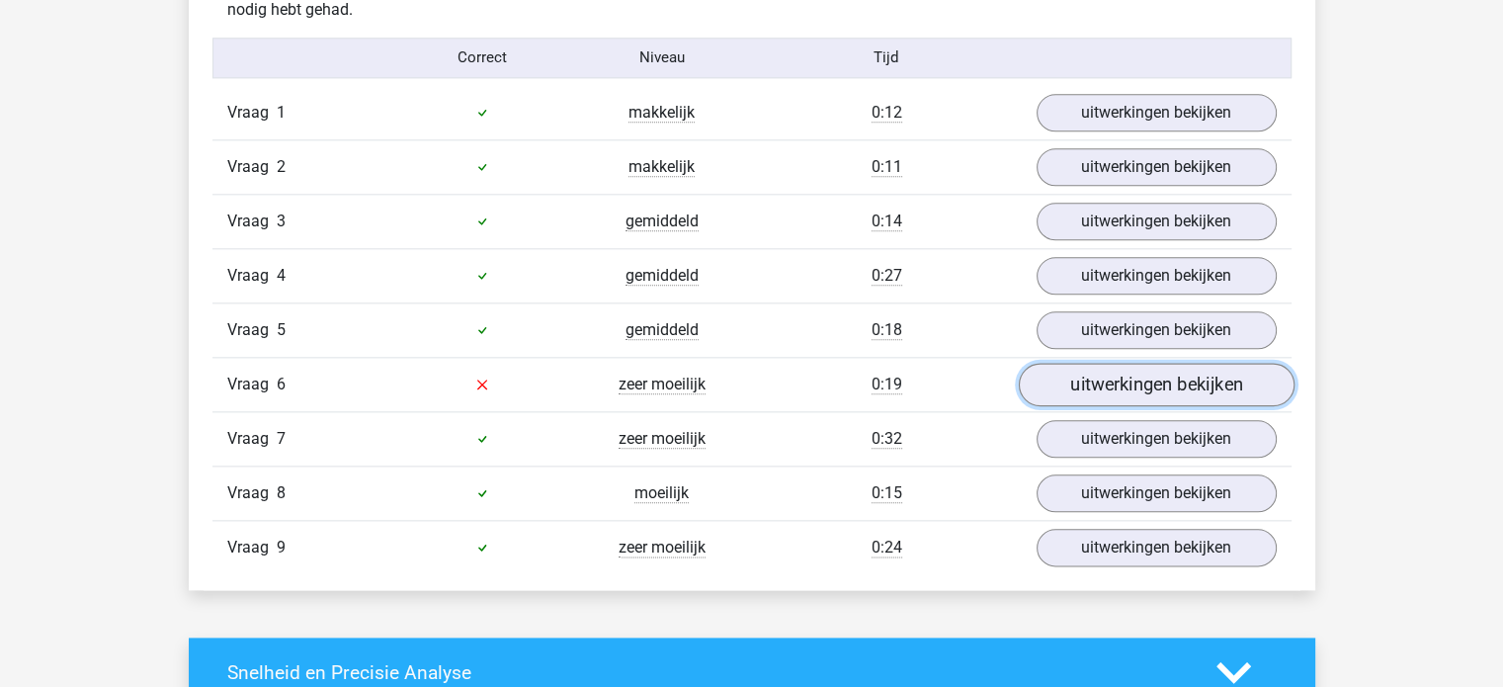
click at [1183, 385] on link "uitwerkingen bekijken" at bounding box center [1156, 384] width 276 height 43
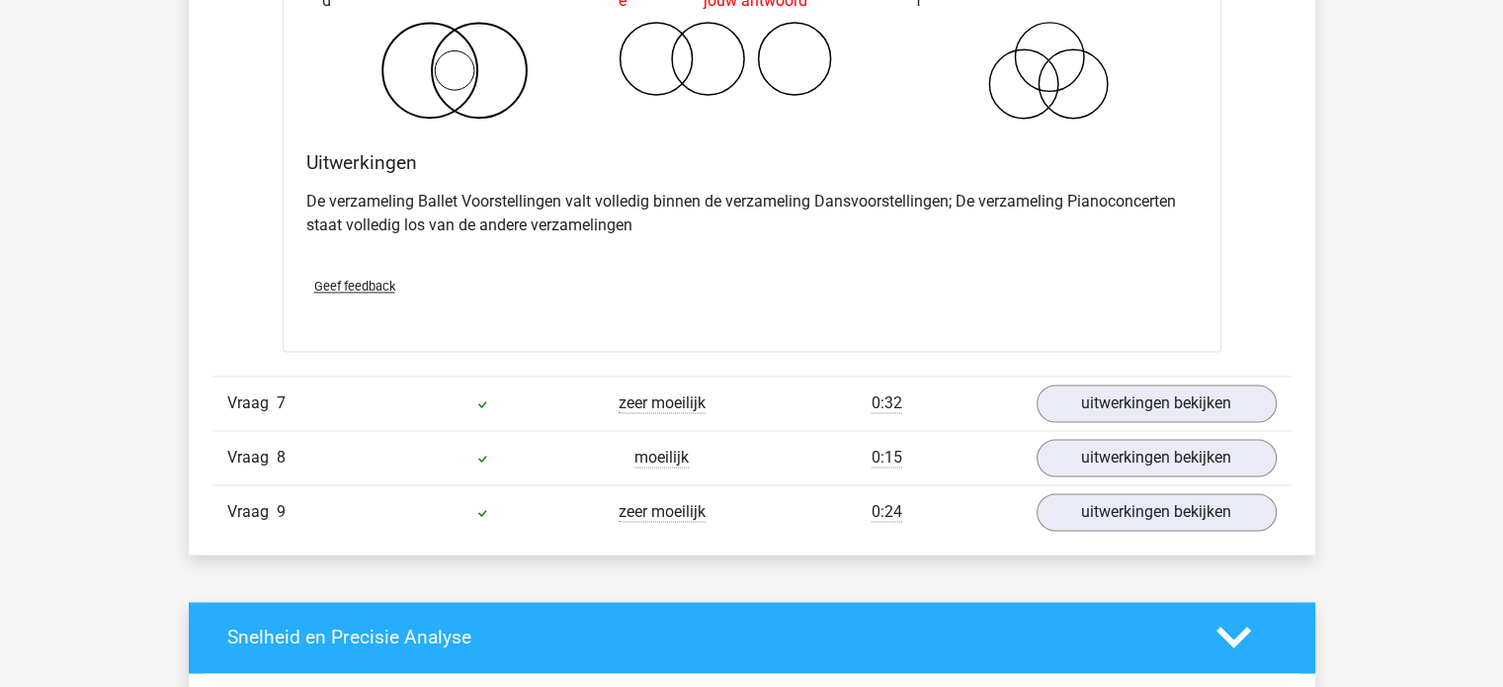
scroll to position [3163, 0]
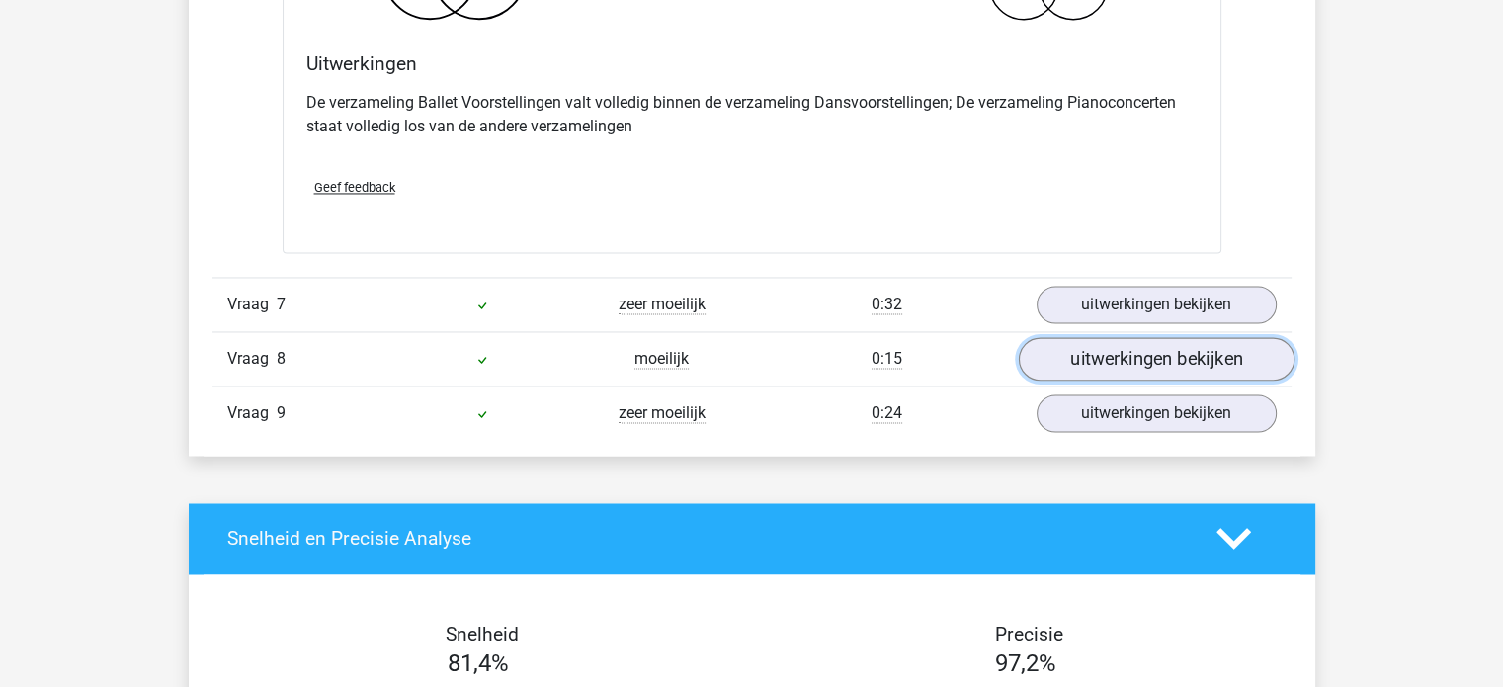
click at [1122, 361] on link "uitwerkingen bekijken" at bounding box center [1156, 358] width 276 height 43
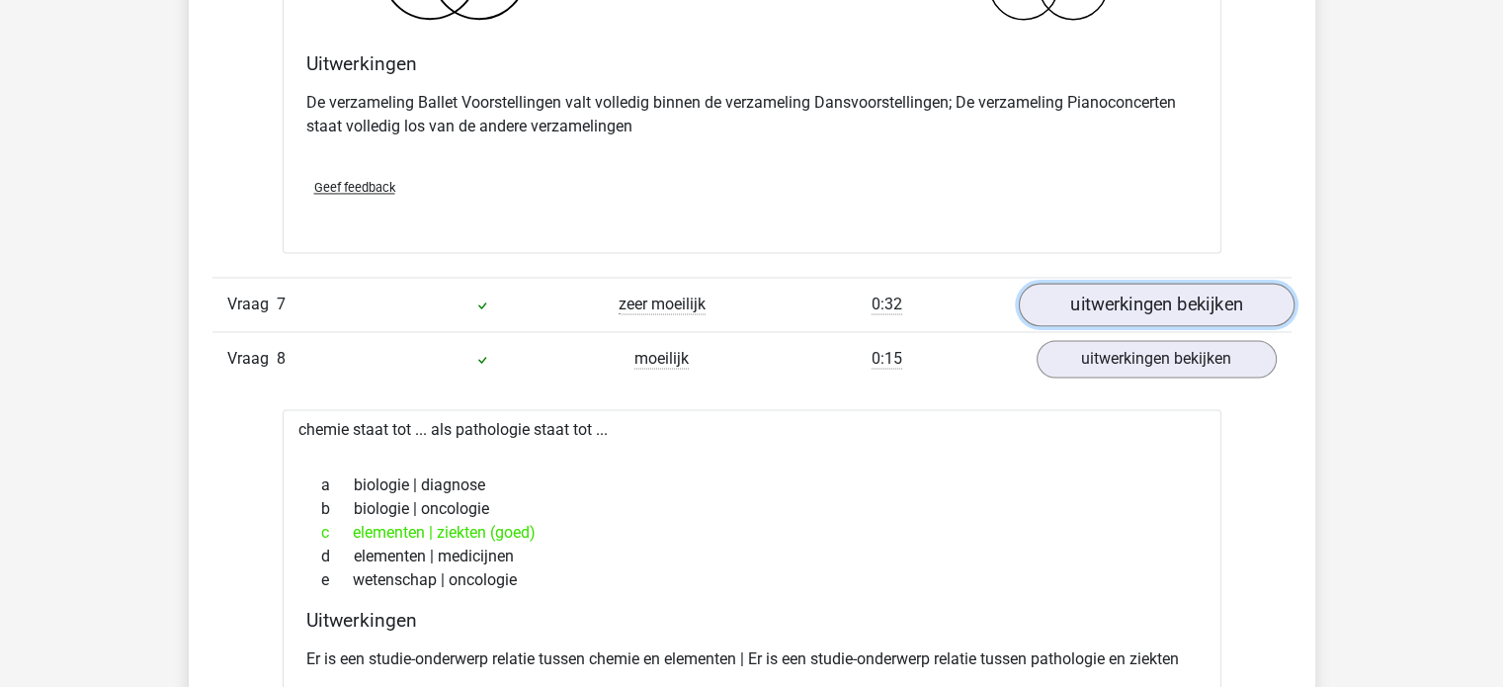
click at [1116, 288] on link "uitwerkingen bekijken" at bounding box center [1156, 304] width 276 height 43
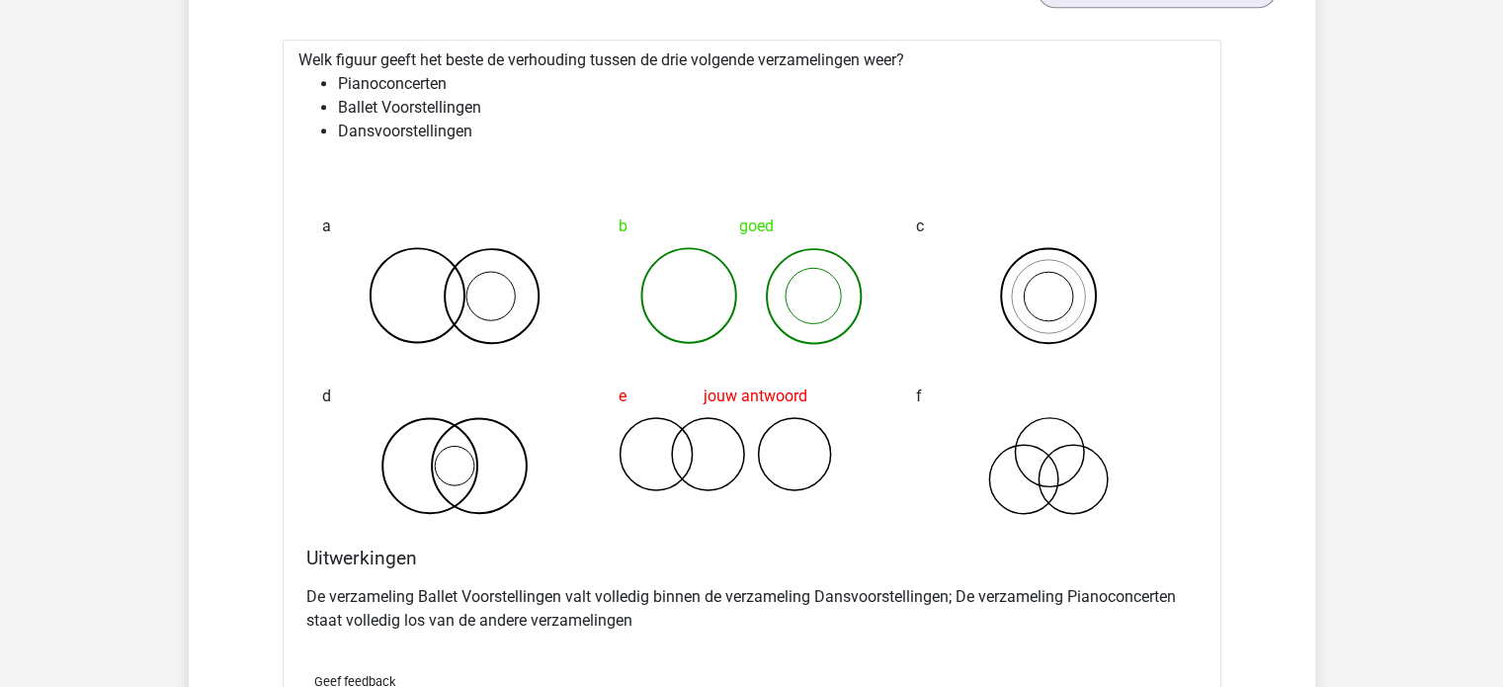
scroll to position [2570, 0]
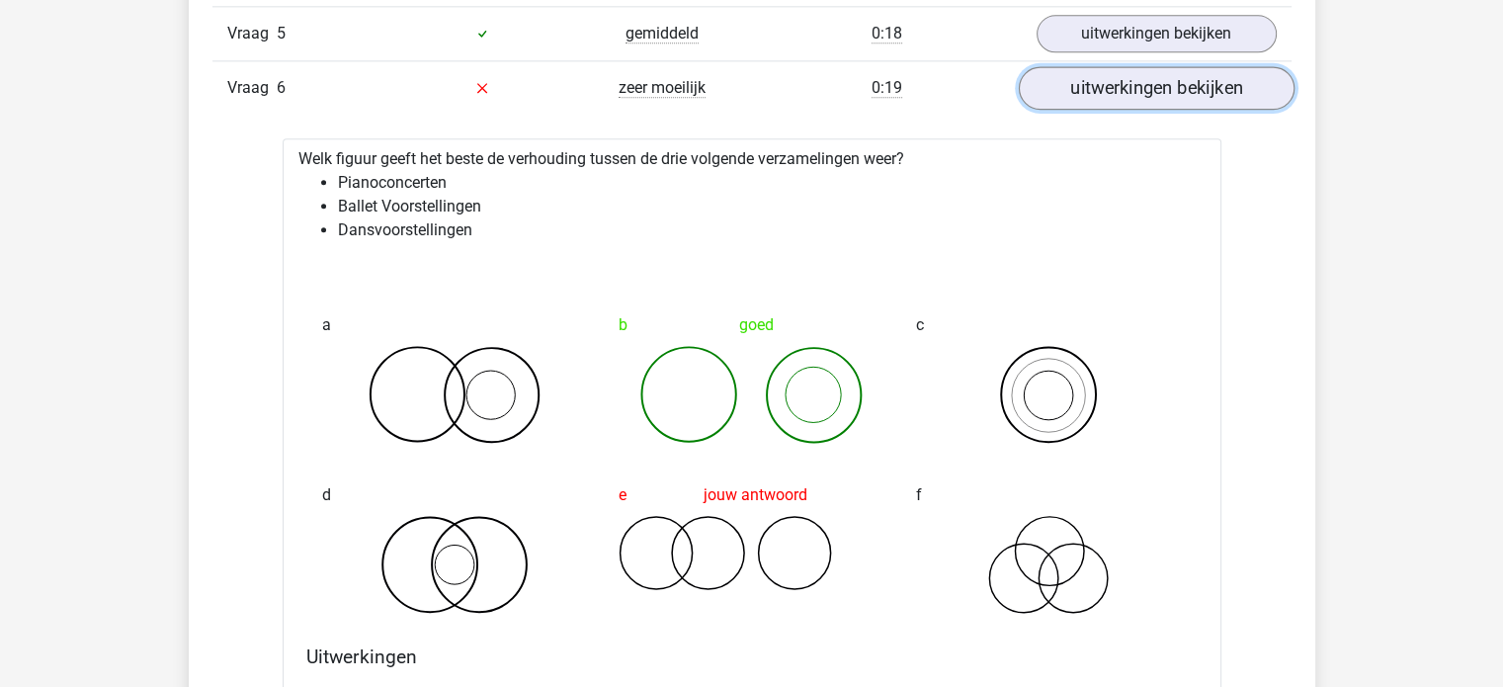
click at [1112, 84] on link "uitwerkingen bekijken" at bounding box center [1156, 87] width 276 height 43
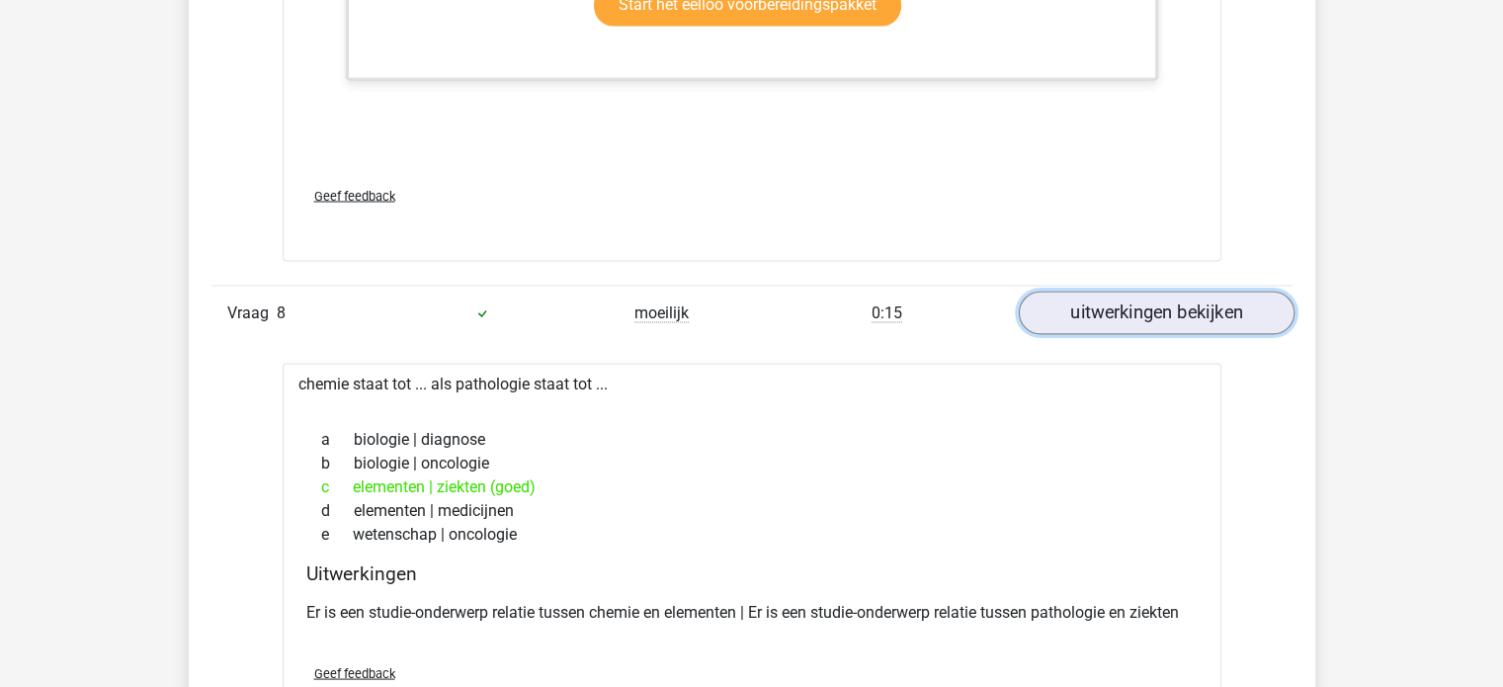
click at [1140, 302] on link "uitwerkingen bekijken" at bounding box center [1156, 313] width 276 height 43
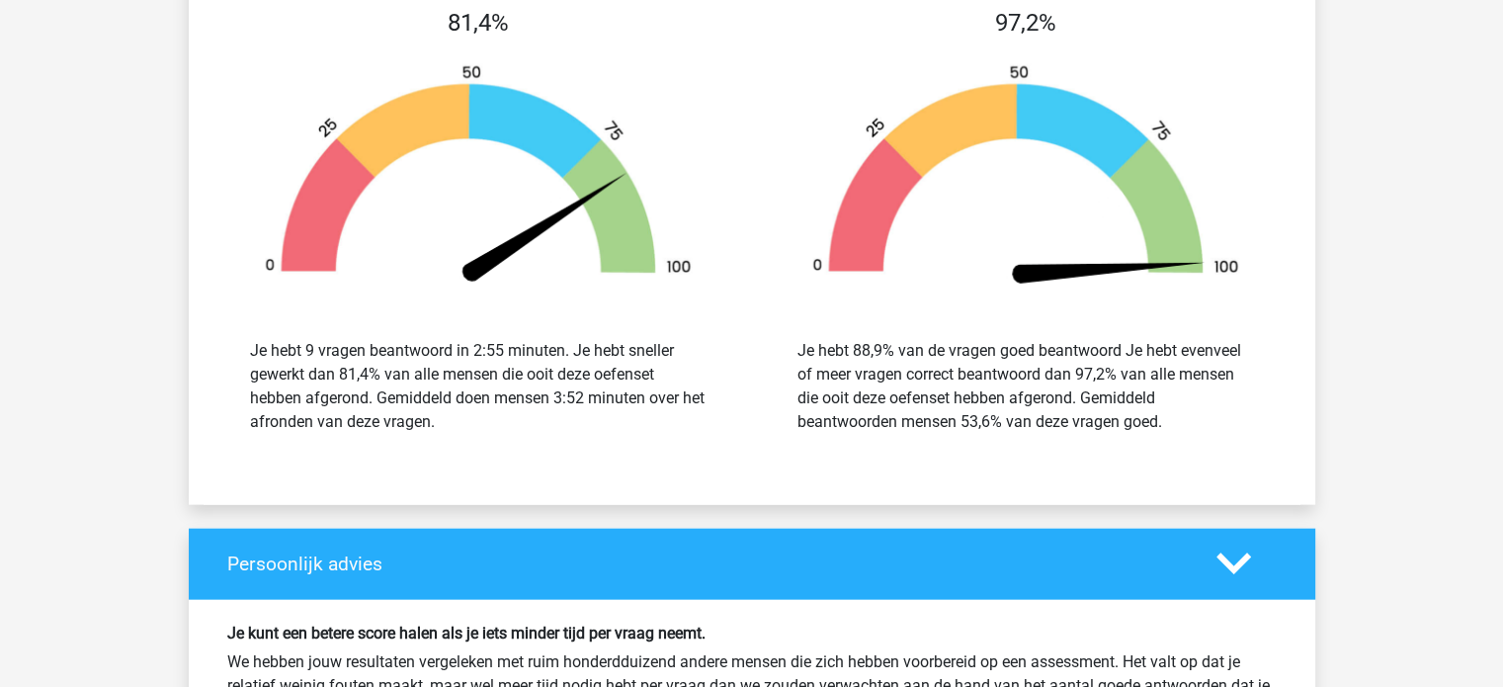
scroll to position [3855, 0]
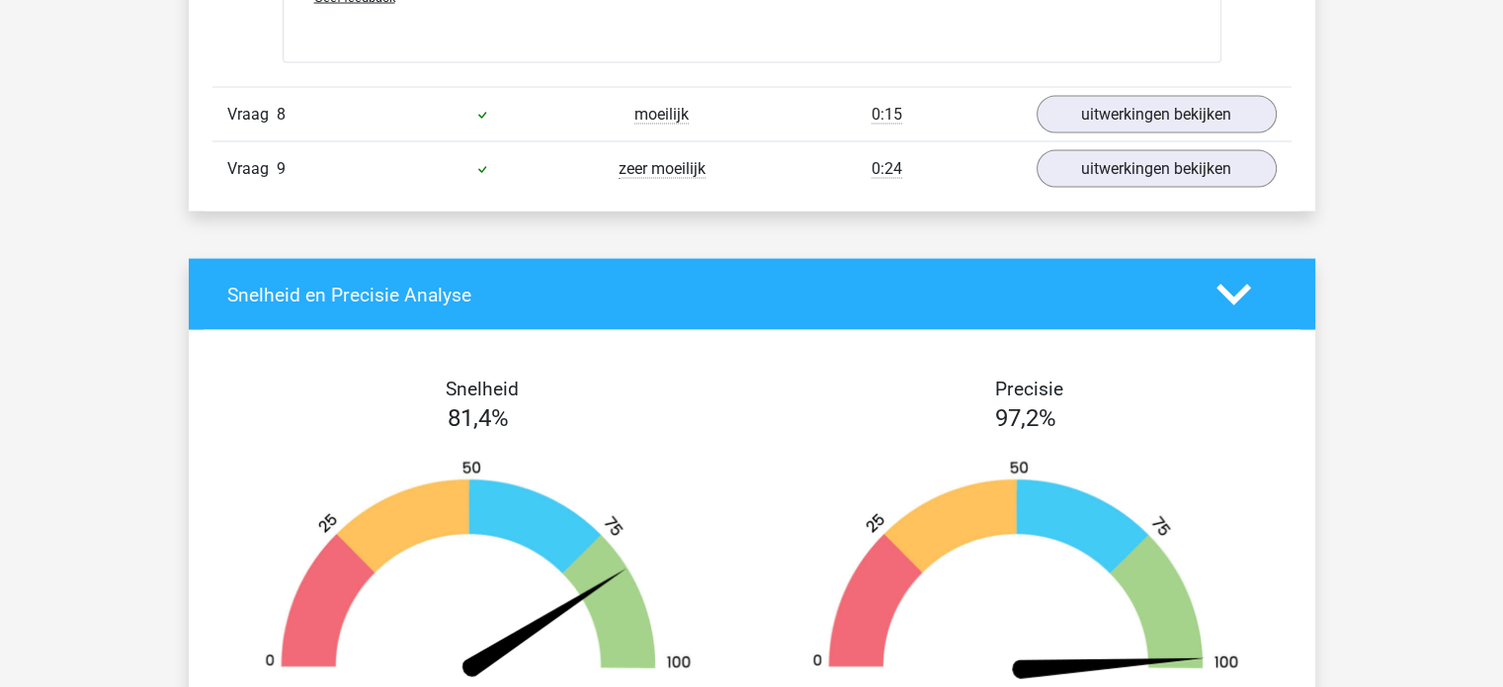
click at [1179, 296] on h4 "Snelheid en Precisie Analyse" at bounding box center [707, 295] width 960 height 23
click at [1225, 288] on polygon at bounding box center [1234, 296] width 35 height 22
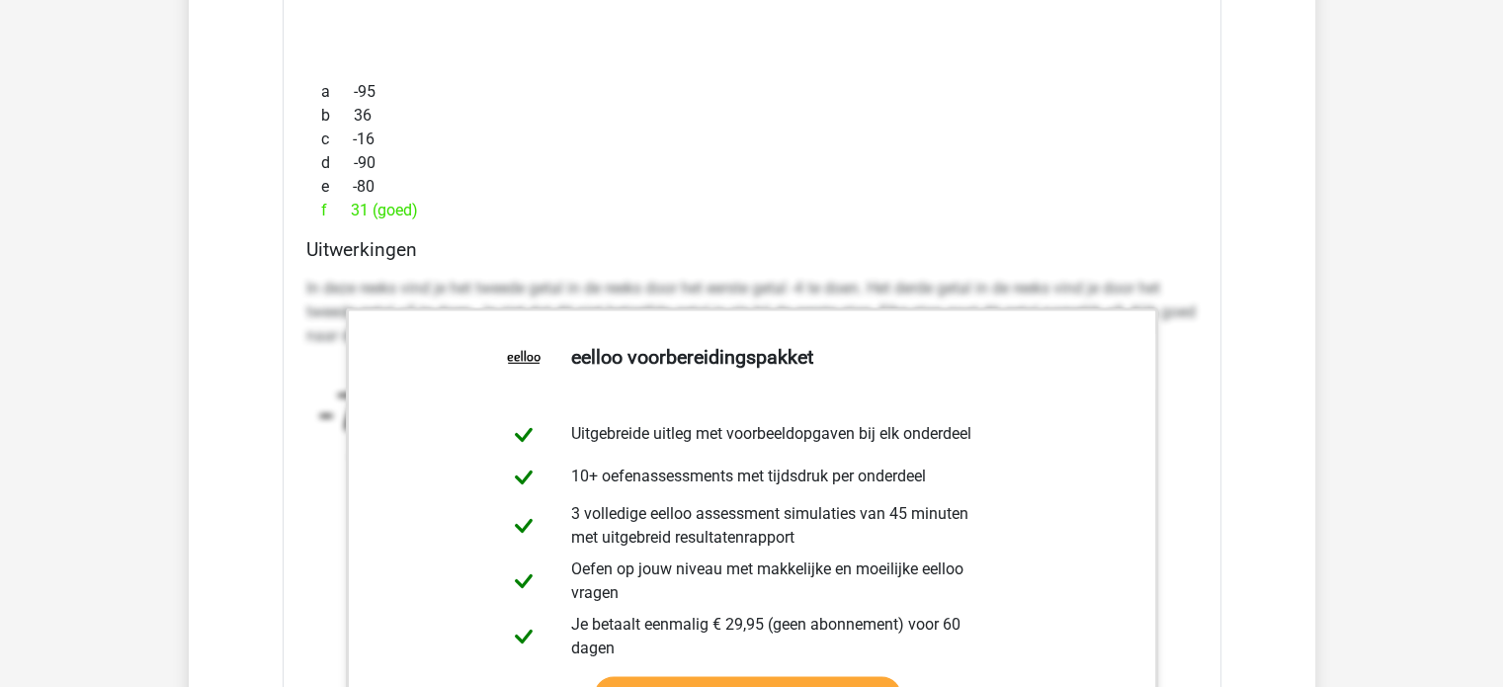
scroll to position [2767, 0]
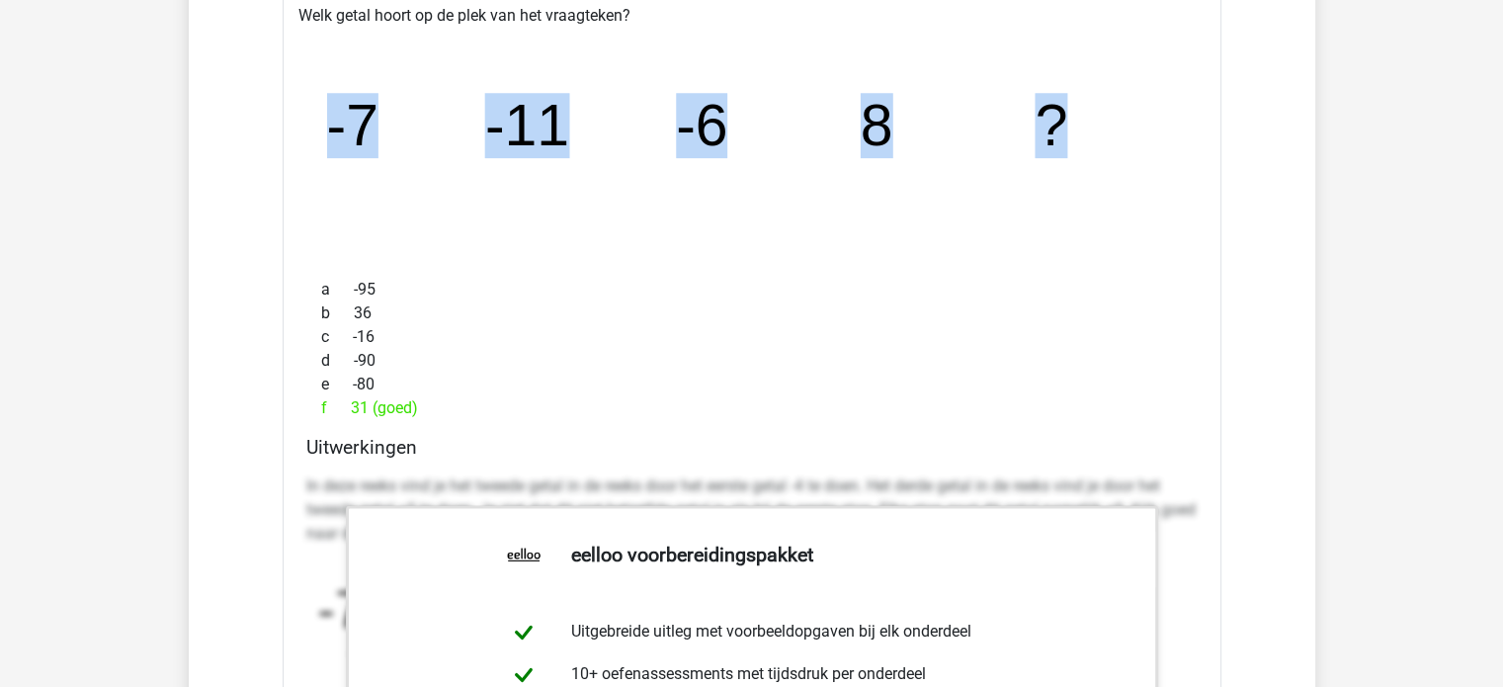
drag, startPoint x: 332, startPoint y: 127, endPoint x: 1079, endPoint y: 111, distance: 747.4
click at [1079, 111] on icon "image/svg+xml -7 -11 -6 8 ?" at bounding box center [752, 145] width 876 height 219
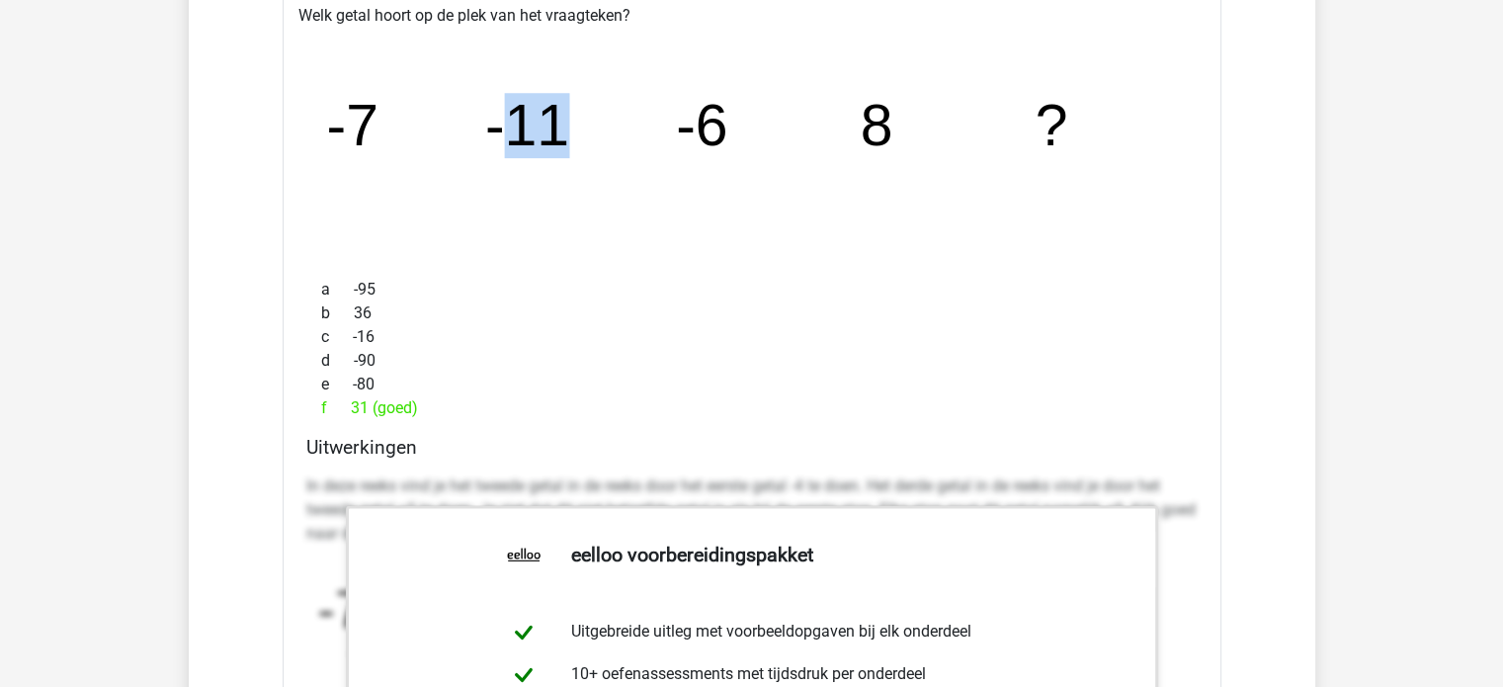
drag, startPoint x: 522, startPoint y: 116, endPoint x: 592, endPoint y: 114, distance: 70.2
click at [592, 114] on icon "image/svg+xml -7 -11 -6 8 ?" at bounding box center [752, 145] width 876 height 219
drag, startPoint x: 693, startPoint y: 115, endPoint x: 776, endPoint y: 110, distance: 83.2
click at [776, 110] on icon "image/svg+xml -7 -11 -6 8 ?" at bounding box center [752, 145] width 876 height 219
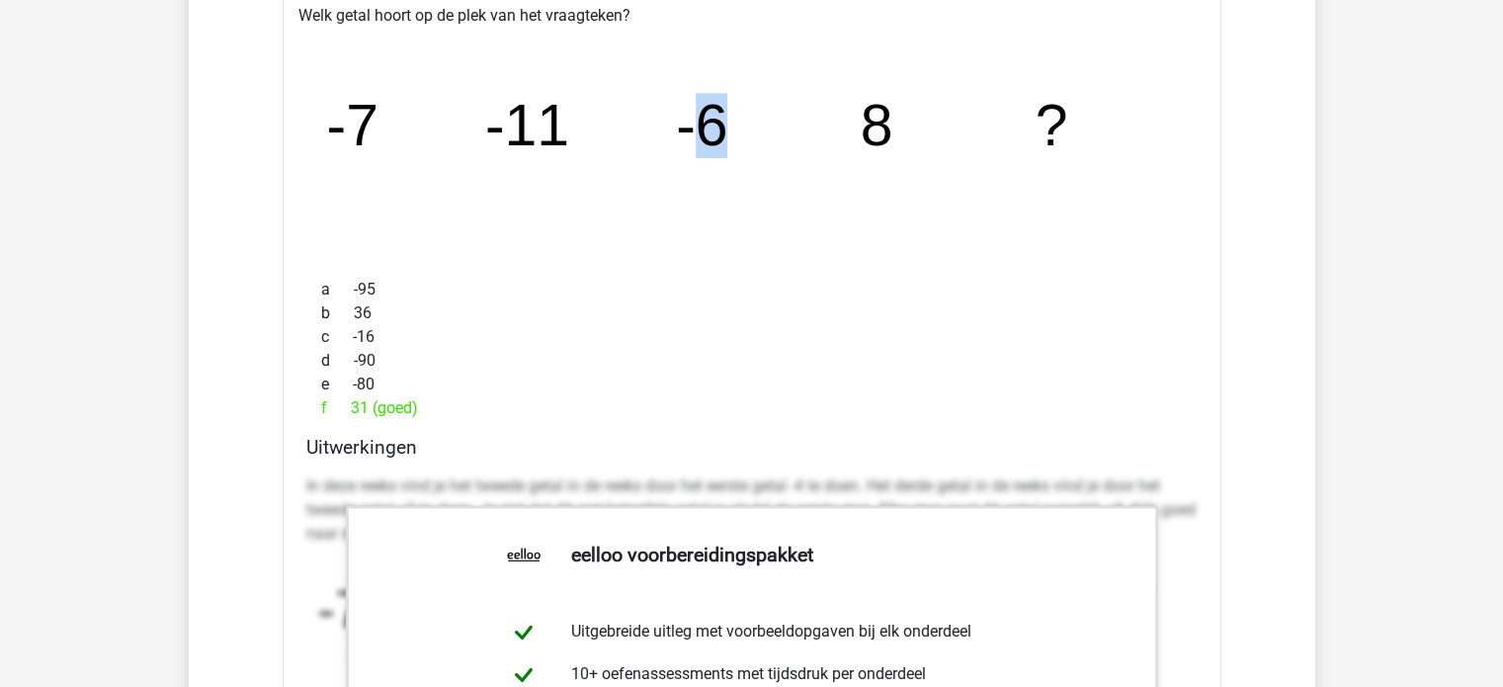
click at [776, 110] on icon "image/svg+xml -7 -11 -6 8 ?" at bounding box center [752, 145] width 876 height 219
drag, startPoint x: 707, startPoint y: 118, endPoint x: 735, endPoint y: 118, distance: 28.7
click at [731, 118] on icon "image/svg+xml -7 -11 -6 8 ?" at bounding box center [752, 145] width 876 height 219
click at [735, 118] on icon "image/svg+xml -7 -11 -6 8 ?" at bounding box center [752, 145] width 876 height 219
drag, startPoint x: 697, startPoint y: 131, endPoint x: 759, endPoint y: 115, distance: 64.5
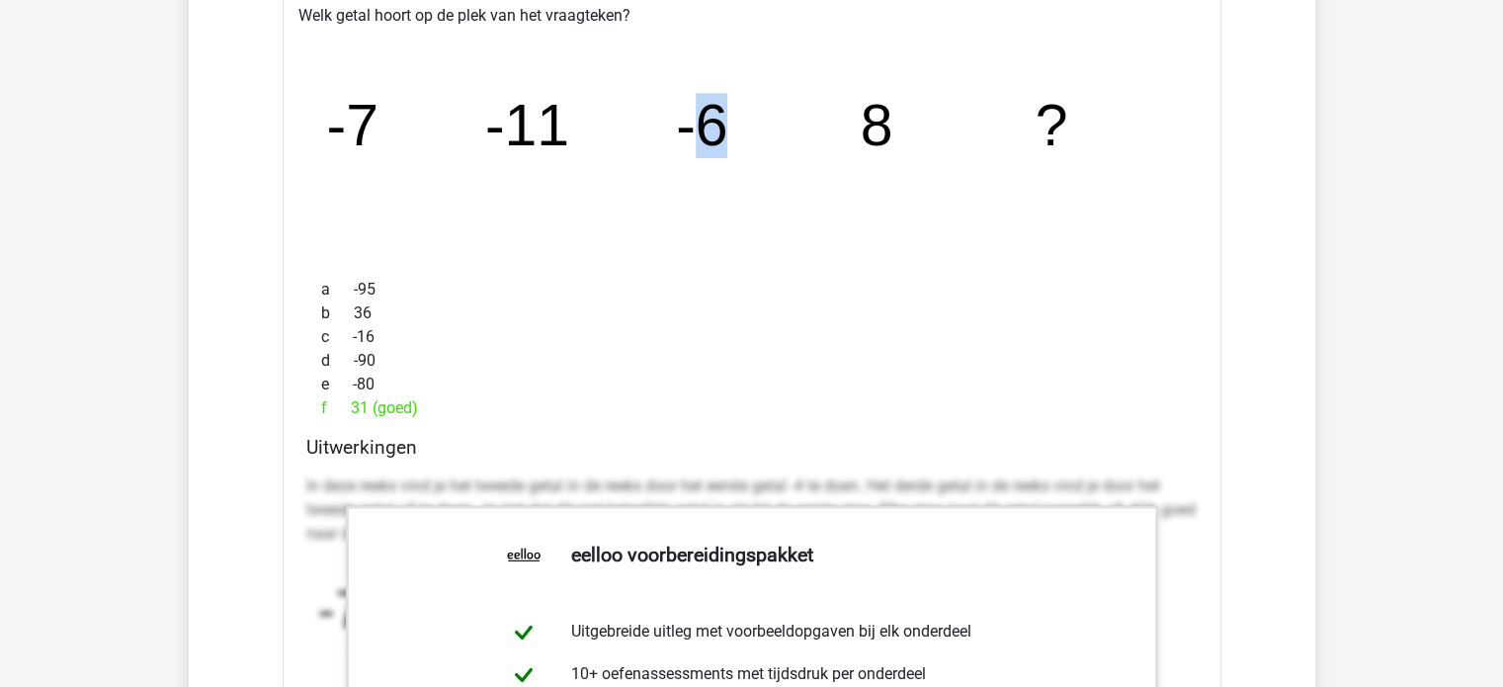
click at [759, 115] on icon "image/svg+xml -7 -11 -6 8 ?" at bounding box center [752, 145] width 876 height 219
drag, startPoint x: 435, startPoint y: 126, endPoint x: 535, endPoint y: 163, distance: 106.7
click at [535, 163] on icon "image/svg+xml -7 -11 -6 8 ?" at bounding box center [752, 145] width 876 height 219
click at [535, 161] on icon "image/svg+xml -7 -11 -6 8 ?" at bounding box center [752, 145] width 876 height 219
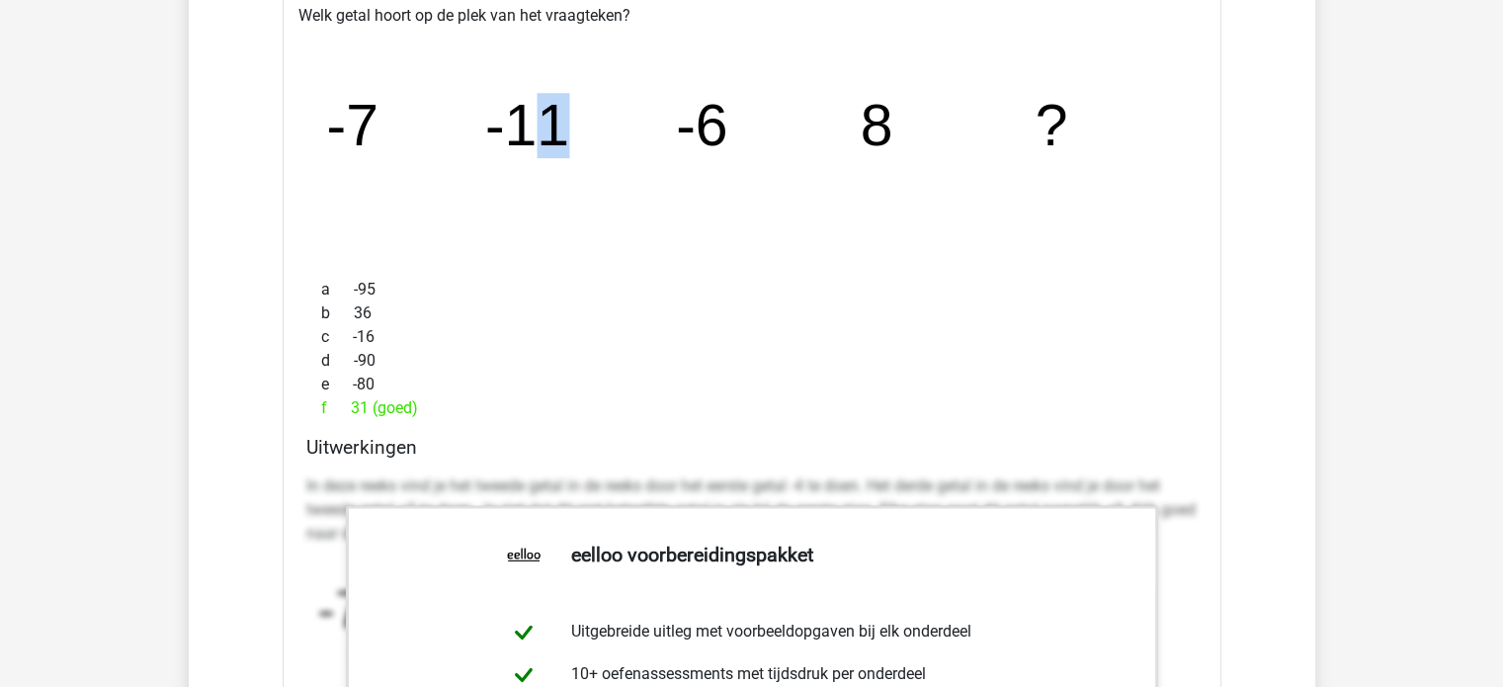
drag, startPoint x: 541, startPoint y: 134, endPoint x: 566, endPoint y: 133, distance: 25.7
click at [566, 133] on tspan "-11" at bounding box center [527, 124] width 84 height 65
drag, startPoint x: 675, startPoint y: 126, endPoint x: 691, endPoint y: 123, distance: 16.1
click at [691, 123] on icon "image/svg+xml -7 -11 -6 8 ?" at bounding box center [752, 145] width 876 height 219
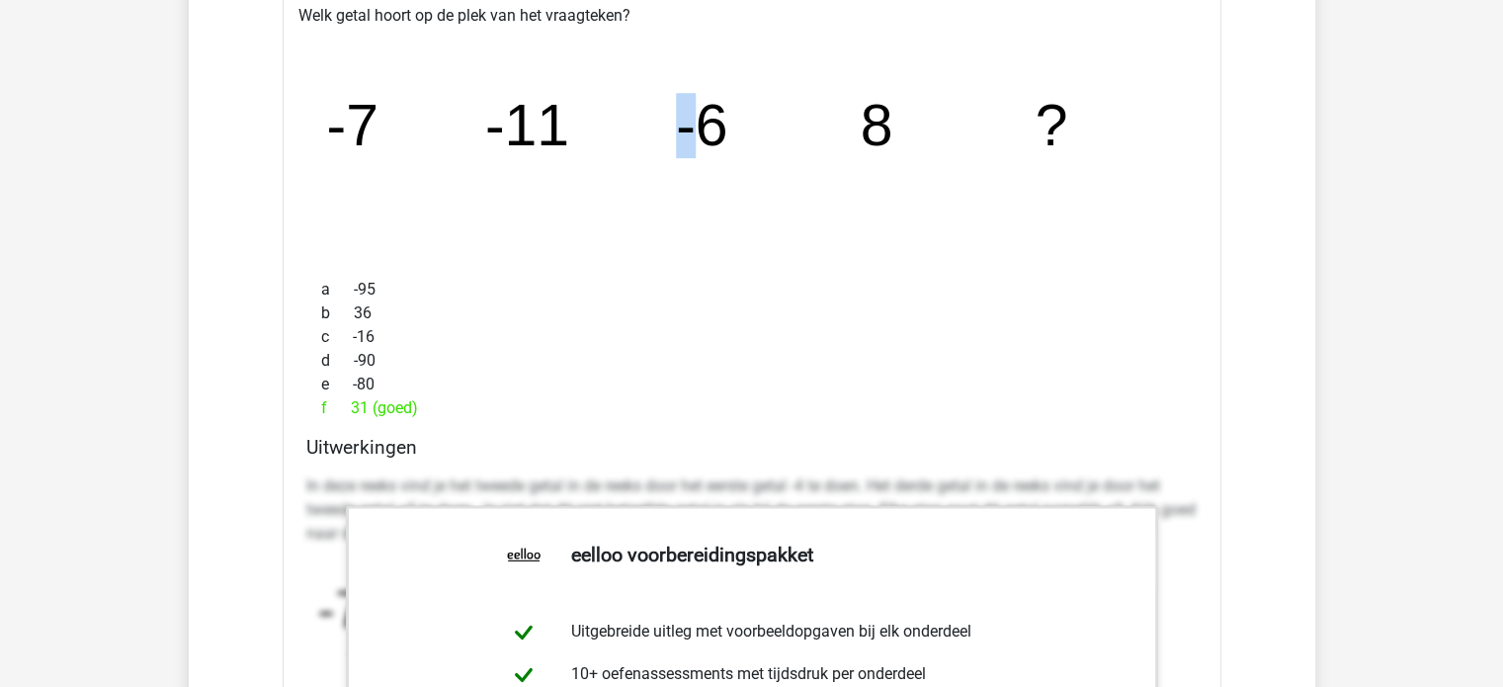
click at [691, 123] on tspan "-6" at bounding box center [702, 124] width 52 height 65
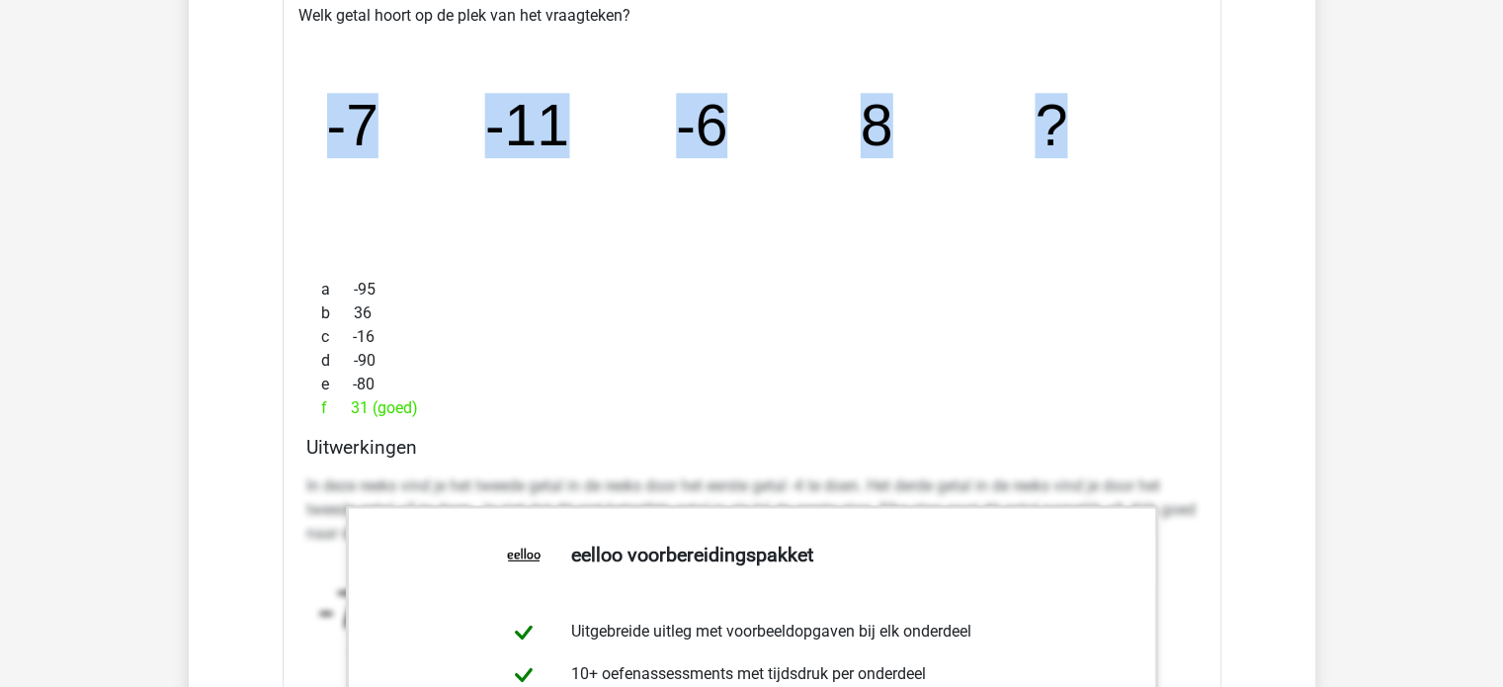
drag, startPoint x: 331, startPoint y: 127, endPoint x: 1075, endPoint y: 122, distance: 744.3
click at [1075, 122] on icon "image/svg+xml -7 -11 -6 8 ?" at bounding box center [752, 145] width 876 height 219
click at [1144, 121] on icon "image/svg+xml -7 -11 -6 8 ?" at bounding box center [752, 145] width 876 height 219
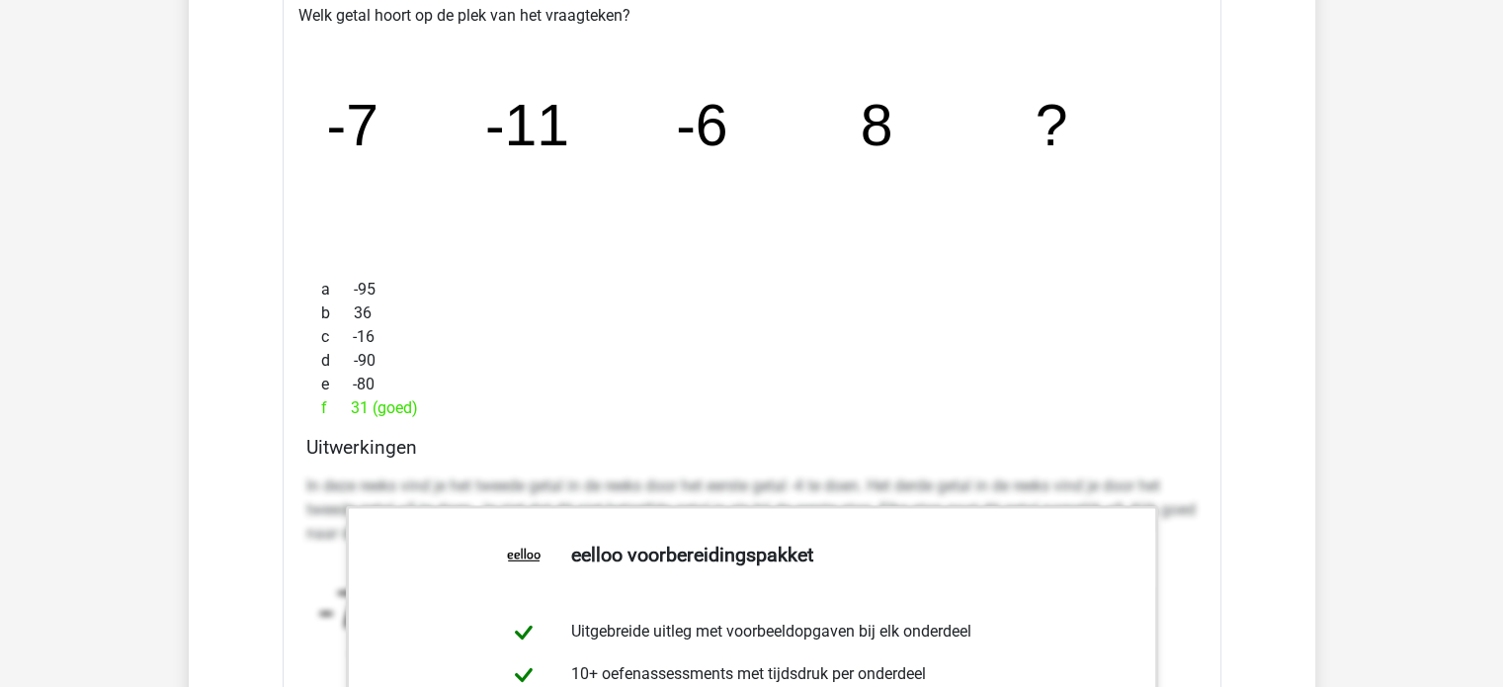
click at [445, 118] on icon "image/svg+xml -7 -11 -6 8 ?" at bounding box center [752, 145] width 876 height 219
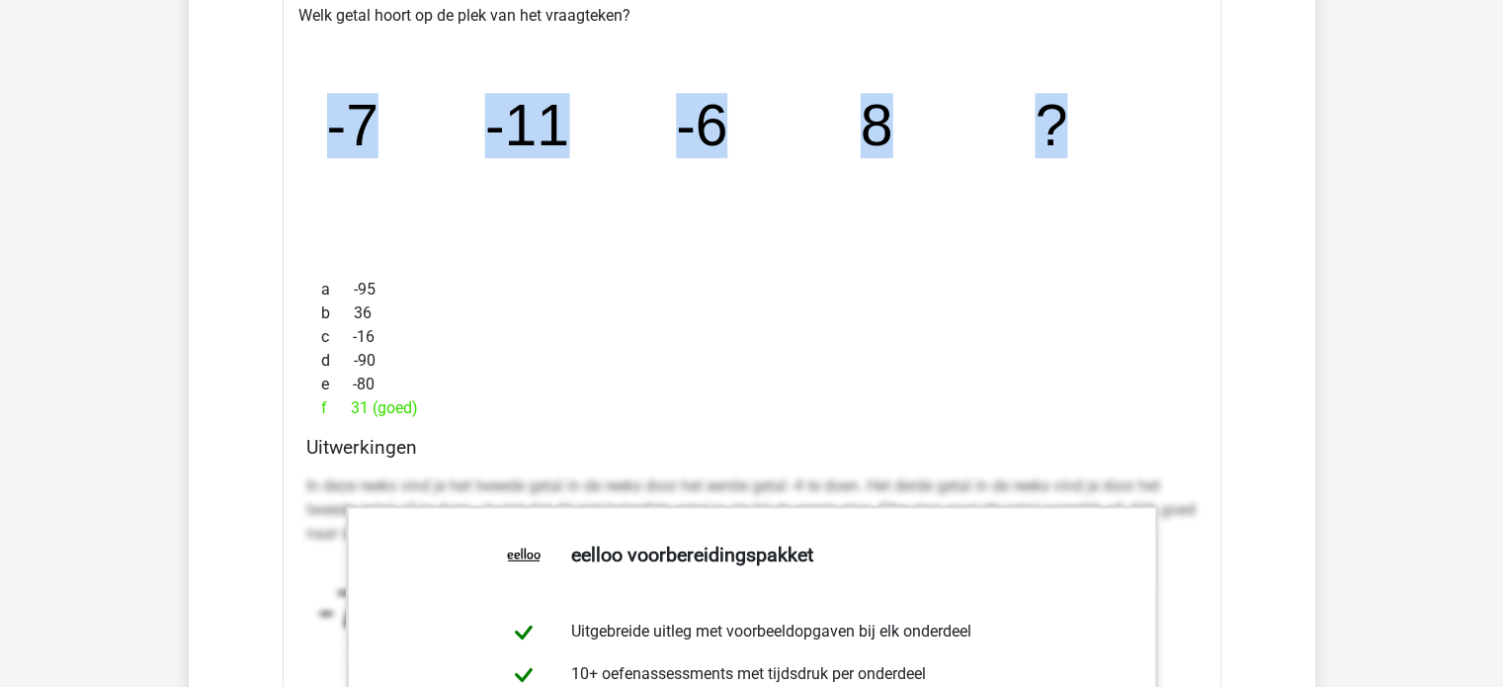
drag, startPoint x: 395, startPoint y: 127, endPoint x: 1062, endPoint y: 106, distance: 667.5
click at [1062, 106] on div "image/svg+xml -7 -11 -6 8 ?" at bounding box center [751, 145] width 907 height 235
copy g "-7 -11 -6 8 ?"
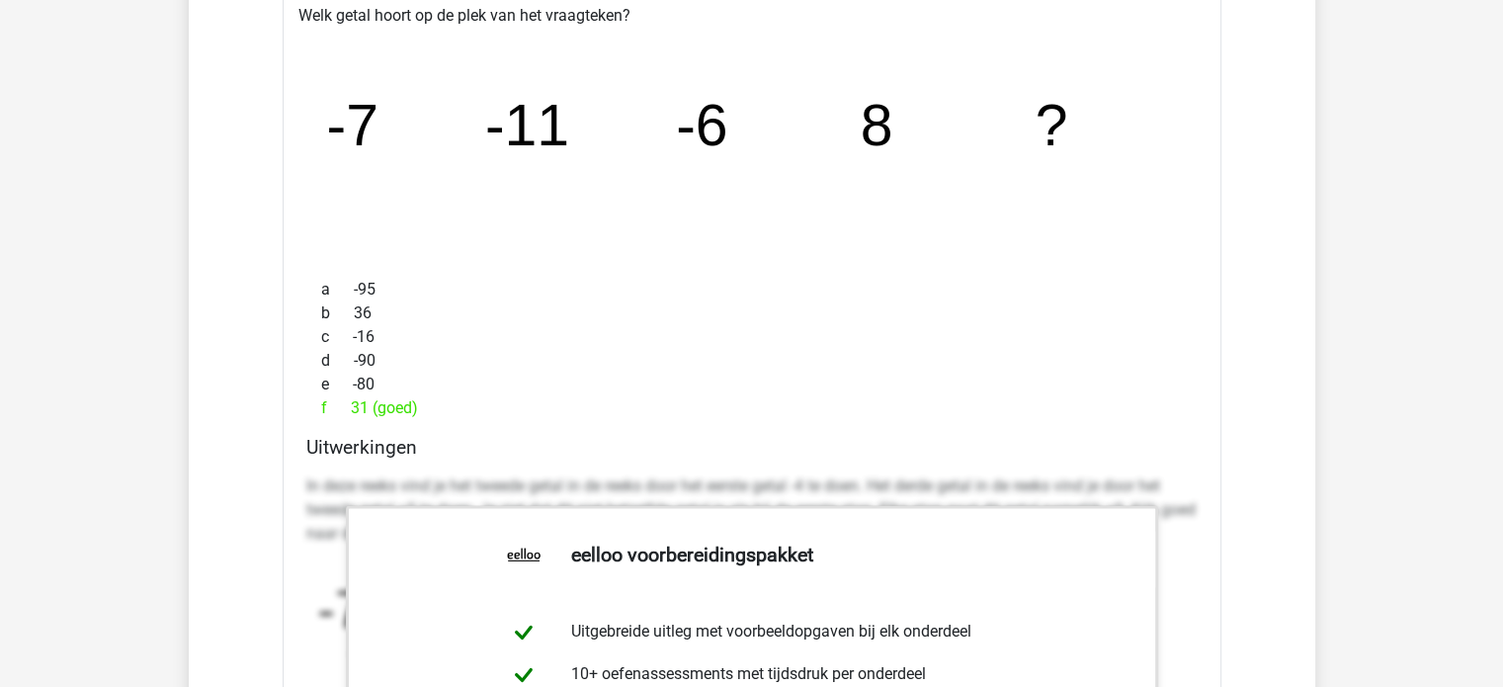
click at [348, 286] on span "a" at bounding box center [337, 290] width 33 height 24
drag, startPoint x: 350, startPoint y: 126, endPoint x: 375, endPoint y: 122, distance: 25.0
click at [375, 122] on tspan "-7" at bounding box center [352, 124] width 52 height 65
drag, startPoint x: 503, startPoint y: 108, endPoint x: 538, endPoint y: 112, distance: 34.8
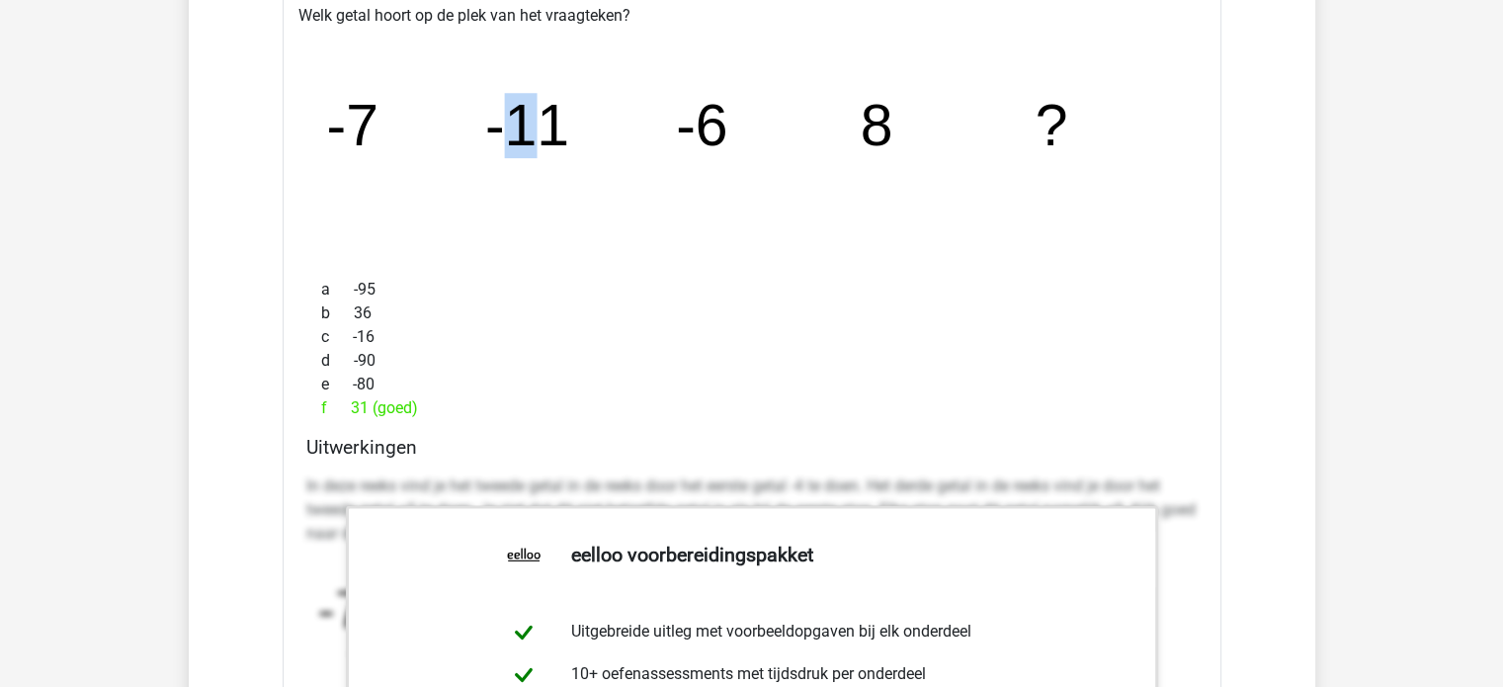
click at [537, 112] on tspan "-11" at bounding box center [527, 124] width 84 height 65
click at [538, 112] on tspan "-11" at bounding box center [527, 124] width 84 height 65
drag, startPoint x: 538, startPoint y: 105, endPoint x: 550, endPoint y: 104, distance: 11.9
click at [550, 104] on tspan "-11" at bounding box center [527, 124] width 84 height 65
drag, startPoint x: 551, startPoint y: 102, endPoint x: 593, endPoint y: 107, distance: 42.8
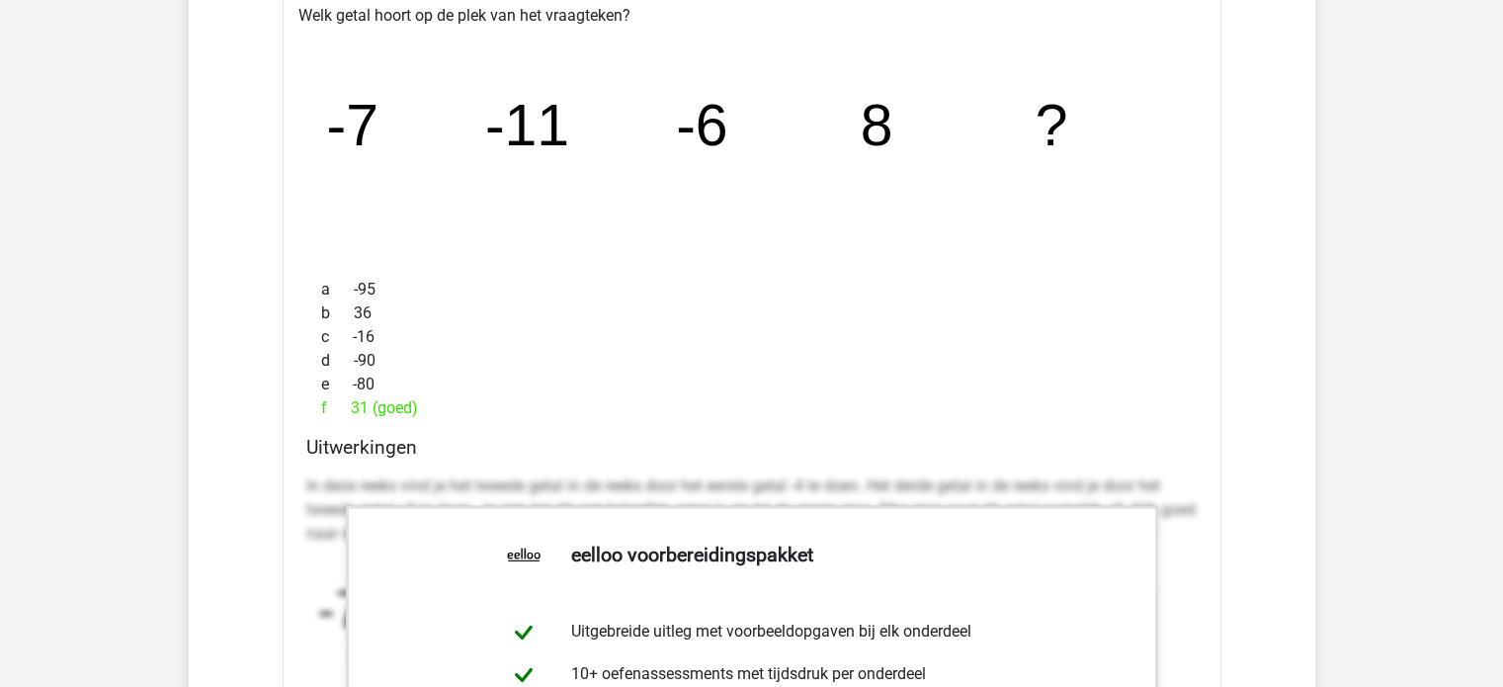
click at [593, 107] on icon "image/svg+xml -7 -11 -6 8 ?" at bounding box center [752, 145] width 876 height 219
drag, startPoint x: 522, startPoint y: 116, endPoint x: 562, endPoint y: 110, distance: 41.0
click at [561, 110] on tspan "-11" at bounding box center [527, 124] width 84 height 65
click at [562, 110] on tspan "-11" at bounding box center [527, 124] width 84 height 65
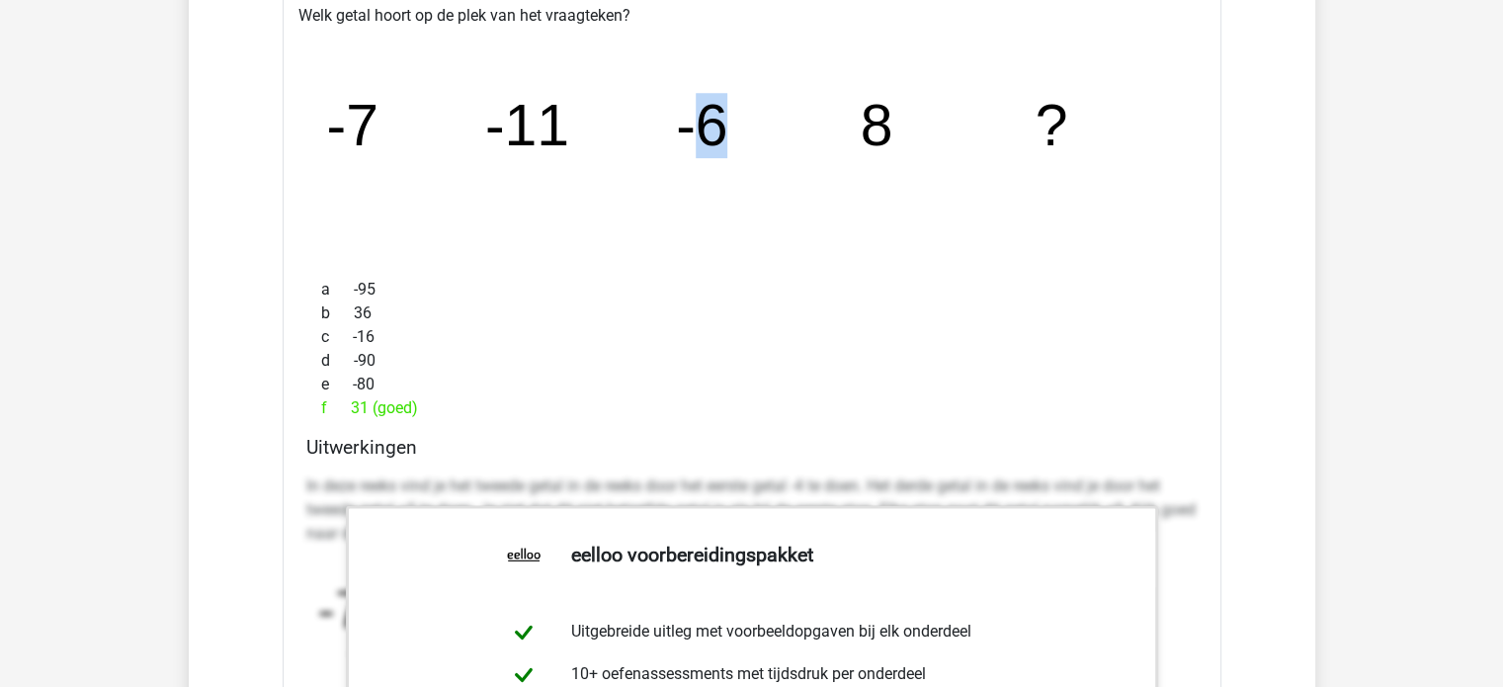
drag, startPoint x: 692, startPoint y: 114, endPoint x: 849, endPoint y: 138, distance: 159.1
click at [845, 142] on icon "image/svg+xml -7 -11 -6 8 ?" at bounding box center [752, 145] width 876 height 219
click at [850, 138] on icon "image/svg+xml -7 -11 -6 8 ?" at bounding box center [752, 145] width 876 height 219
drag, startPoint x: 701, startPoint y: 130, endPoint x: 727, endPoint y: 127, distance: 26.9
click at [727, 127] on tspan "-6" at bounding box center [702, 124] width 52 height 65
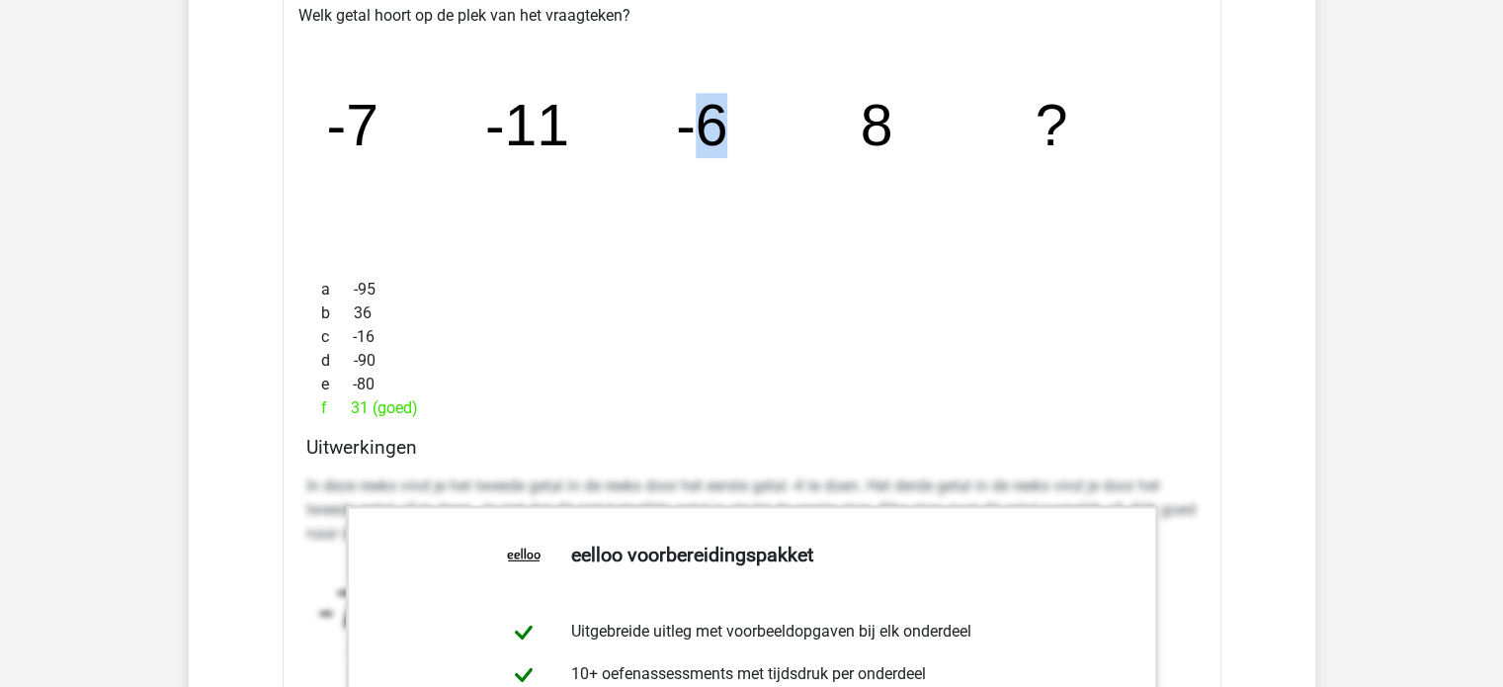
click at [727, 127] on tspan "-6" at bounding box center [702, 124] width 52 height 65
drag, startPoint x: 715, startPoint y: 146, endPoint x: 892, endPoint y: 137, distance: 178.1
click at [892, 137] on g "-7 -11 -6 8 ?" at bounding box center [697, 124] width 742 height 65
click at [897, 145] on icon "image/svg+xml -7 -11 -6 8 ?" at bounding box center [752, 145] width 876 height 219
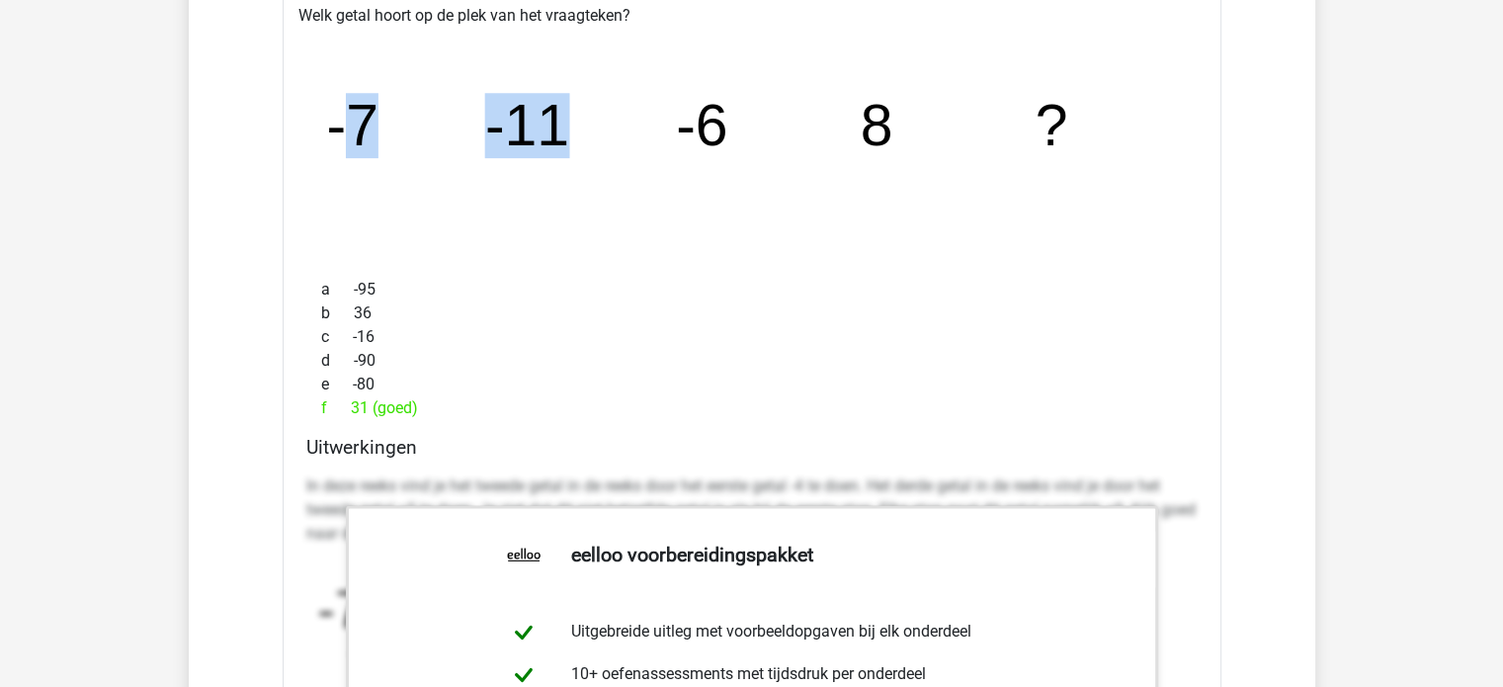
drag, startPoint x: 368, startPoint y: 139, endPoint x: 552, endPoint y: 124, distance: 184.5
click at [552, 124] on g "-7 -11 -6 8 ?" at bounding box center [697, 124] width 742 height 65
click at [552, 124] on tspan "-11" at bounding box center [527, 124] width 84 height 65
drag, startPoint x: 542, startPoint y: 135, endPoint x: 561, endPoint y: 130, distance: 20.4
click at [561, 130] on tspan "-11" at bounding box center [527, 124] width 84 height 65
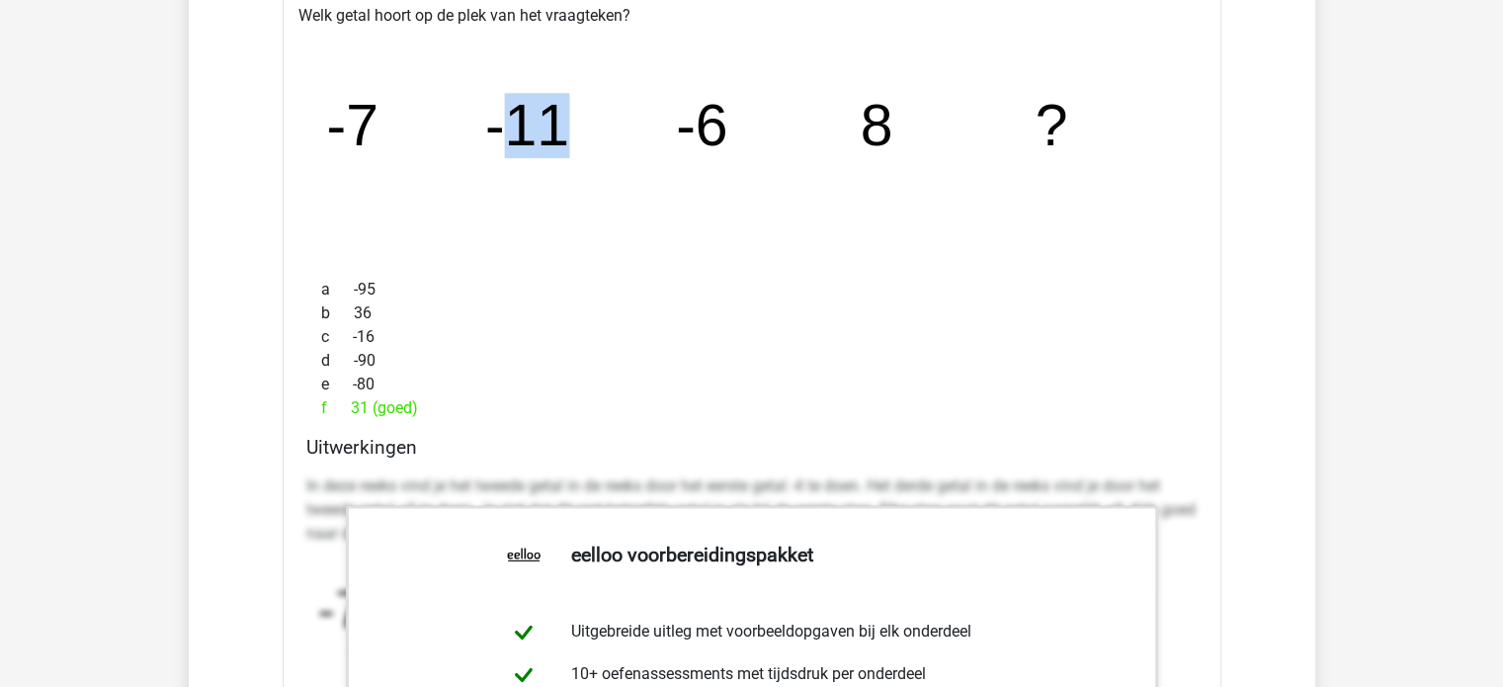
click at [561, 130] on tspan "-11" at bounding box center [527, 124] width 84 height 65
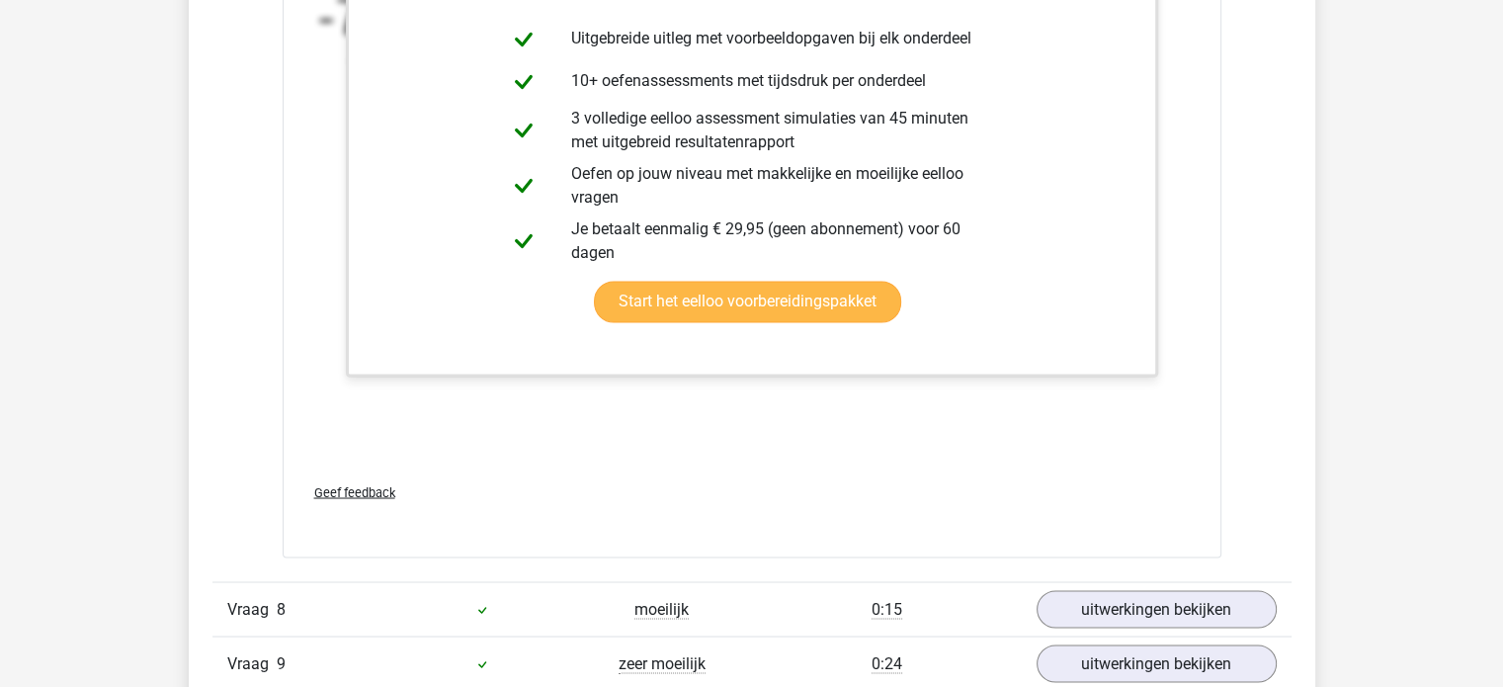
scroll to position [3262, 0]
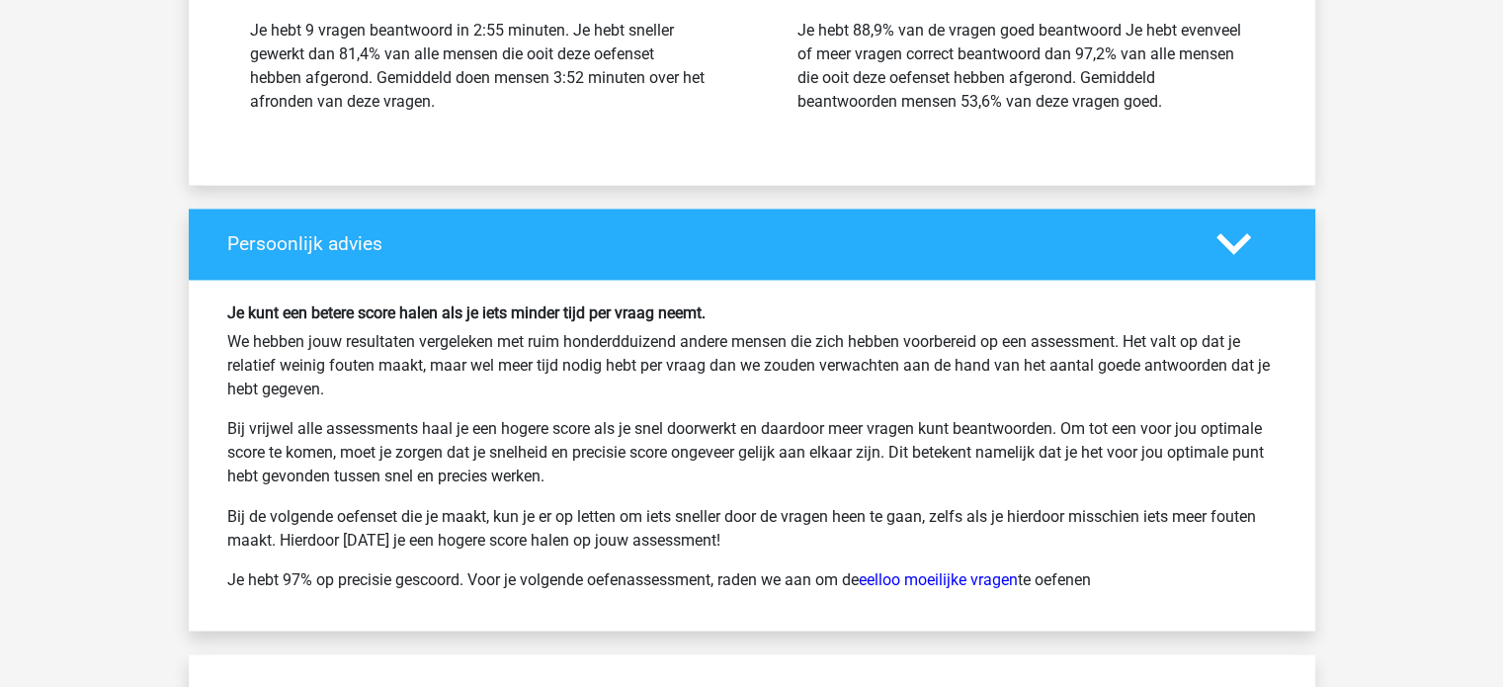
scroll to position [3262, 0]
